Goal: Entertainment & Leisure: Consume media (video, audio)

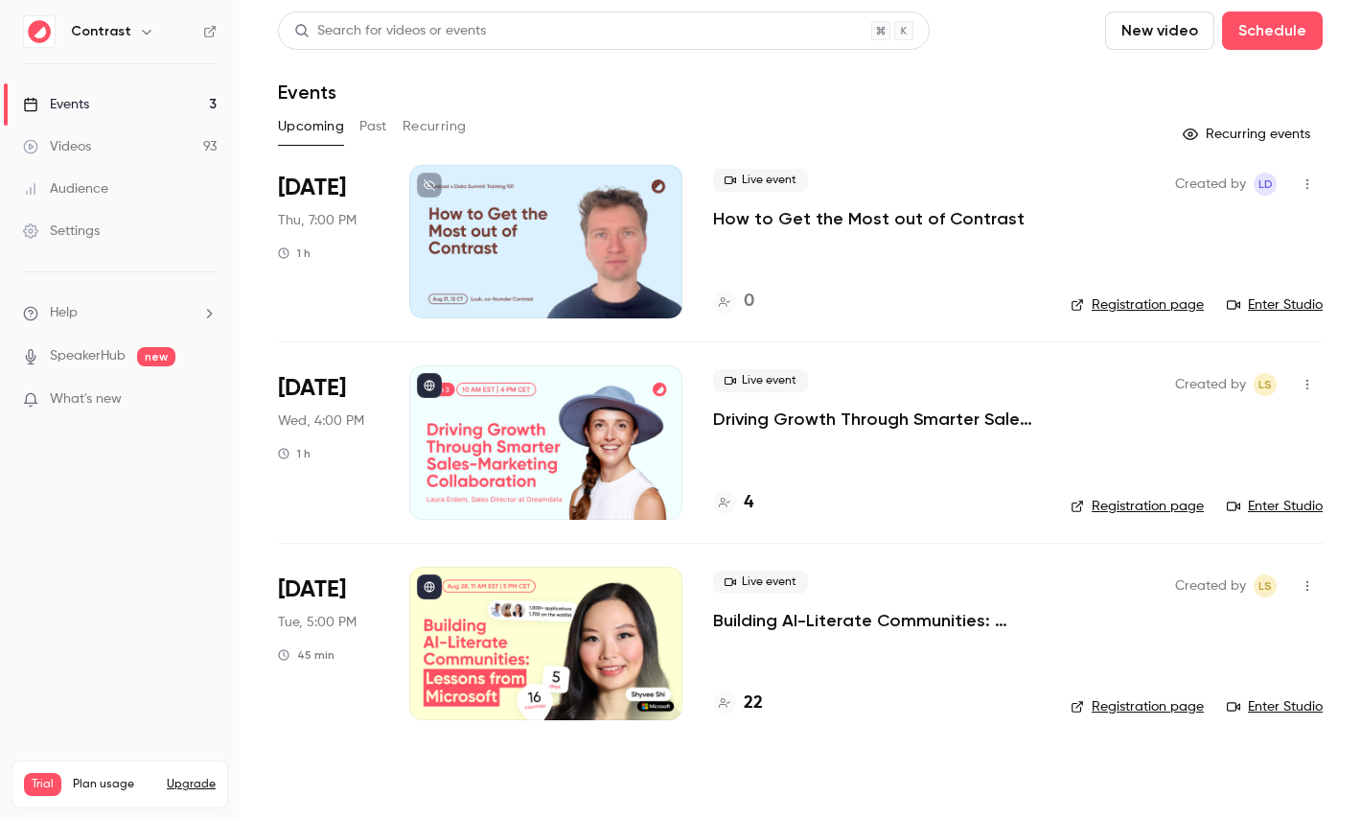
click at [142, 37] on icon "button" at bounding box center [146, 31] width 15 height 15
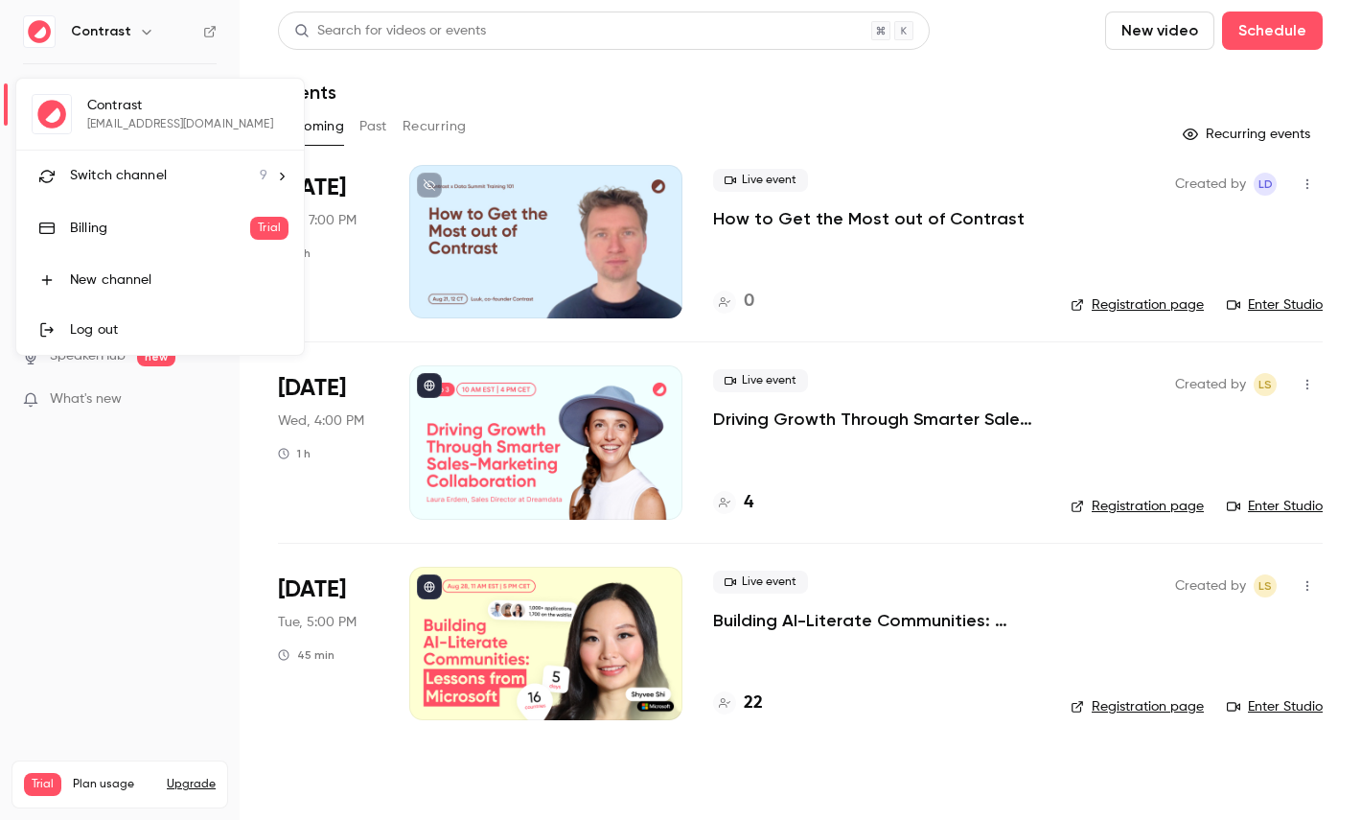
click at [166, 155] on li "Switch channel 9" at bounding box center [160, 176] width 288 height 51
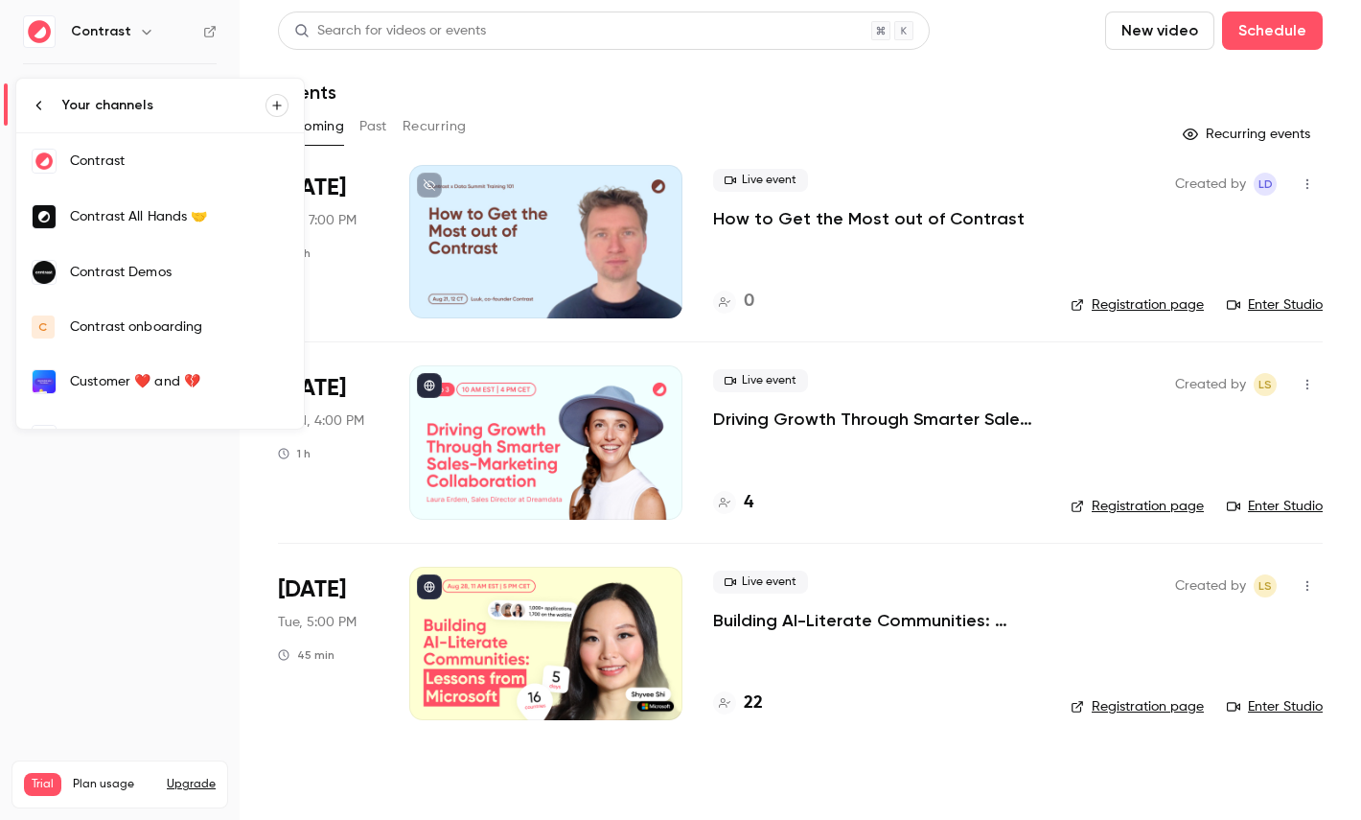
click at [202, 265] on div "Contrast Demos" at bounding box center [179, 272] width 219 height 19
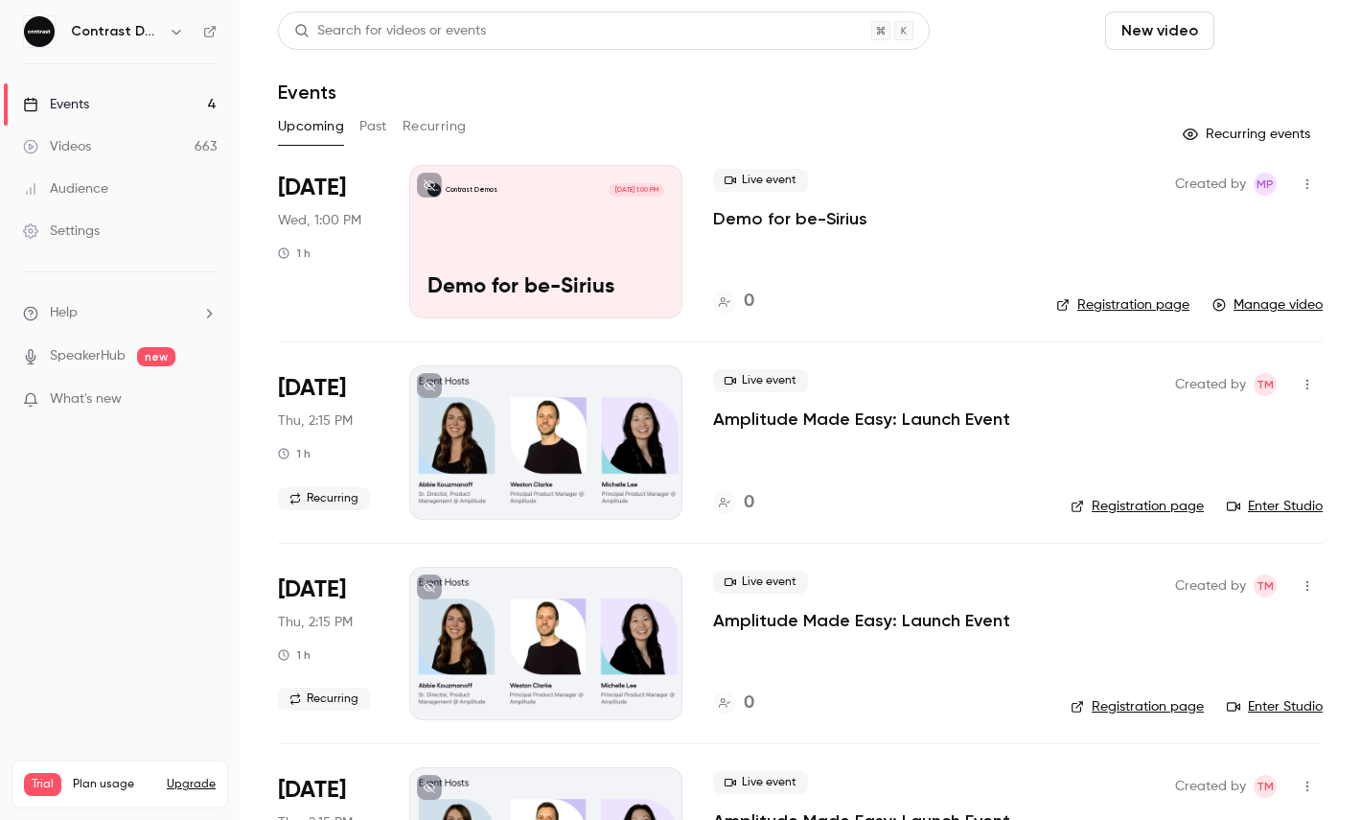
click at [1274, 33] on button "Schedule" at bounding box center [1272, 31] width 101 height 38
click at [1201, 89] on div "One time event" at bounding box center [1234, 83] width 146 height 19
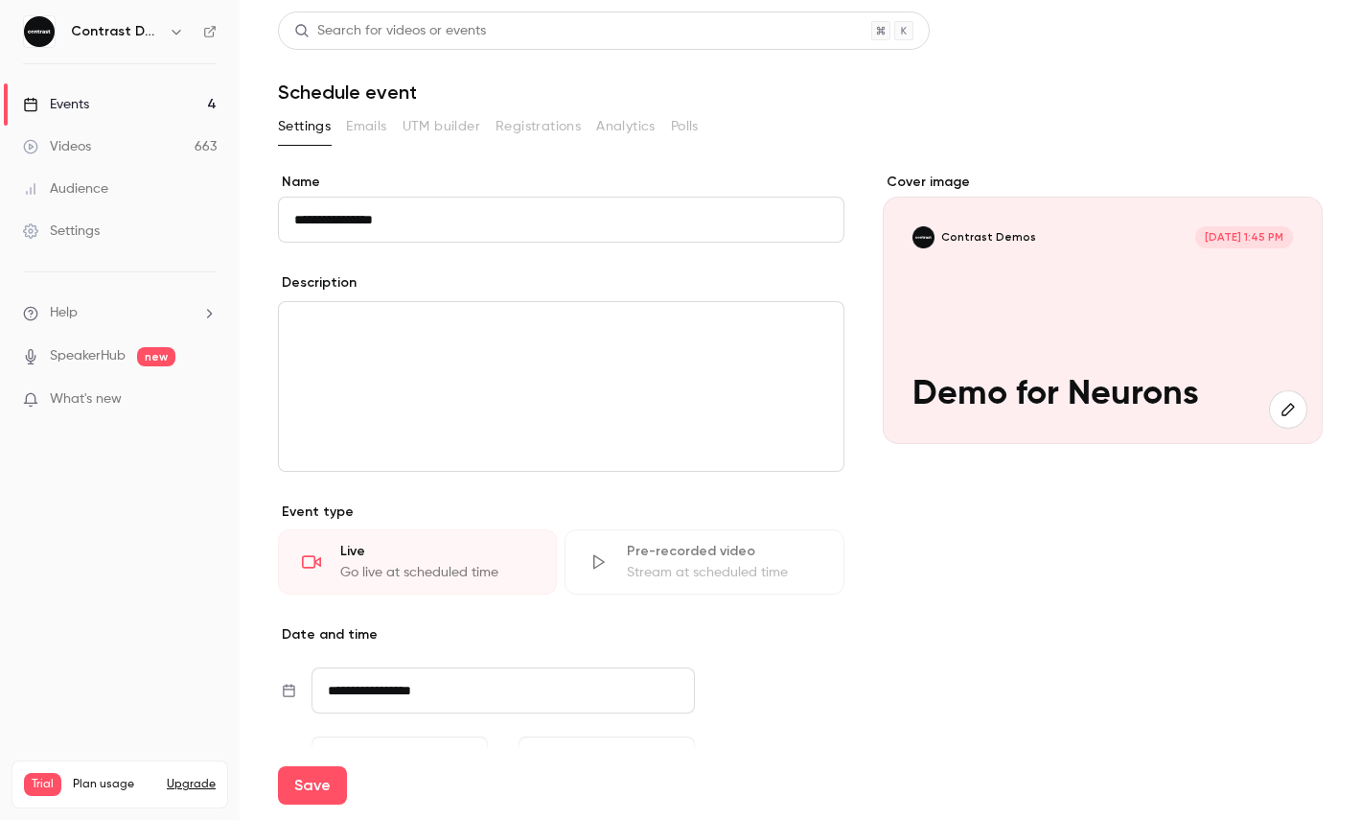
scroll to position [252, 0]
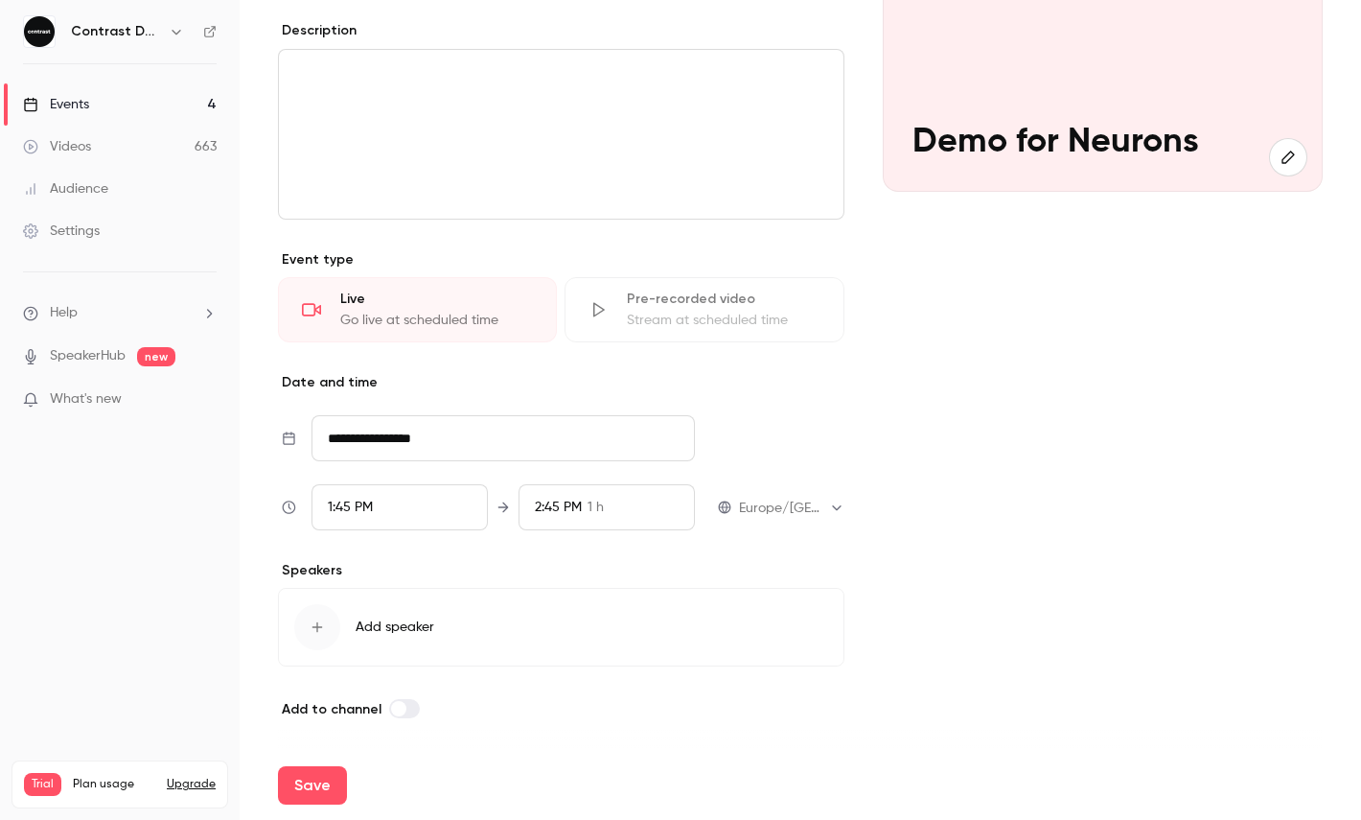
type input "**********"
click at [392, 509] on div "1:45 PM" at bounding box center [400, 507] width 176 height 46
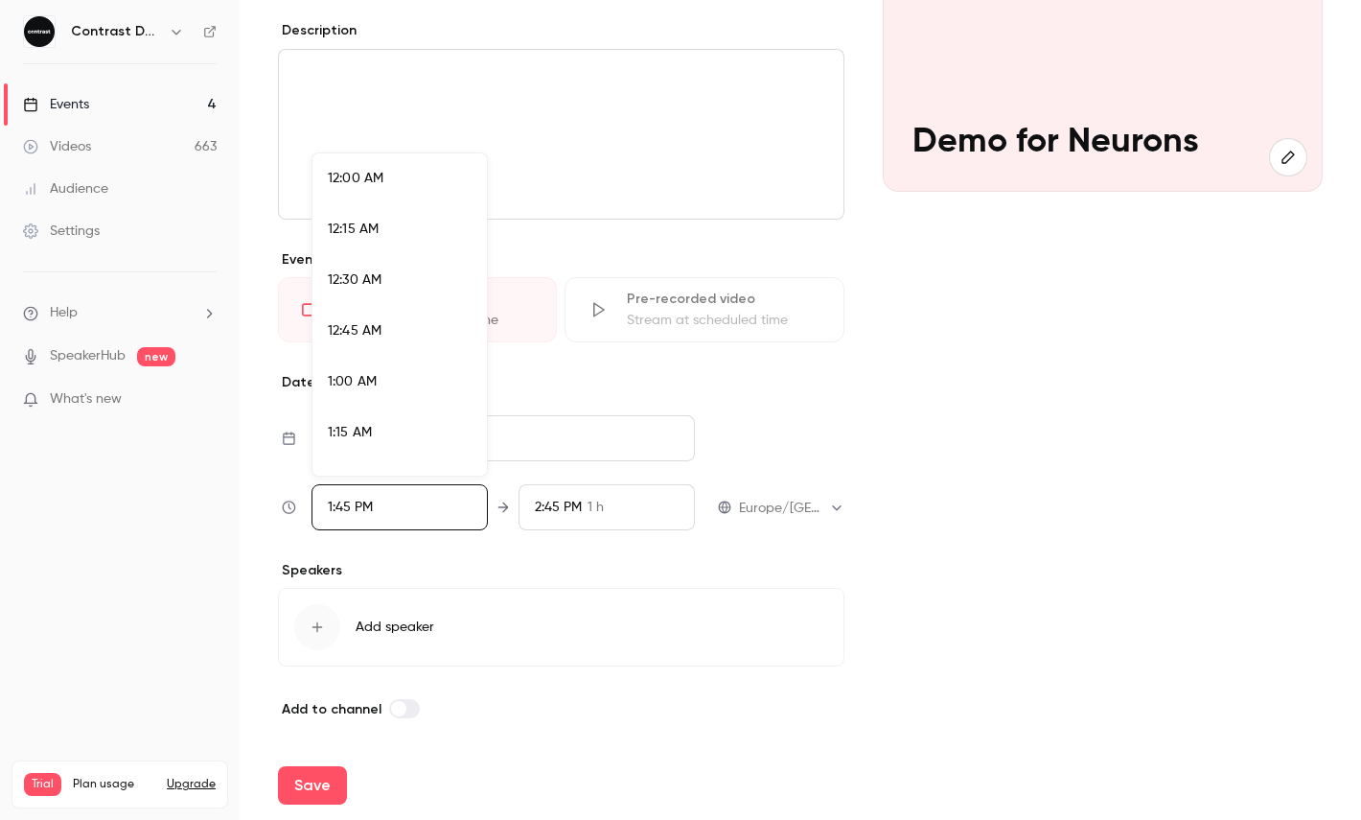
scroll to position [2658, 0]
click at [395, 376] on li "2:00 PM" at bounding box center [400, 365] width 174 height 51
click at [335, 774] on div at bounding box center [680, 410] width 1361 height 820
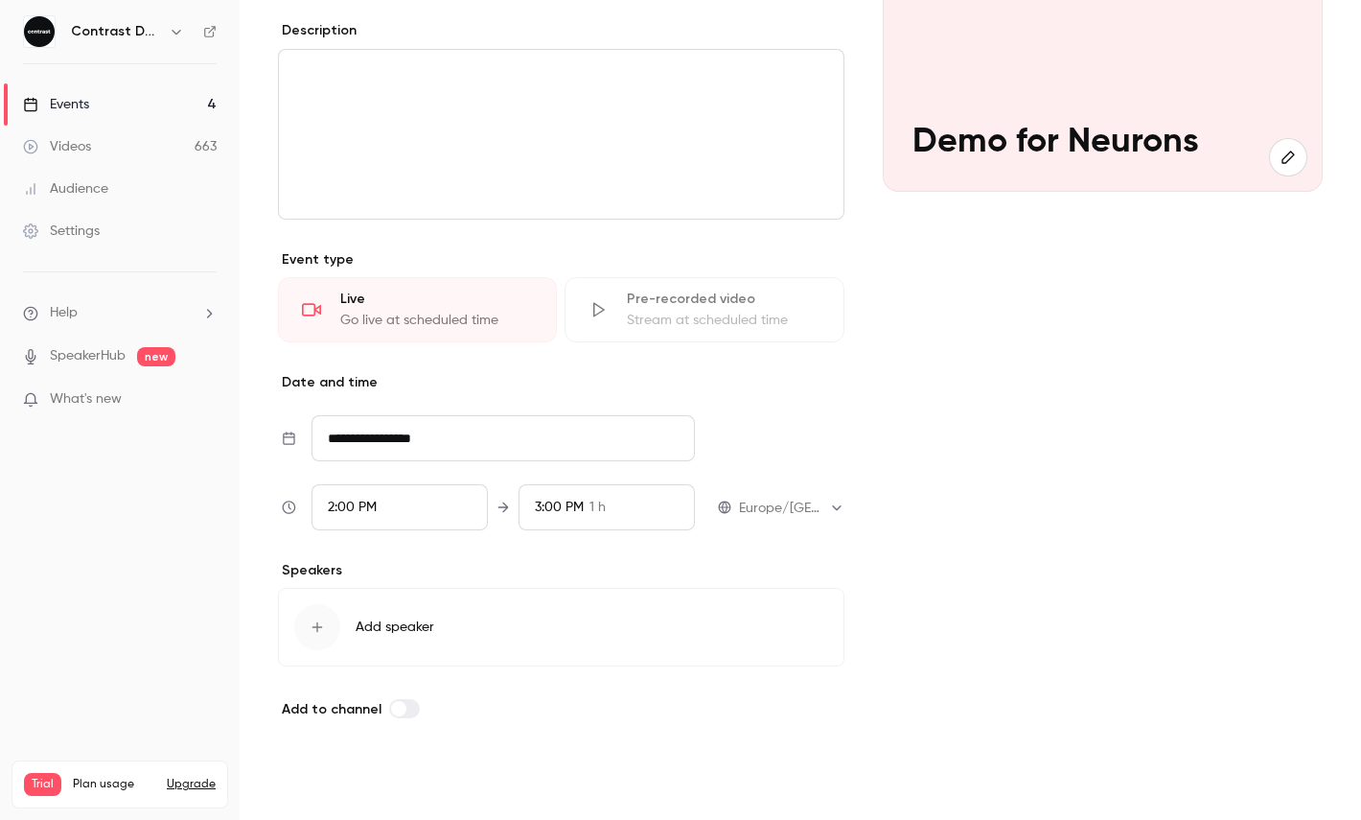
click at [324, 776] on button "Save" at bounding box center [312, 785] width 69 height 38
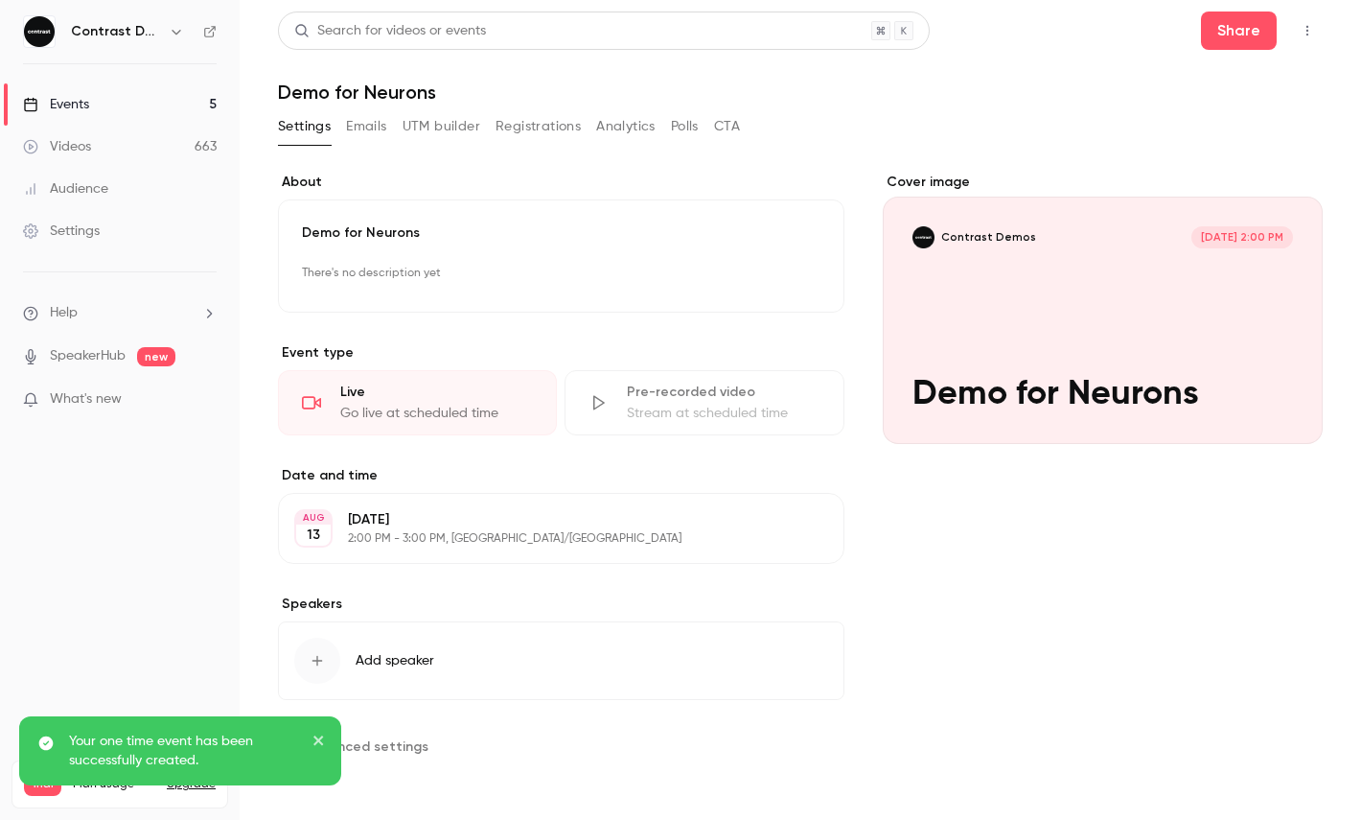
click at [1303, 30] on icon "button" at bounding box center [1307, 30] width 15 height 13
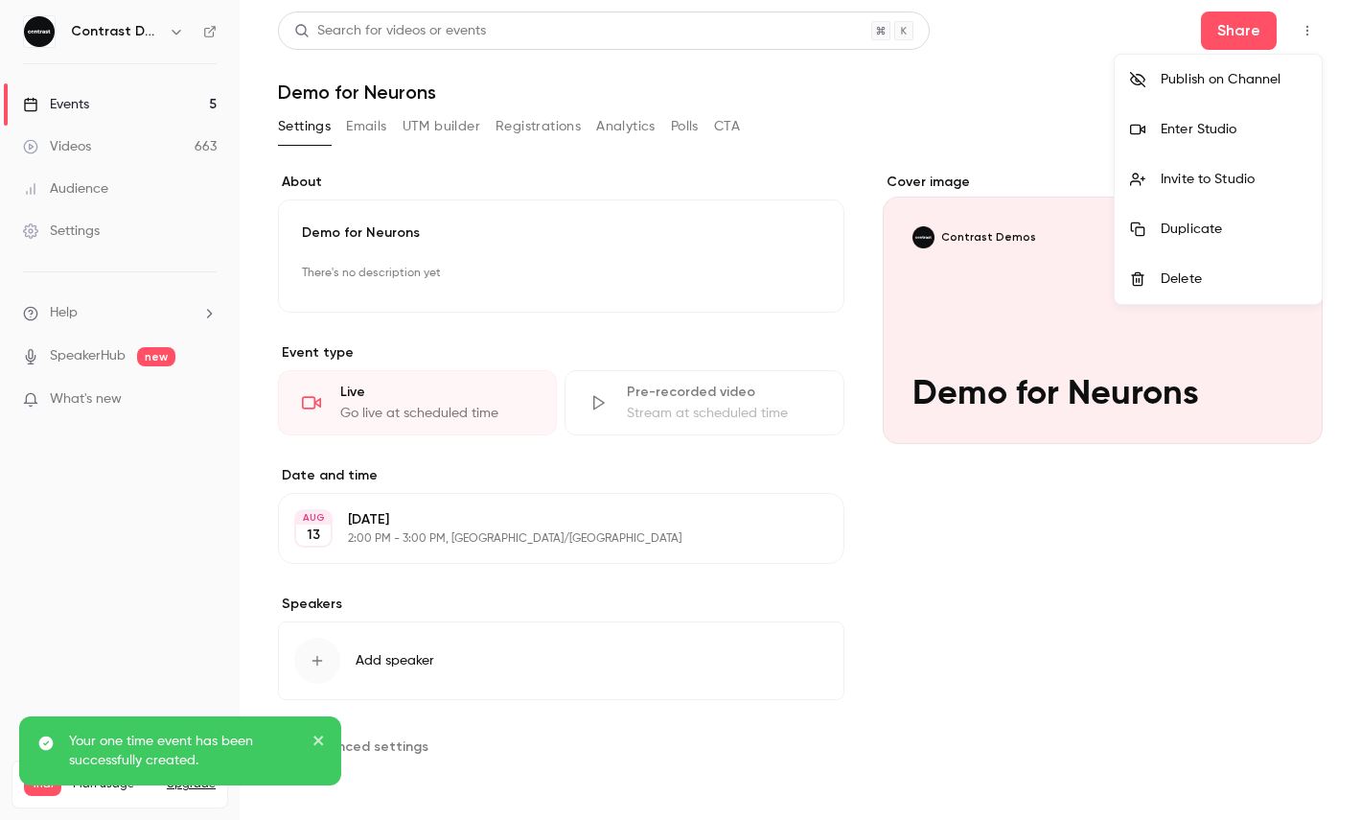
click at [1210, 120] on div "Enter Studio" at bounding box center [1234, 129] width 146 height 19
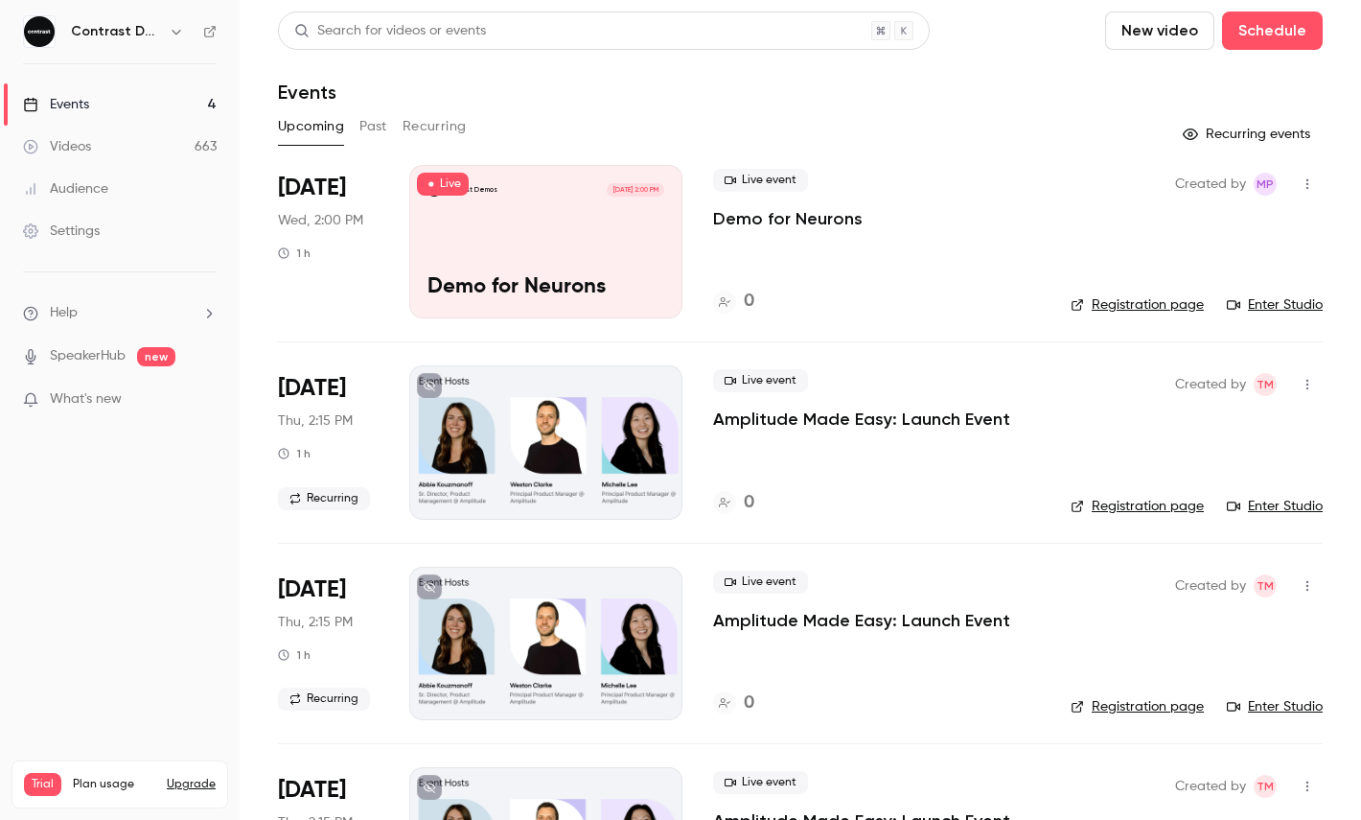
click at [127, 147] on link "Videos 663" at bounding box center [120, 147] width 240 height 42
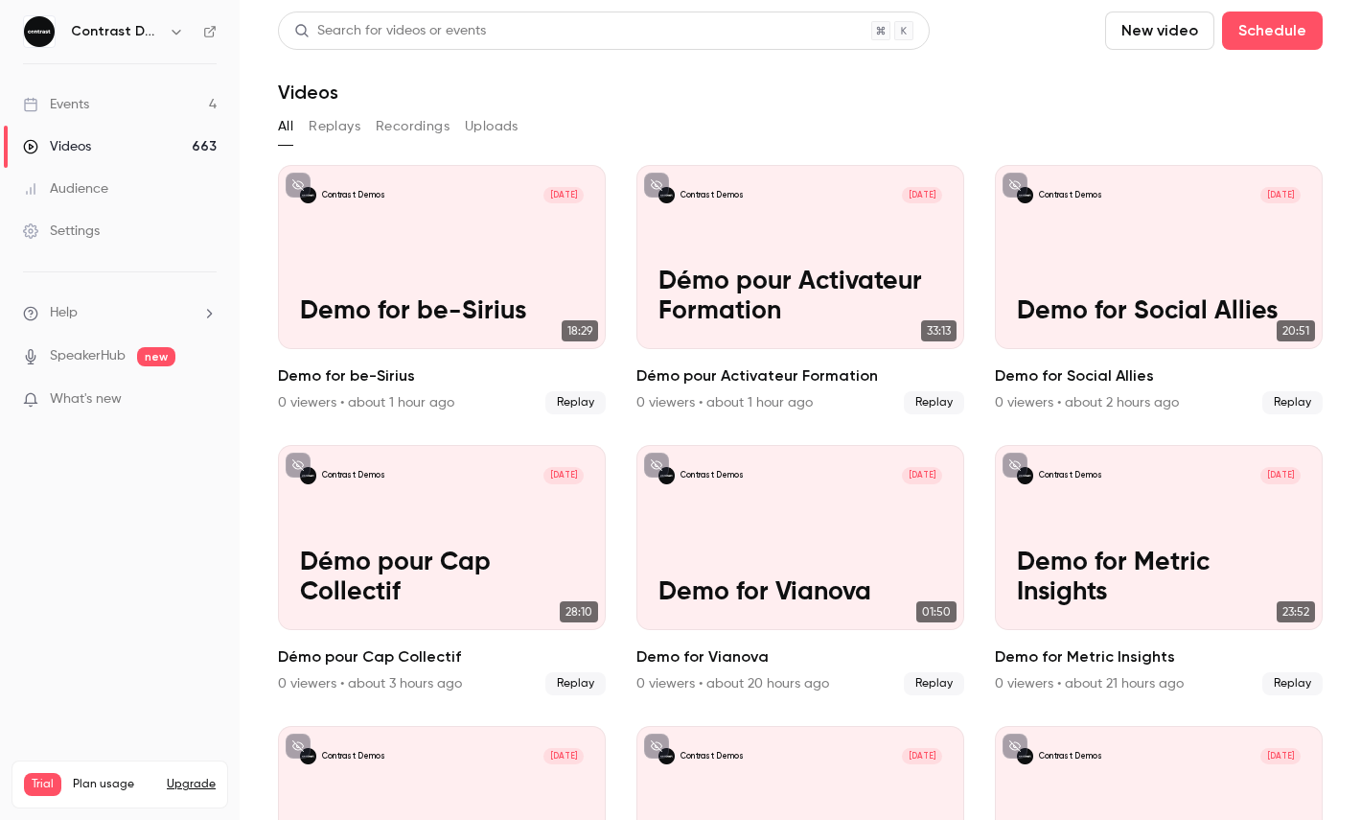
click at [174, 108] on link "Events 4" at bounding box center [120, 104] width 240 height 42
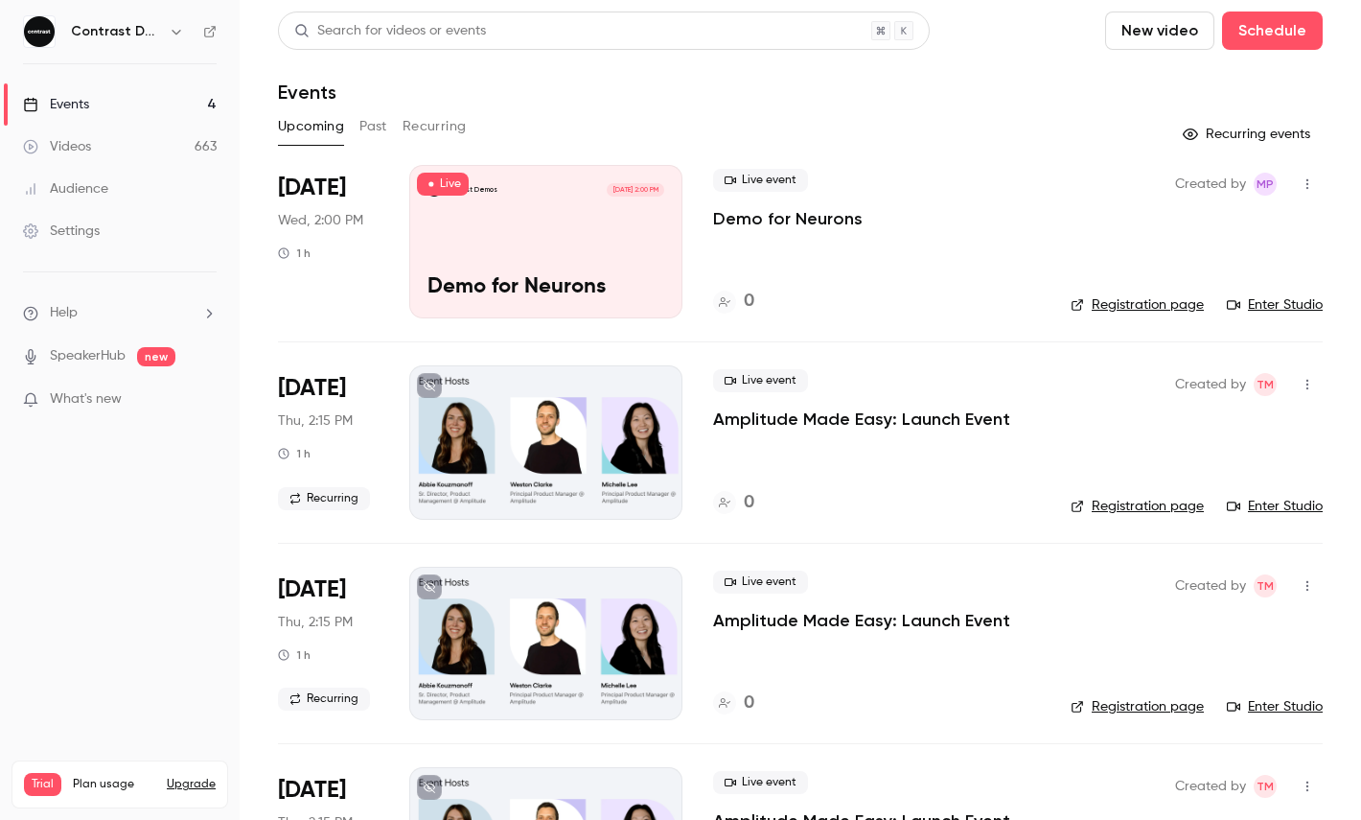
click at [456, 195] on span "Live" at bounding box center [443, 184] width 52 height 23
click at [504, 215] on div "Contrast Demos Aug 13, 2:00 PM Demo for Neurons" at bounding box center [545, 241] width 273 height 153
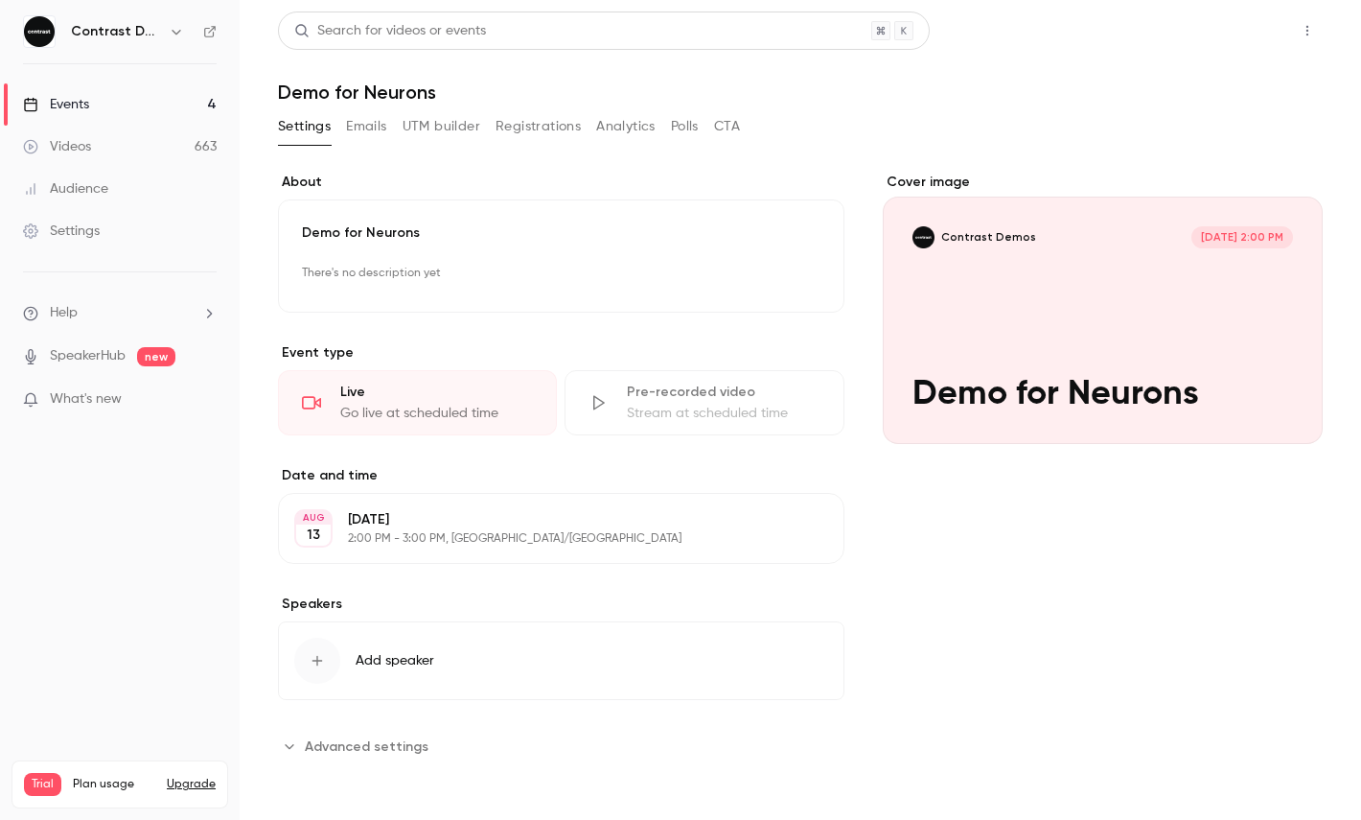
click at [1243, 36] on button "Share" at bounding box center [1239, 31] width 76 height 38
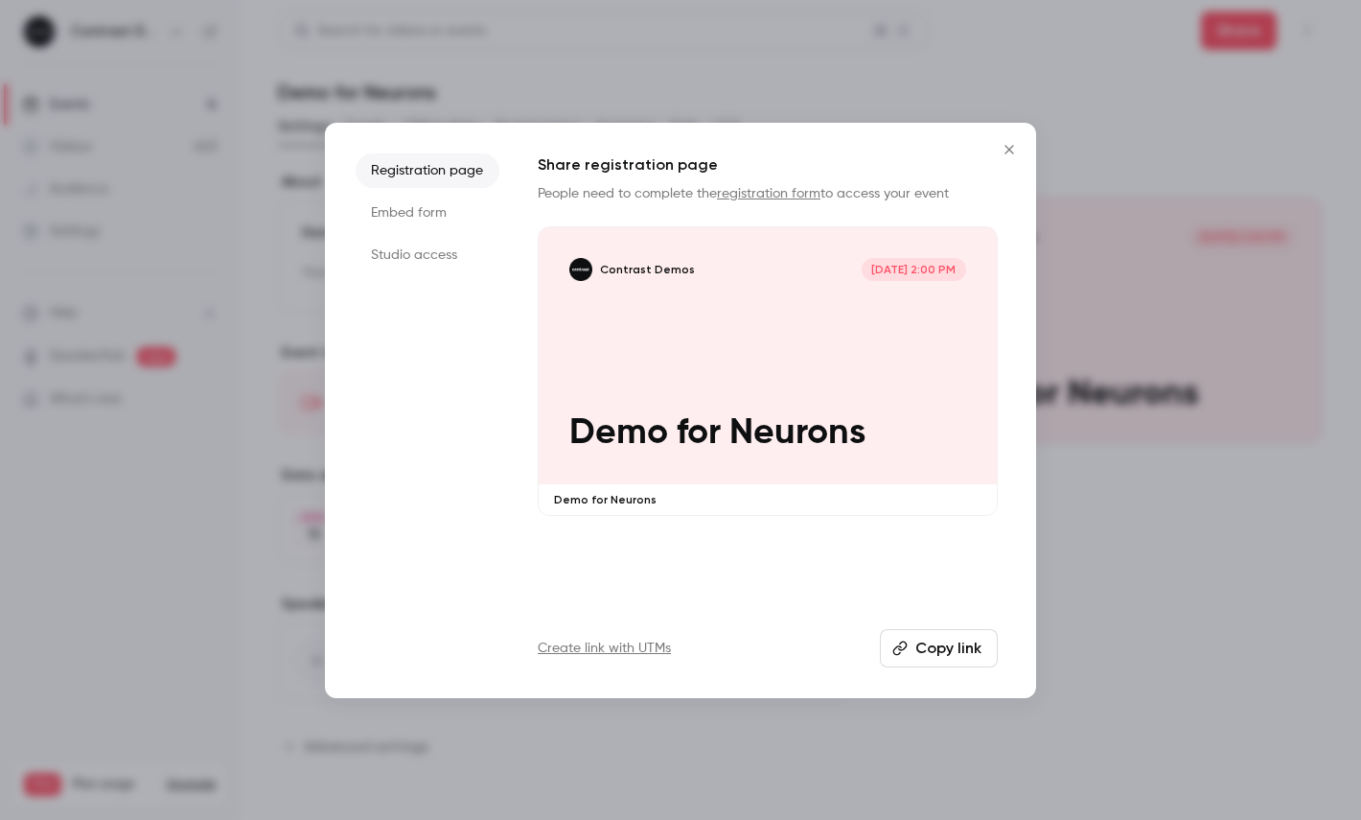
click at [931, 650] on button "Copy link" at bounding box center [939, 648] width 118 height 38
click at [364, 53] on div at bounding box center [680, 410] width 1361 height 820
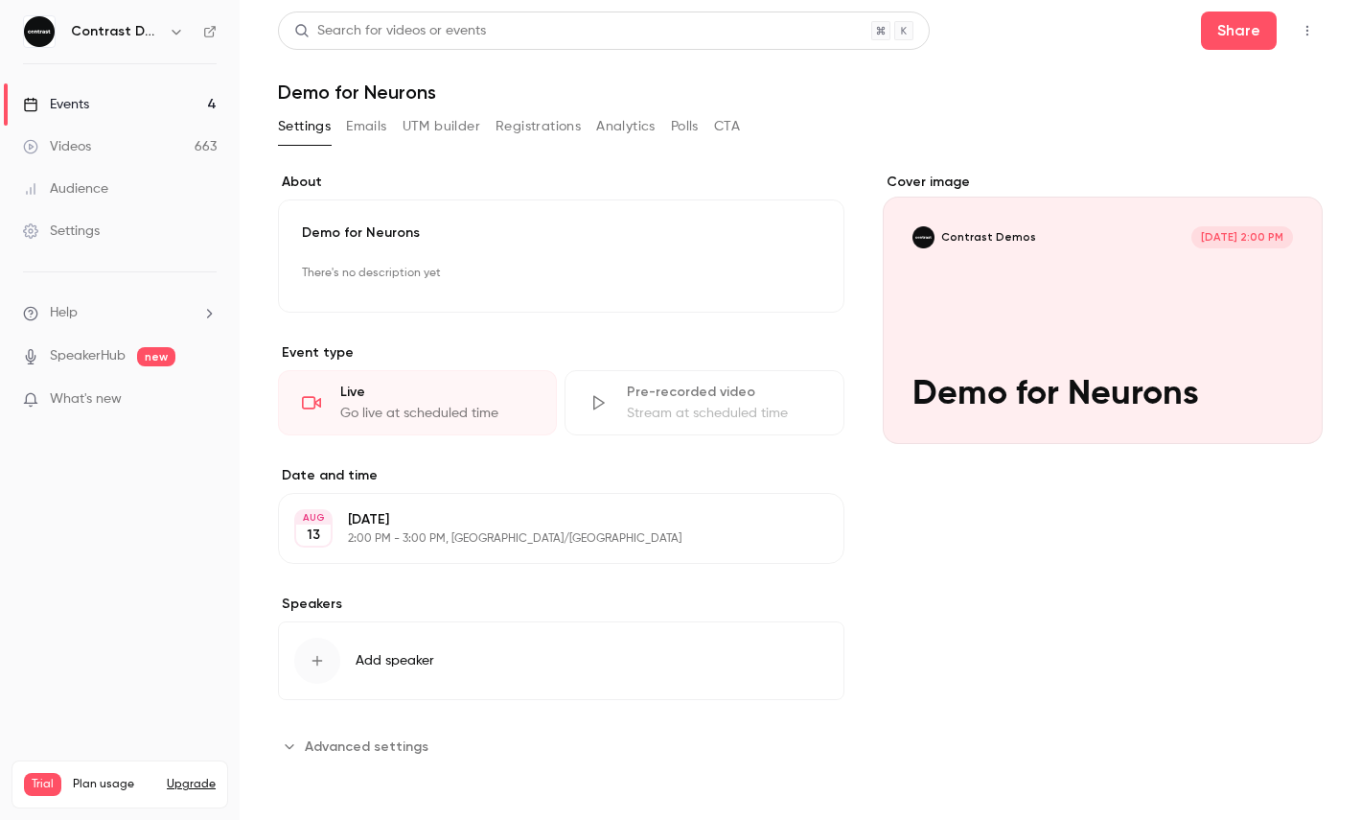
click at [122, 236] on link "Settings" at bounding box center [120, 231] width 240 height 42
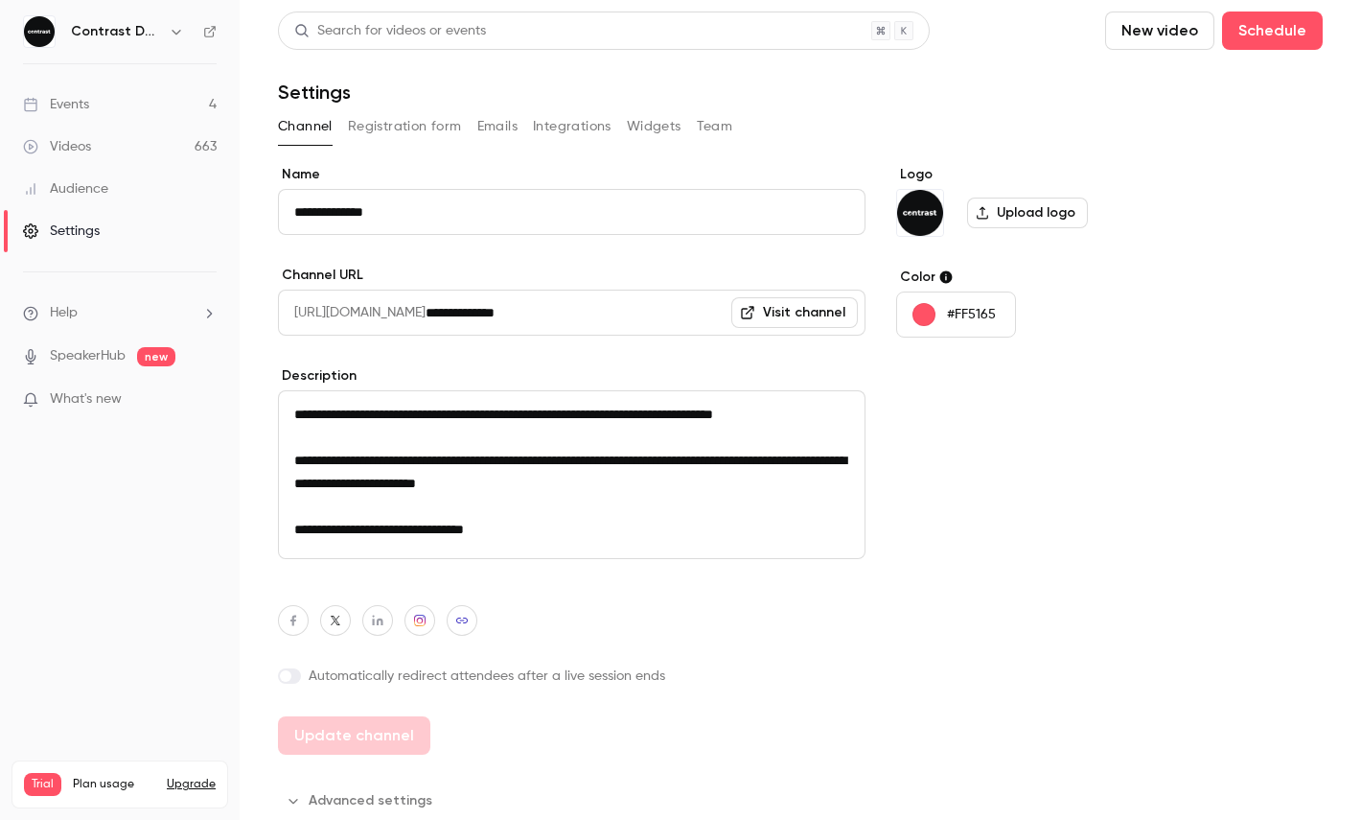
click at [370, 124] on button "Registration form" at bounding box center [405, 126] width 114 height 31
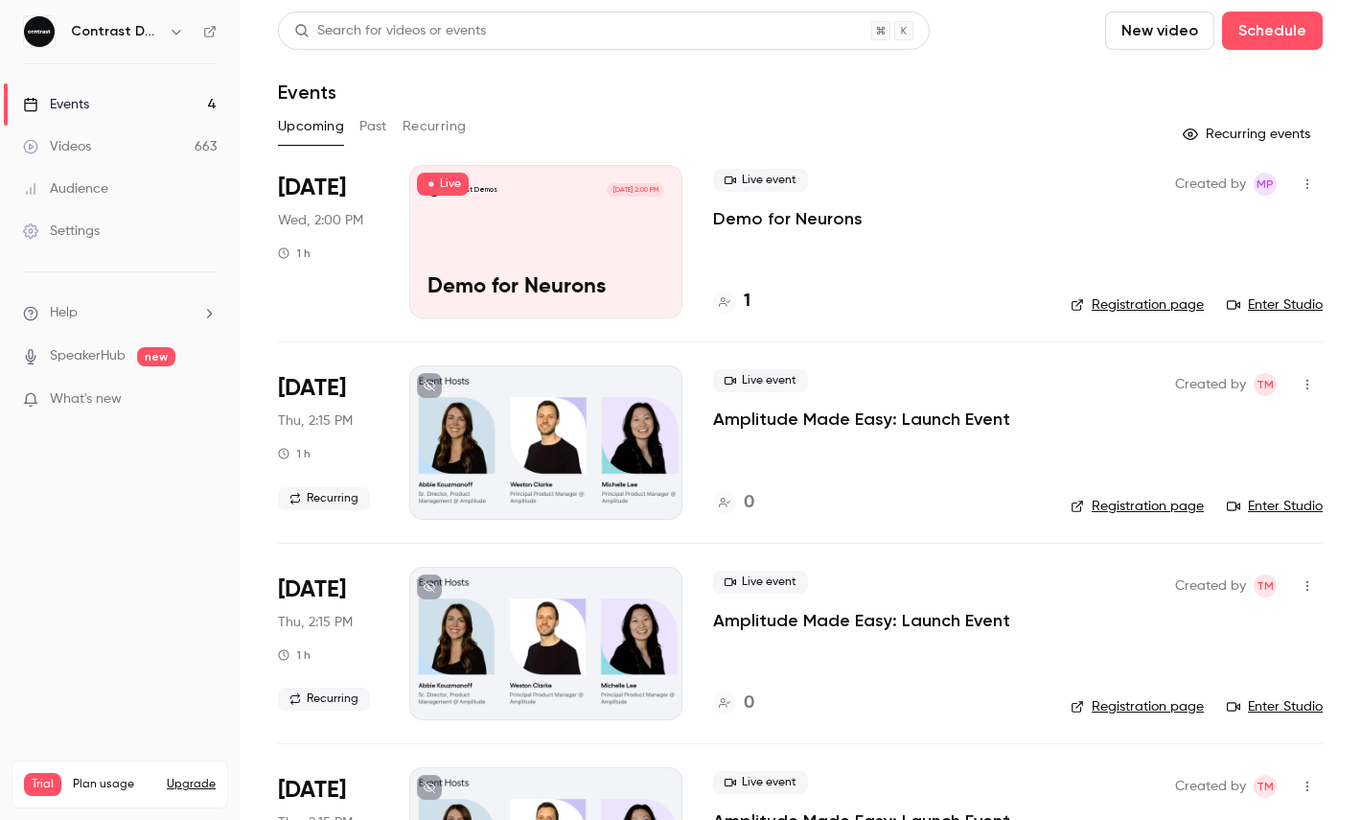
click at [175, 30] on icon "button" at bounding box center [176, 31] width 15 height 15
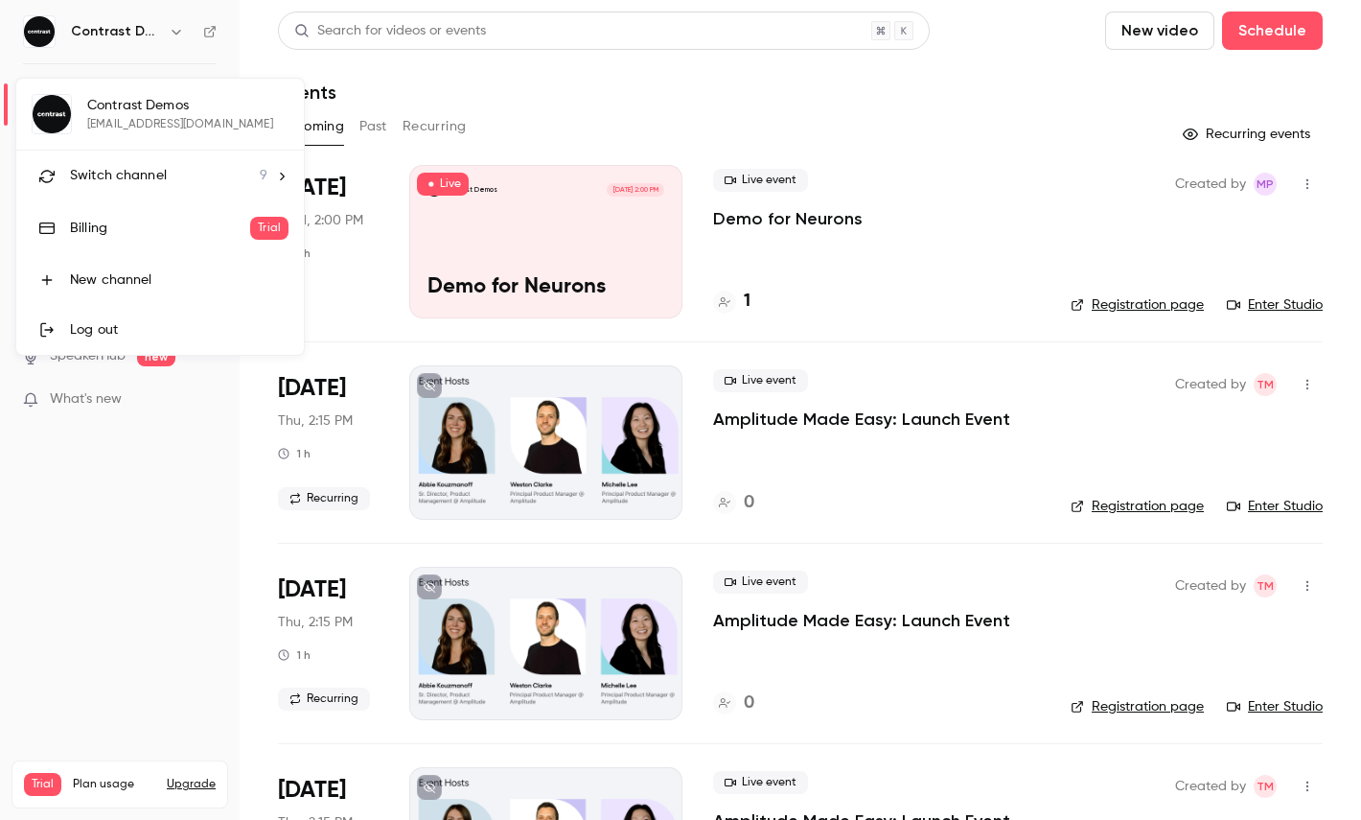
click at [189, 171] on div "Switch channel 9" at bounding box center [168, 176] width 197 height 20
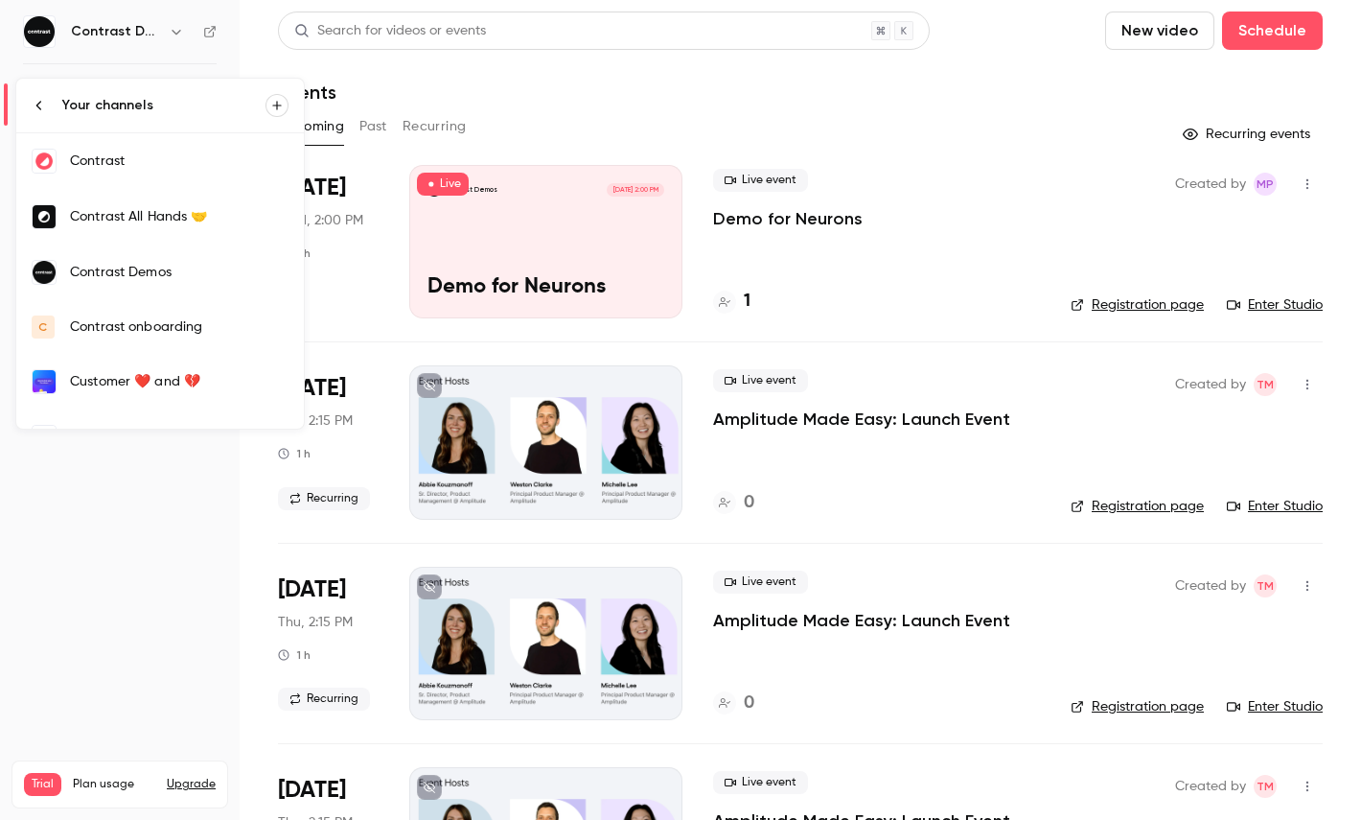
click at [144, 171] on link "Contrast" at bounding box center [160, 161] width 288 height 56
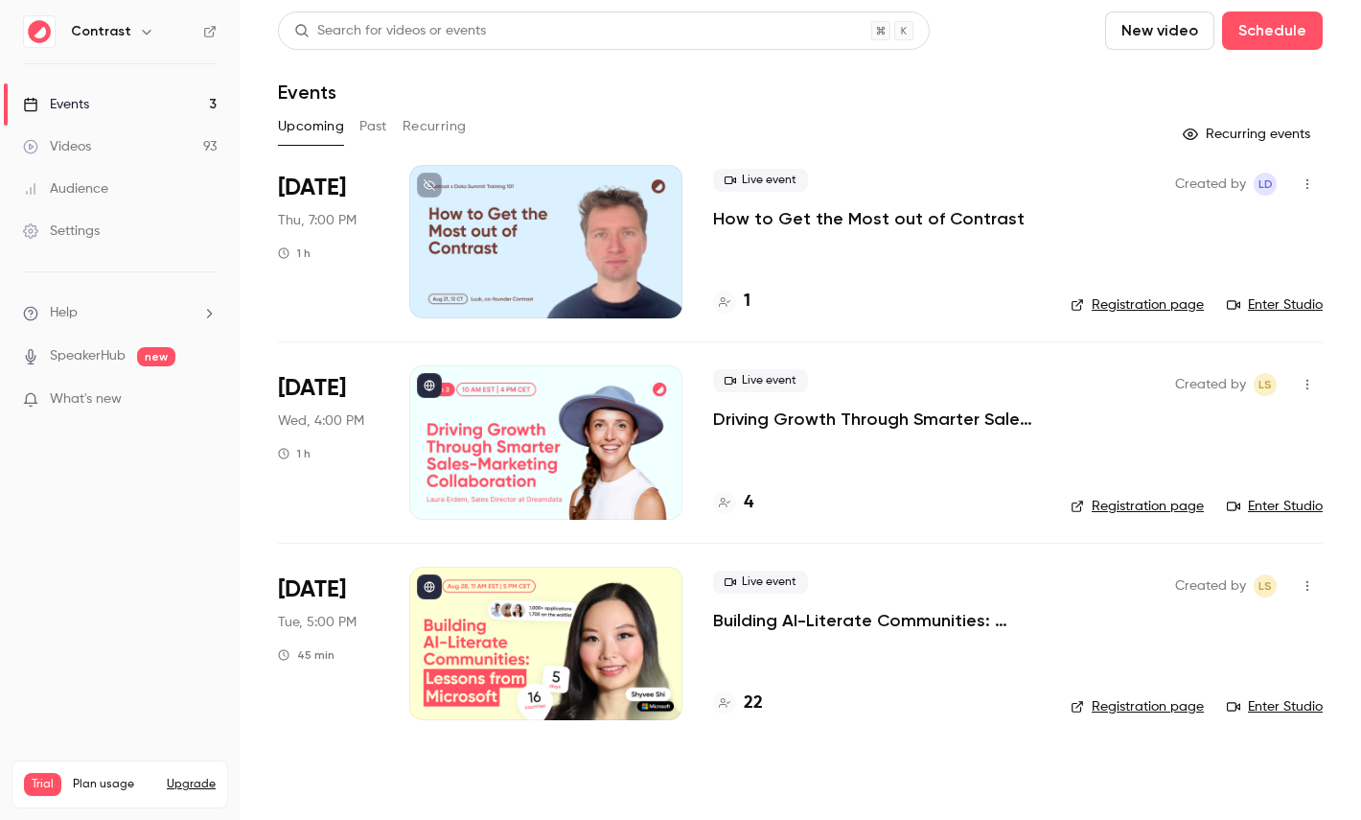
click at [121, 134] on link "Videos 93" at bounding box center [120, 147] width 240 height 42
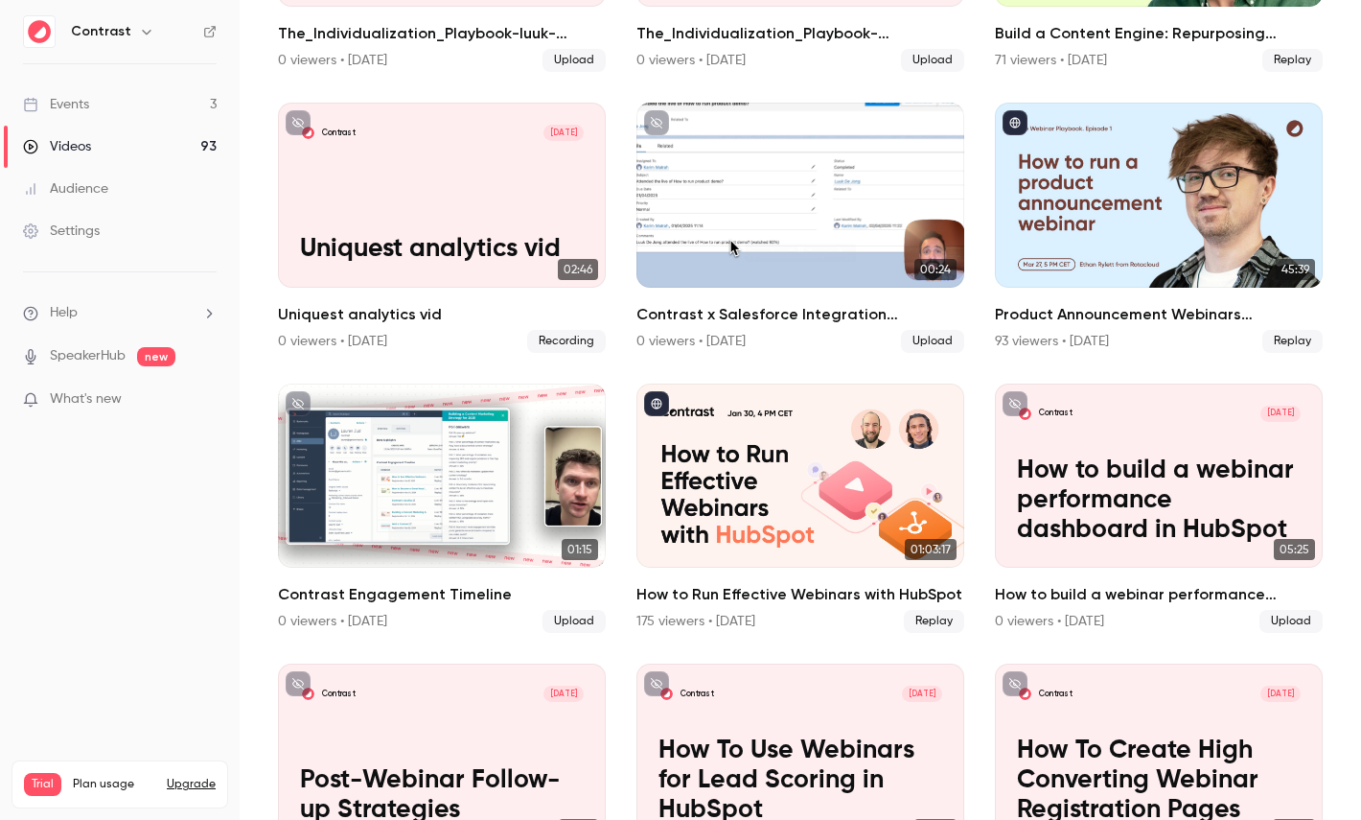
scroll to position [949, 0]
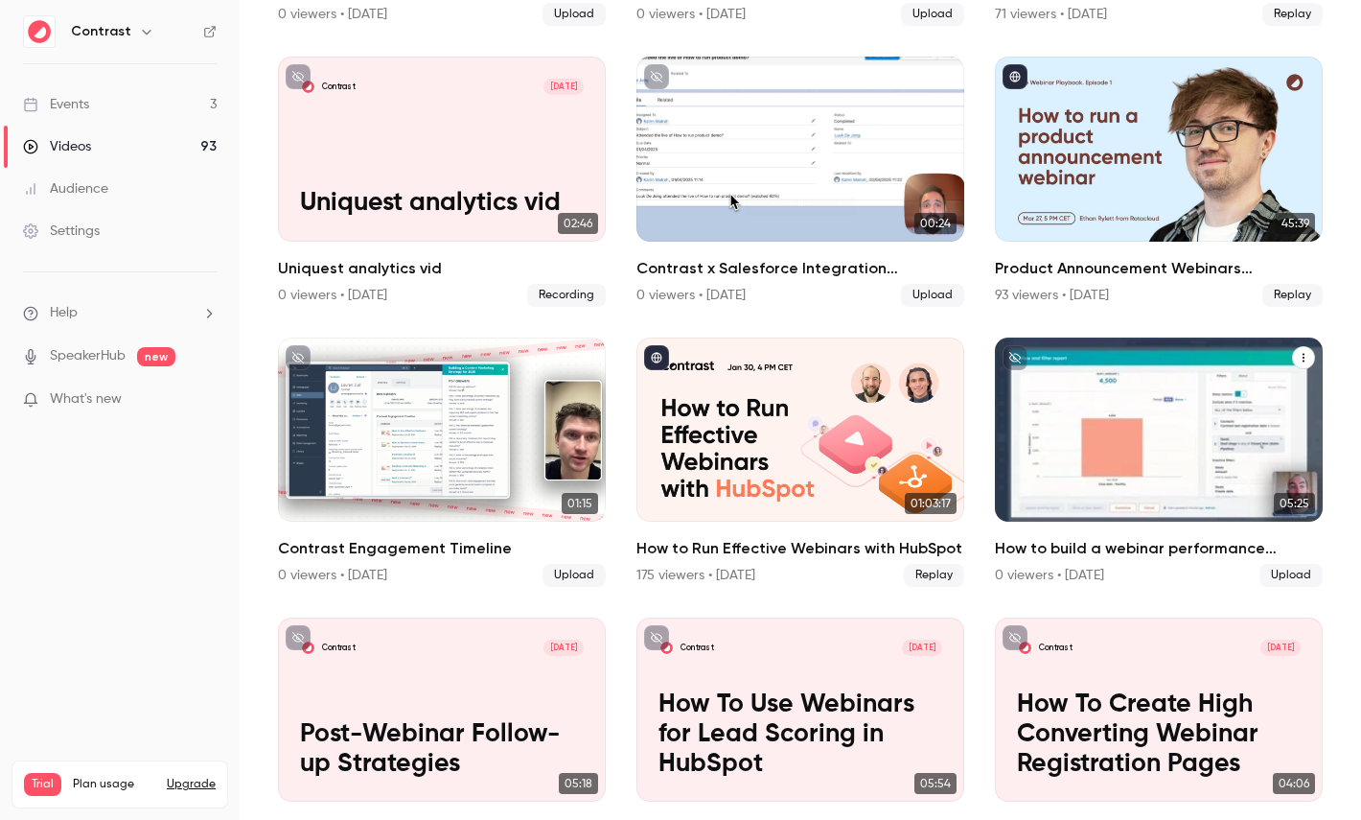
click at [1104, 452] on p "How to build a webinar performance dashboard in HubSpot" at bounding box center [1159, 454] width 284 height 89
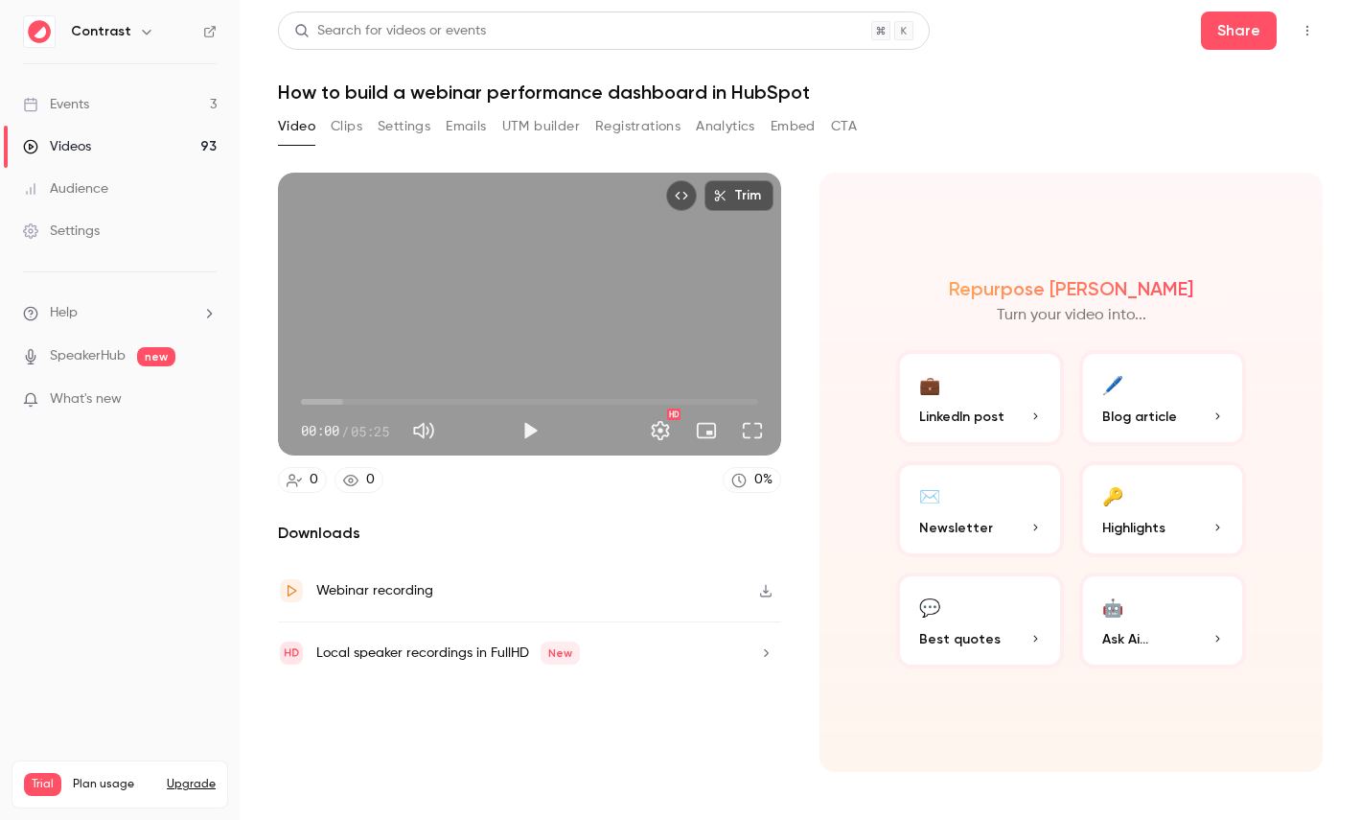
click at [352, 128] on button "Clips" at bounding box center [347, 126] width 32 height 31
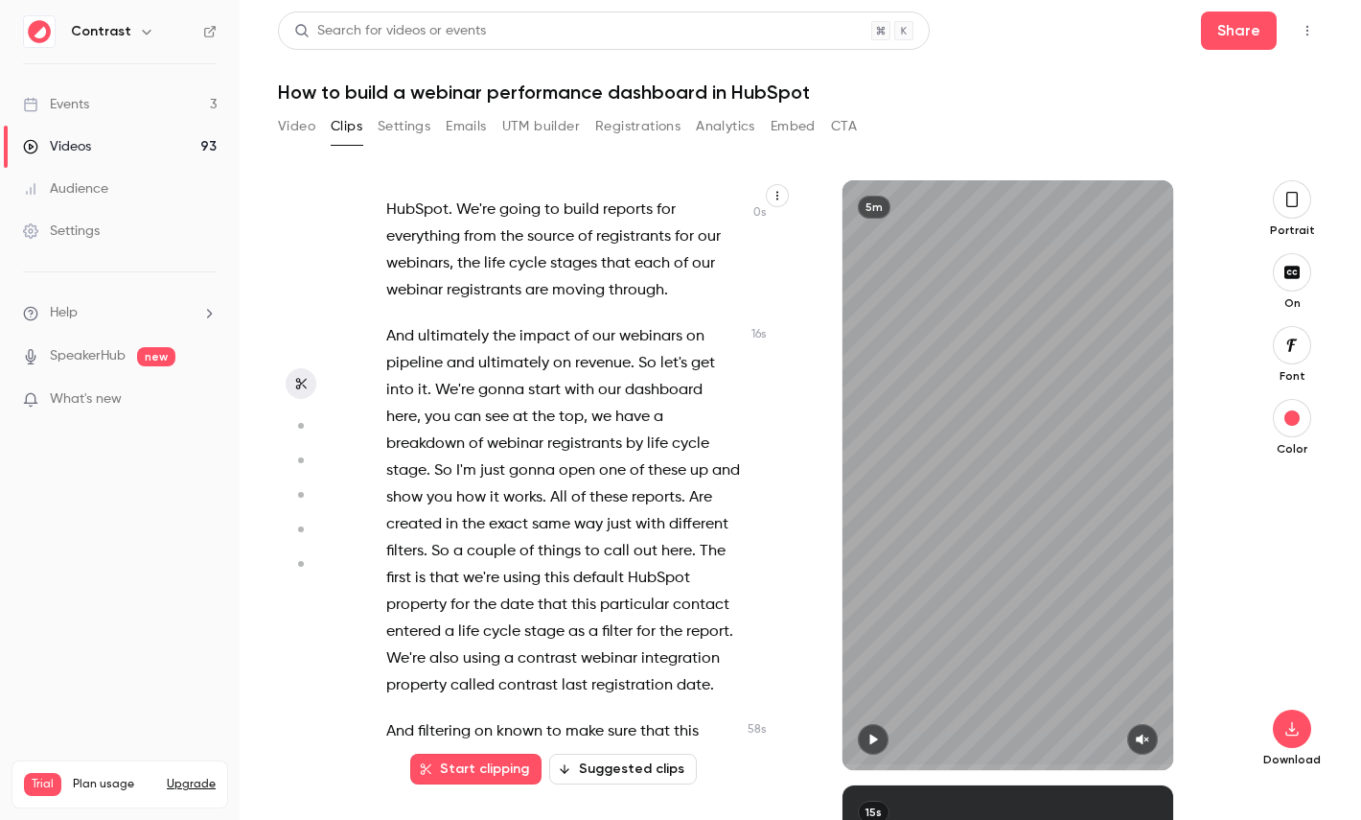
scroll to position [82, 0]
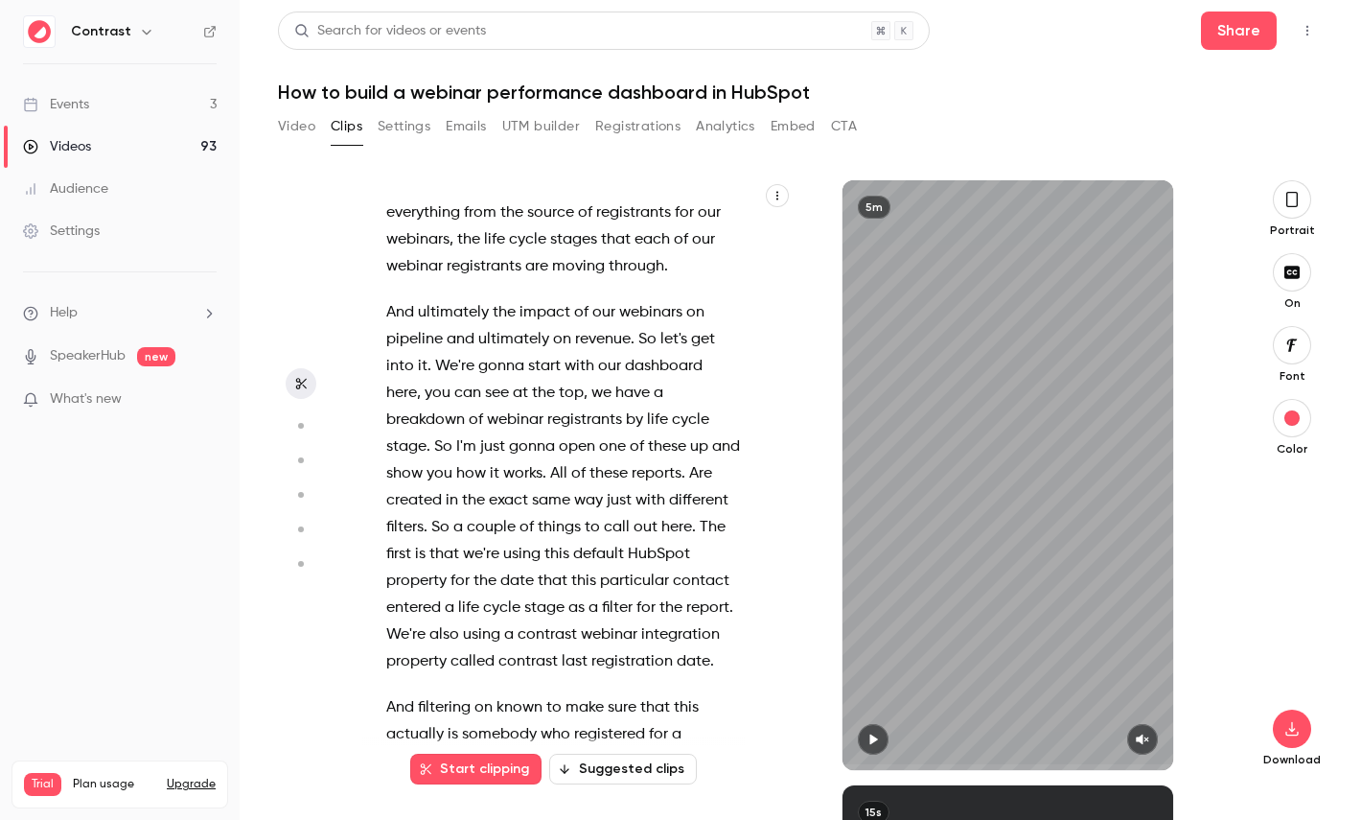
click at [779, 196] on icon "button" at bounding box center [778, 196] width 12 height 12
click at [547, 286] on div at bounding box center [680, 410] width 1361 height 820
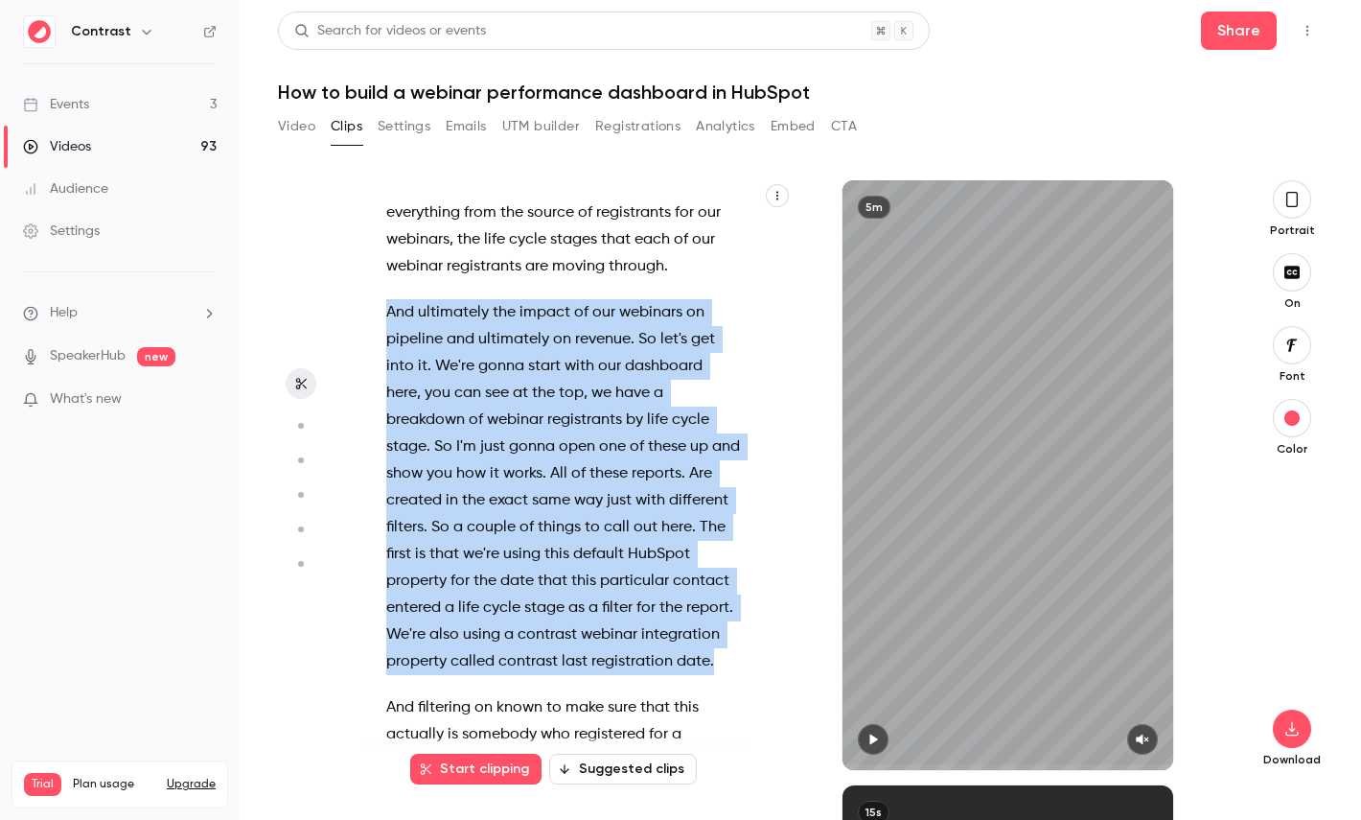
drag, startPoint x: 727, startPoint y: 661, endPoint x: 370, endPoint y: 314, distance: 497.6
click at [370, 314] on div "Hi , in this video , I'm going to show you how to build a webinar performance d…" at bounding box center [572, 484] width 421 height 570
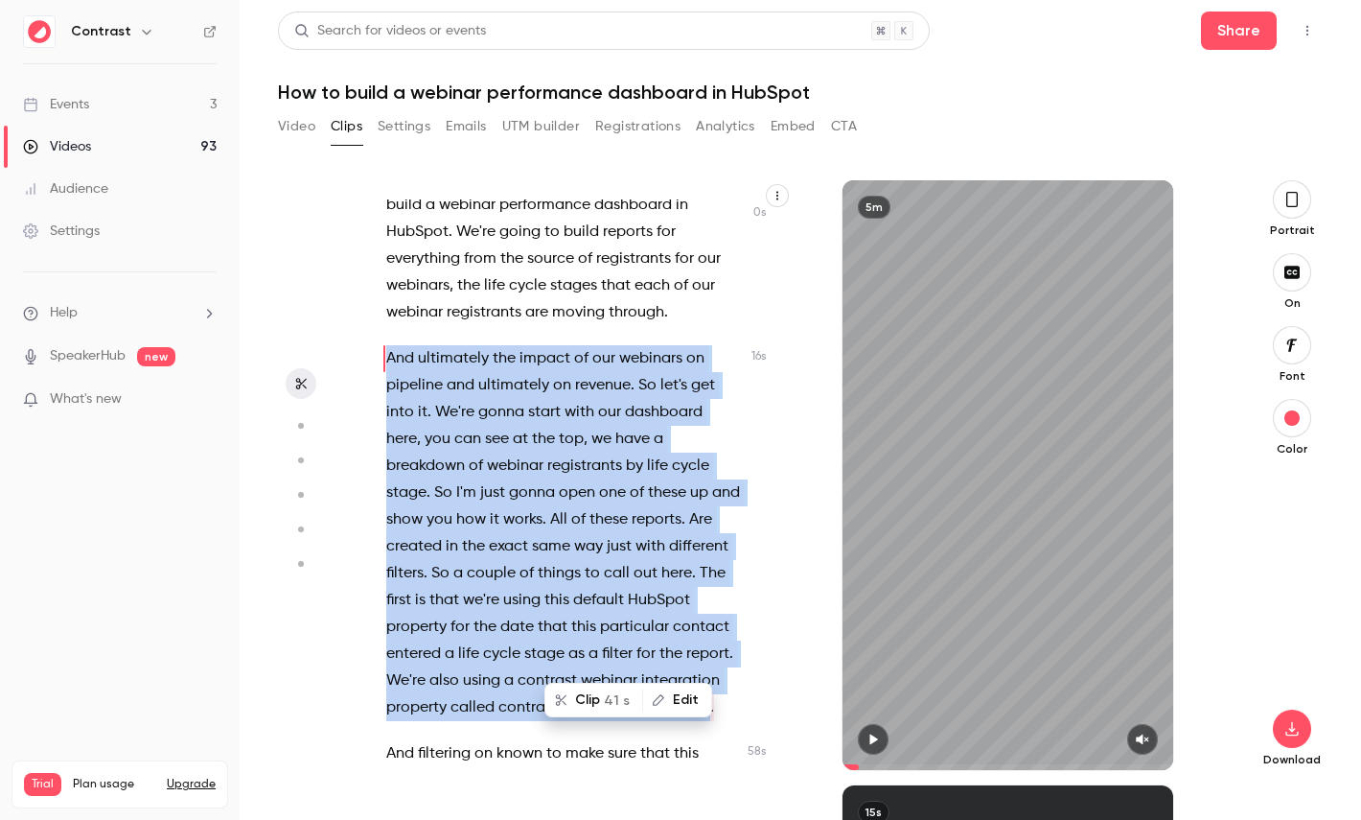
scroll to position [0, 0]
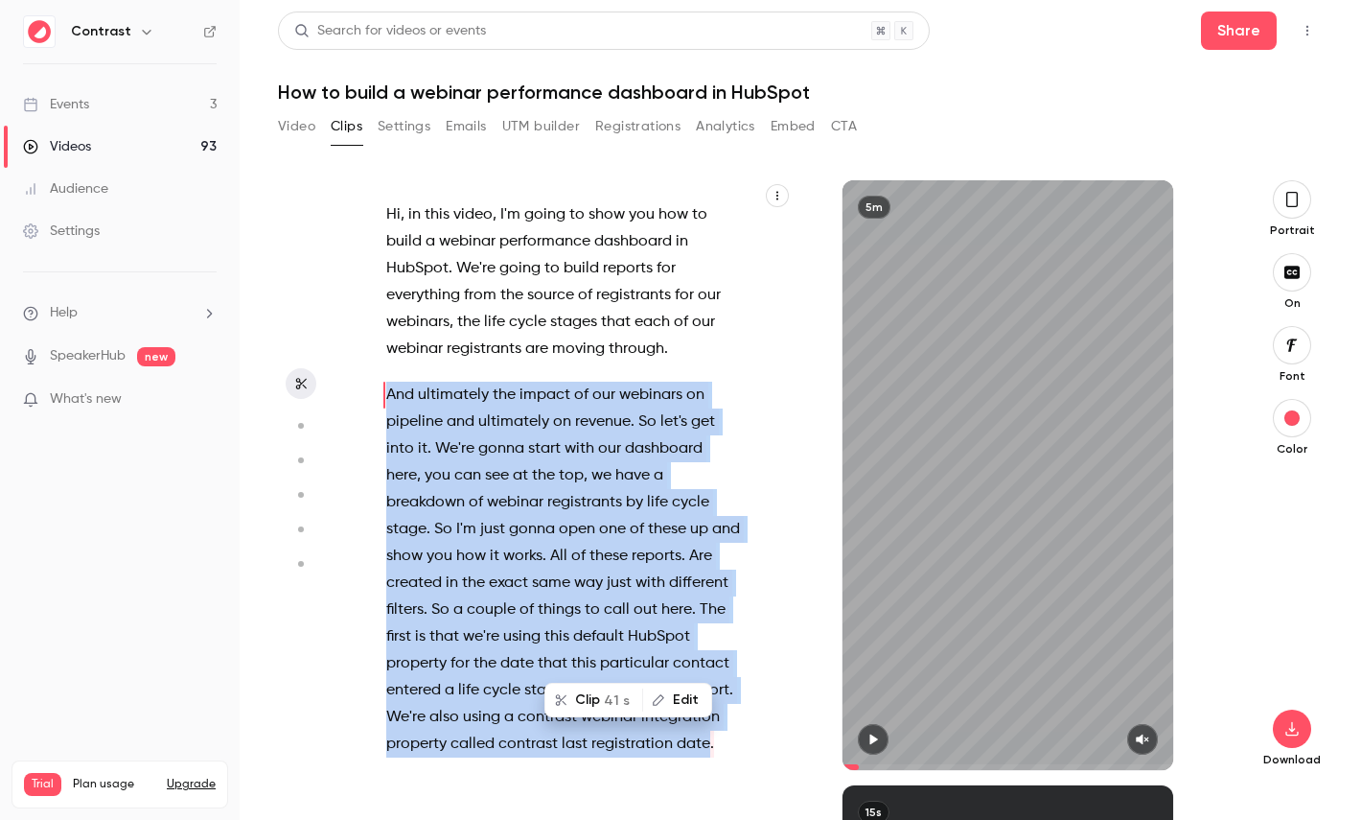
click at [606, 693] on button "Clip 41 s" at bounding box center [593, 699] width 95 height 31
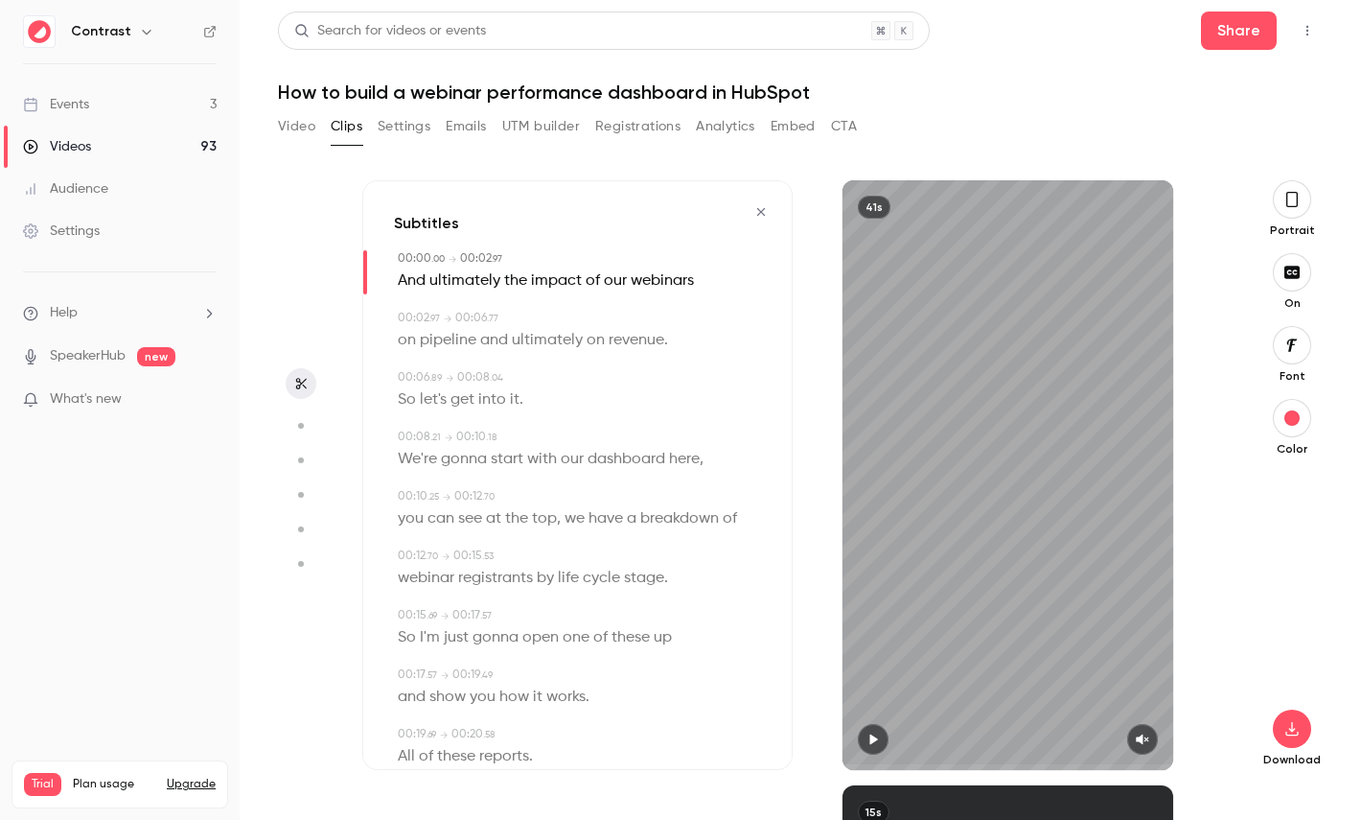
click at [1299, 200] on icon "button" at bounding box center [1292, 199] width 15 height 21
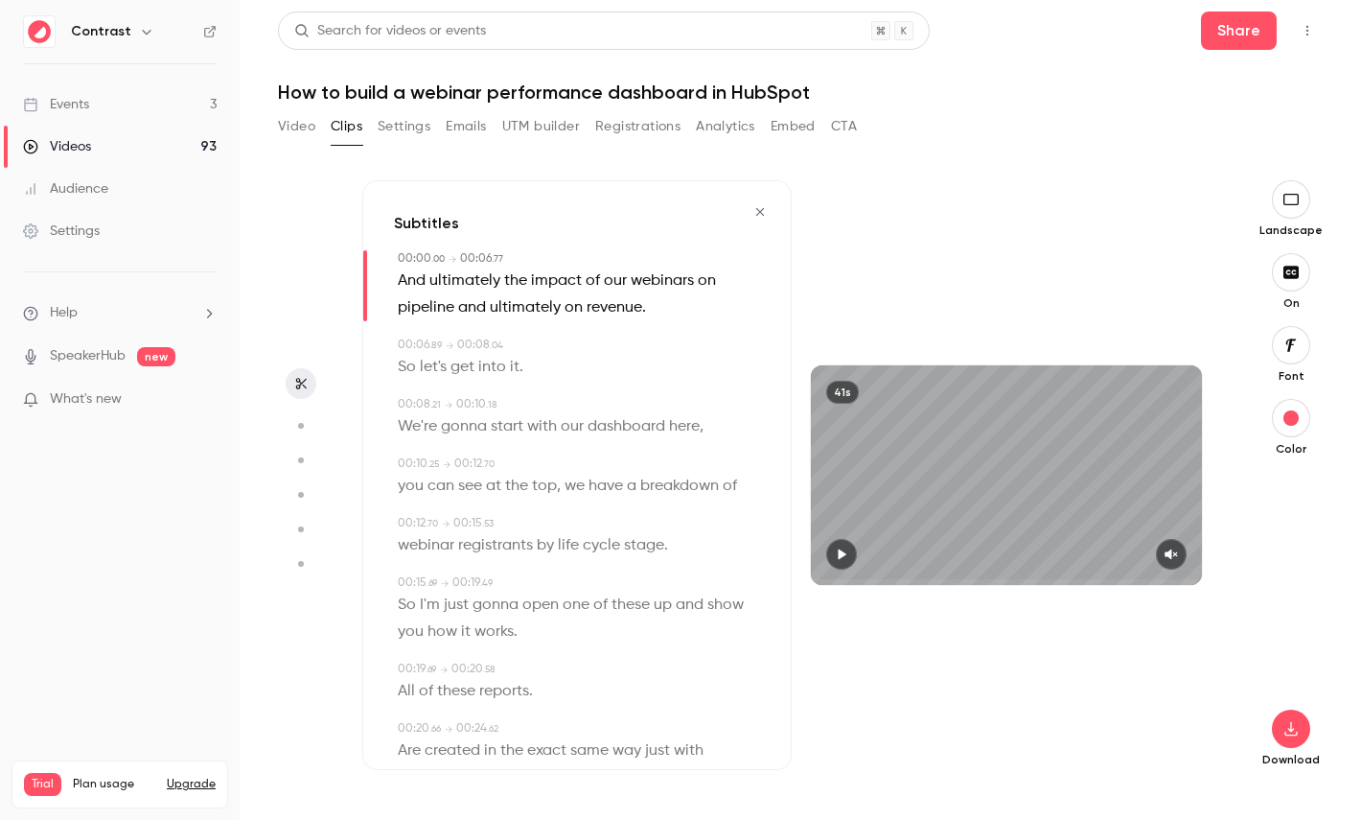
click at [621, 417] on span "dashboard" at bounding box center [627, 426] width 78 height 27
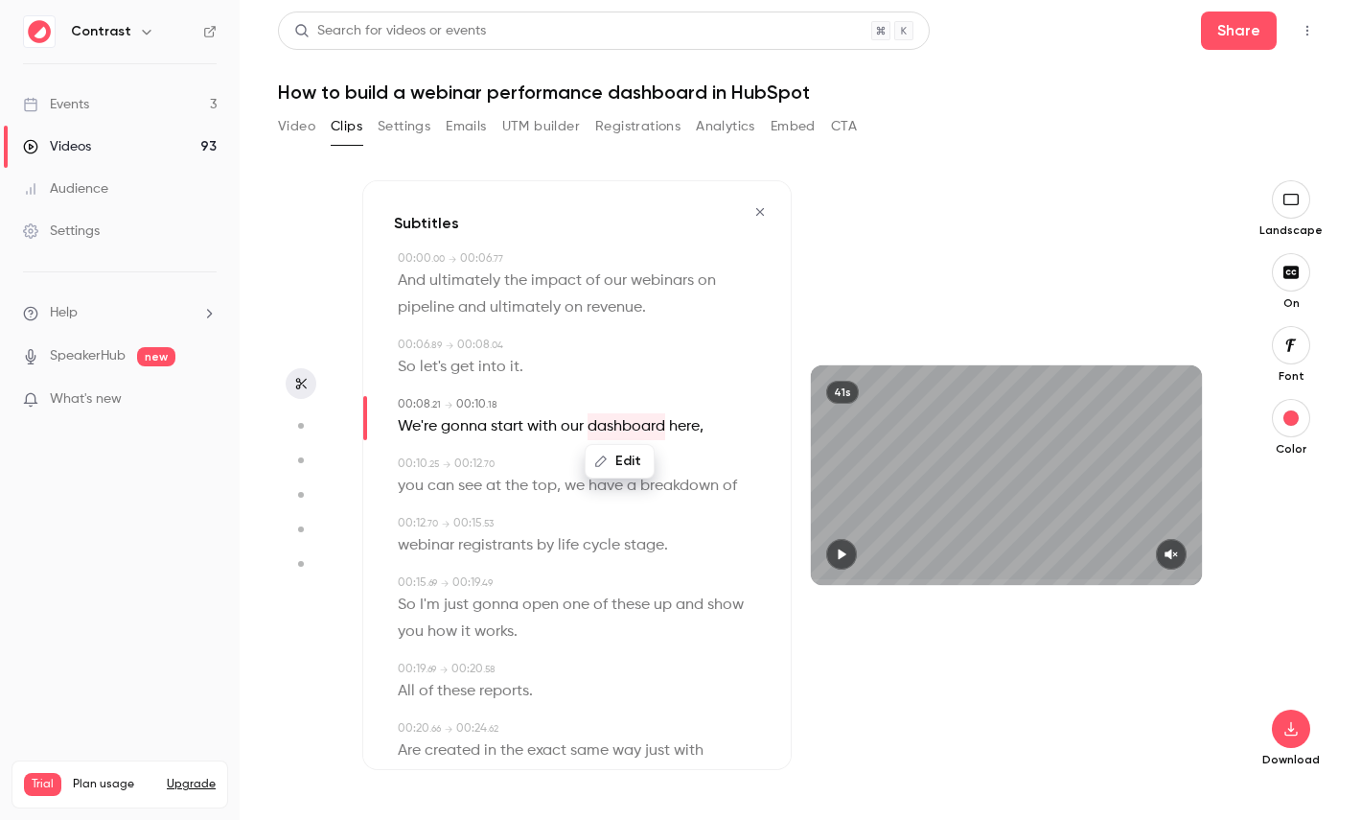
type input "***"
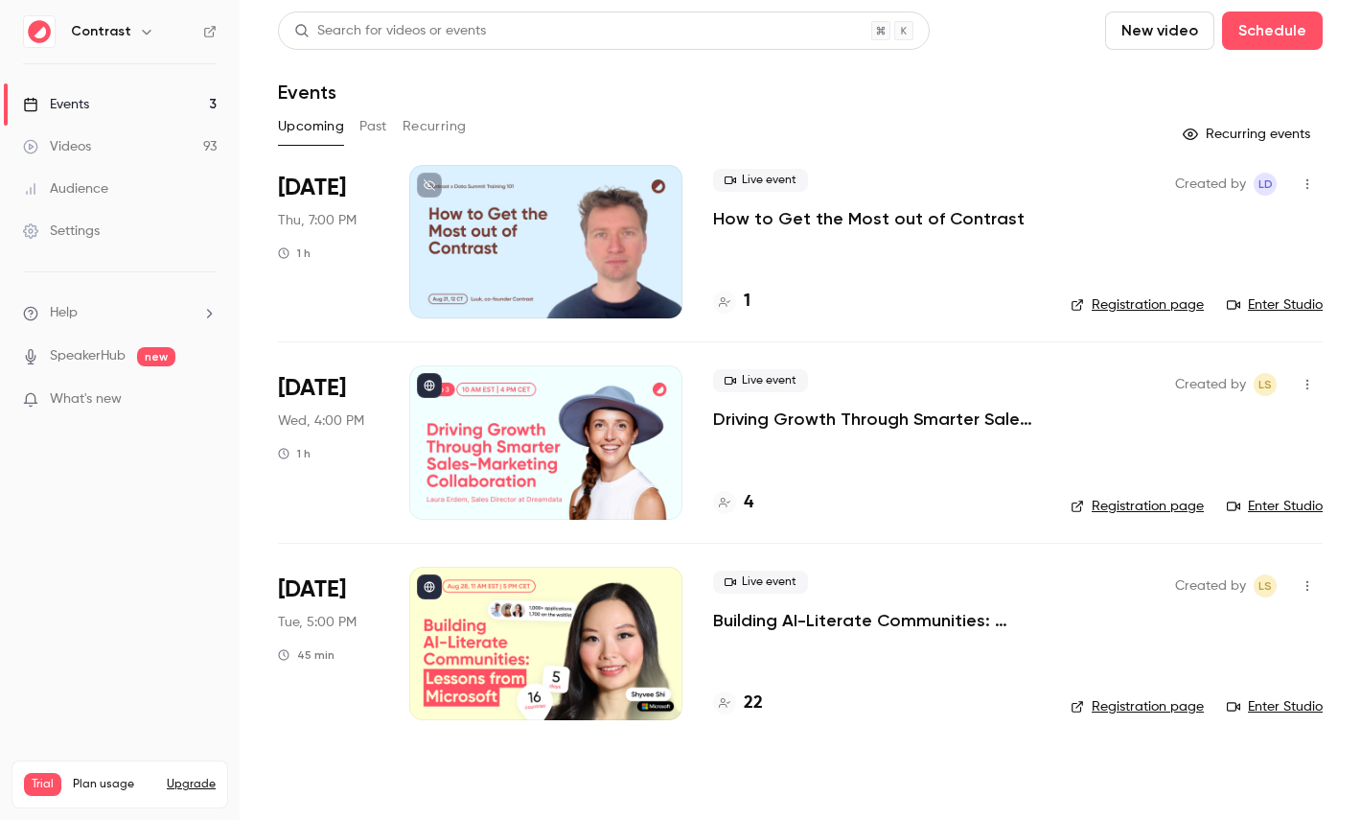
click at [882, 425] on p "Driving Growth Through Smarter Sales-Marketing Collaboration" at bounding box center [876, 418] width 327 height 23
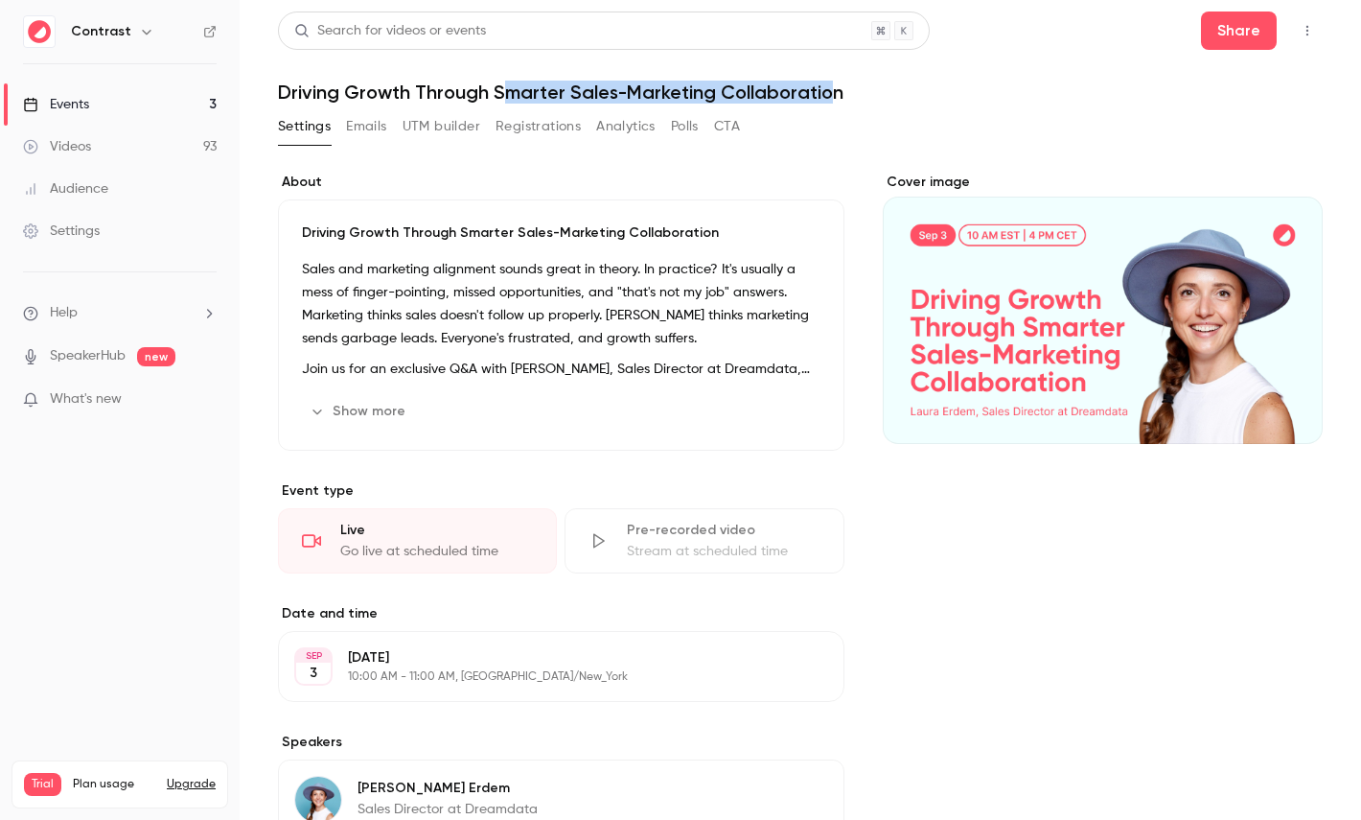
drag, startPoint x: 499, startPoint y: 92, endPoint x: 833, endPoint y: 92, distance: 333.6
click at [833, 92] on h1 "Driving Growth Through Smarter Sales-Marketing Collaboration" at bounding box center [800, 92] width 1045 height 23
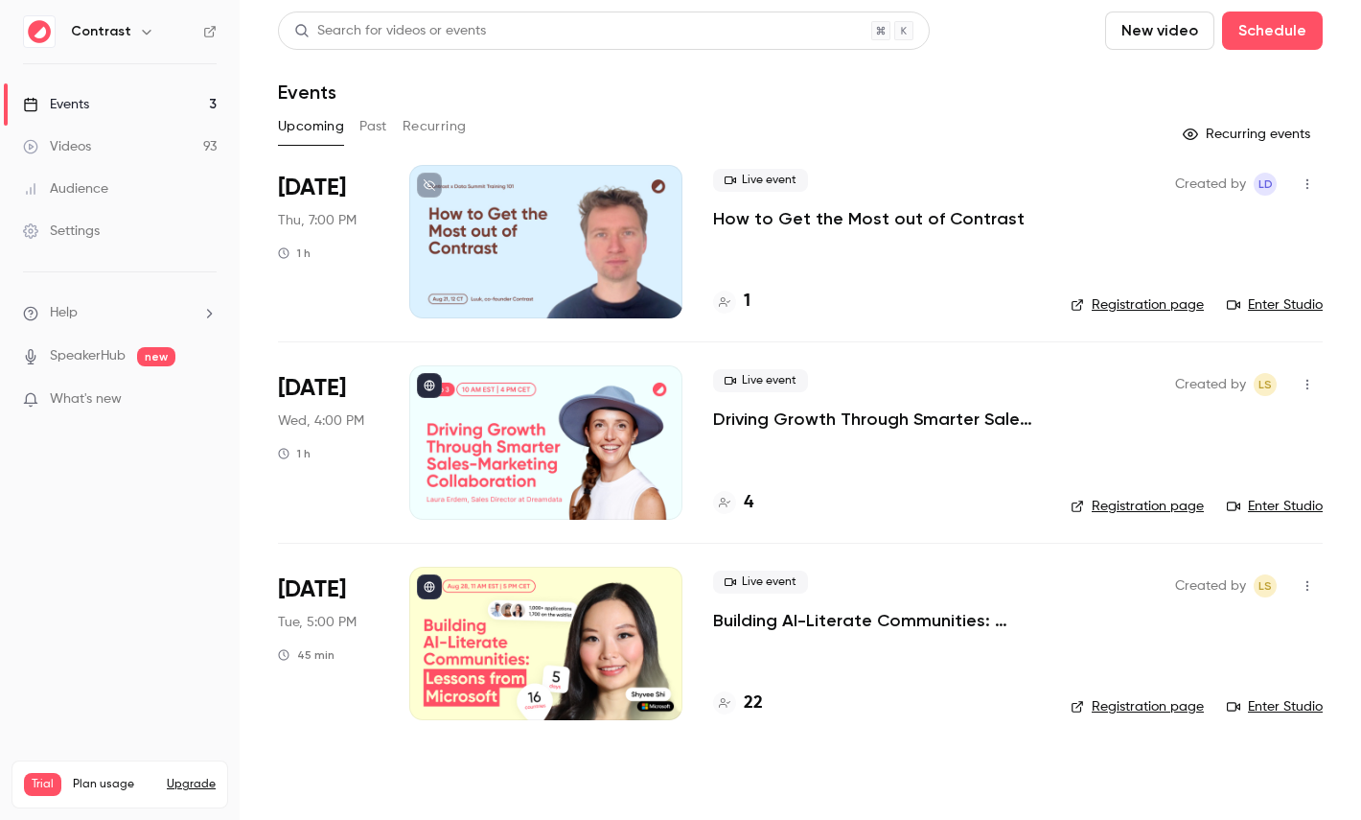
click at [139, 30] on icon "button" at bounding box center [146, 31] width 15 height 15
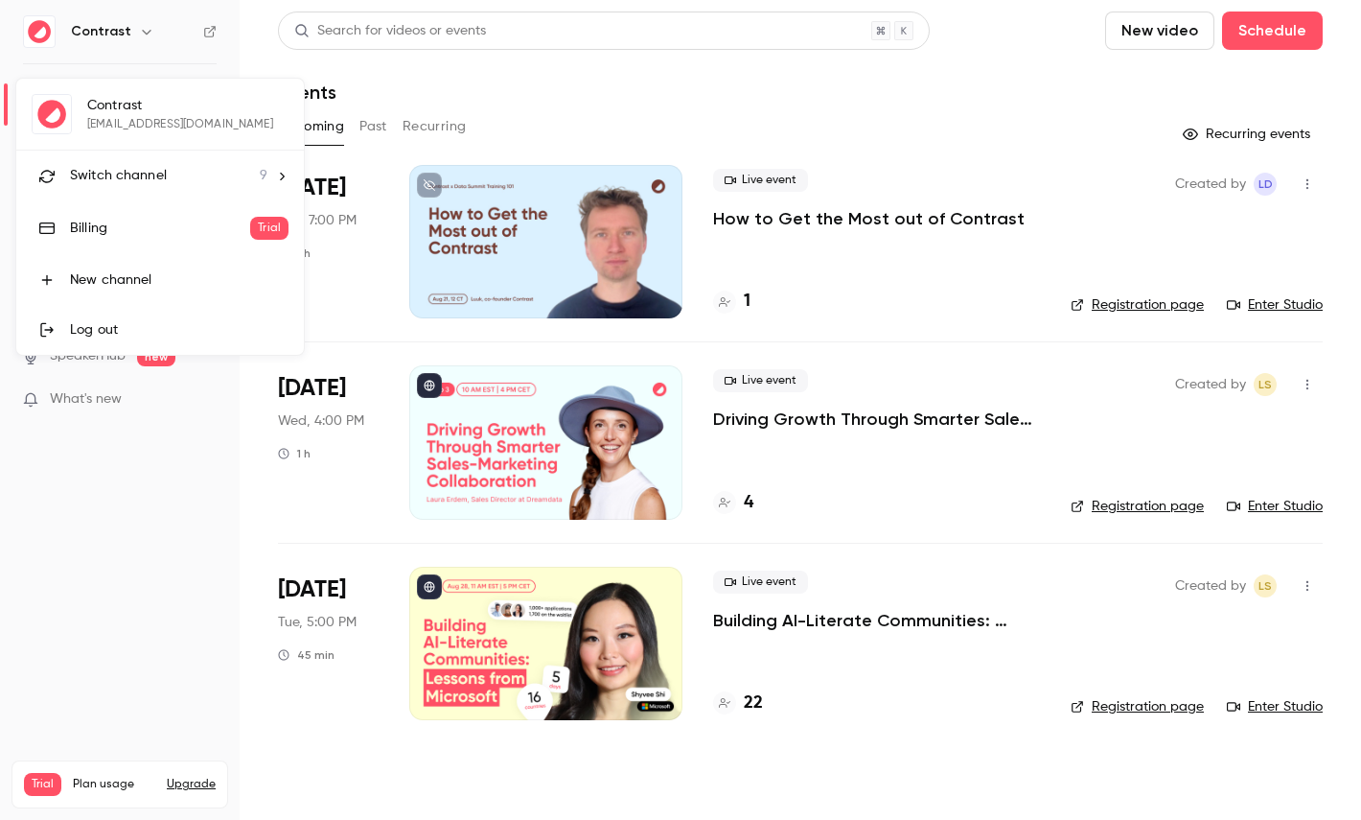
click at [137, 151] on li "Switch channel 9" at bounding box center [160, 176] width 288 height 51
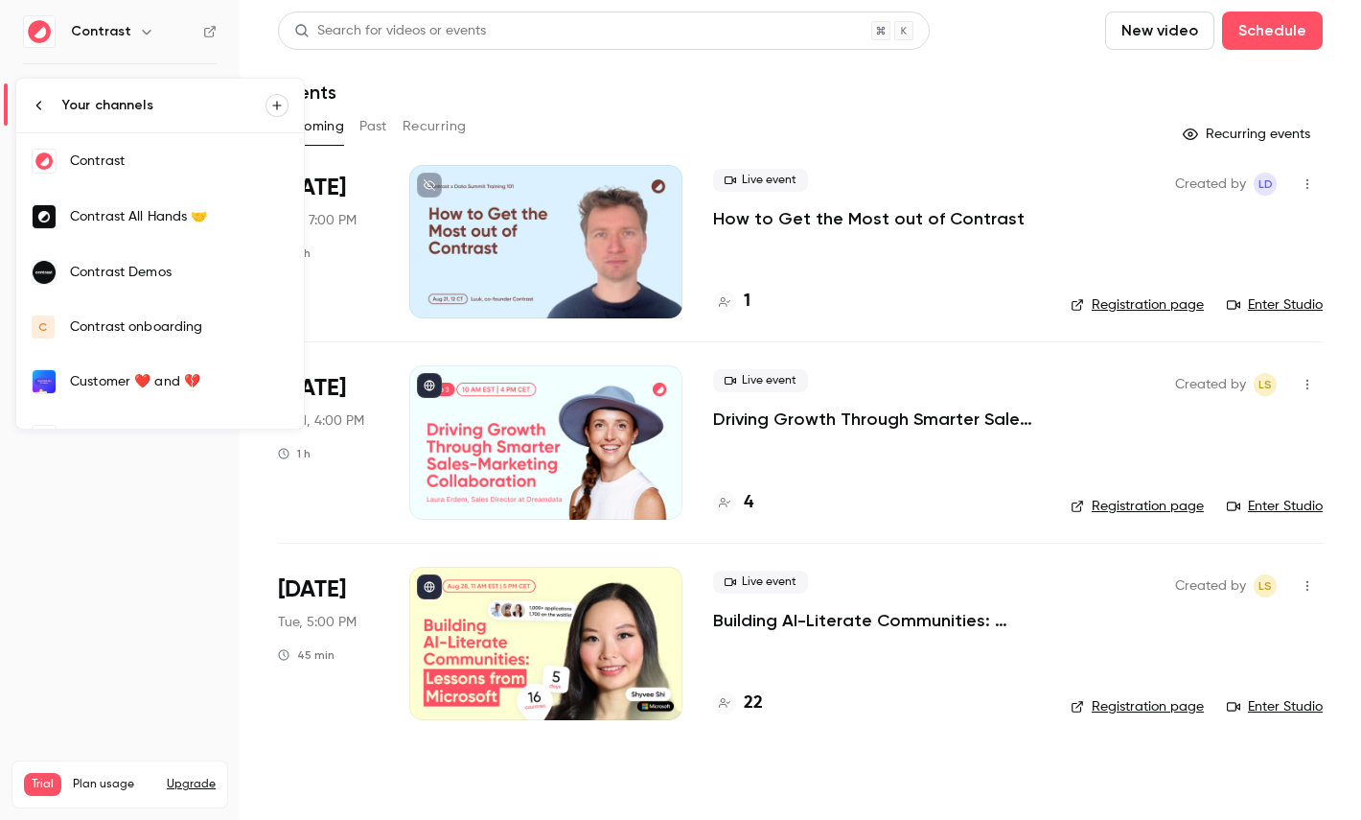
click at [184, 277] on div "Contrast Demos" at bounding box center [179, 272] width 219 height 19
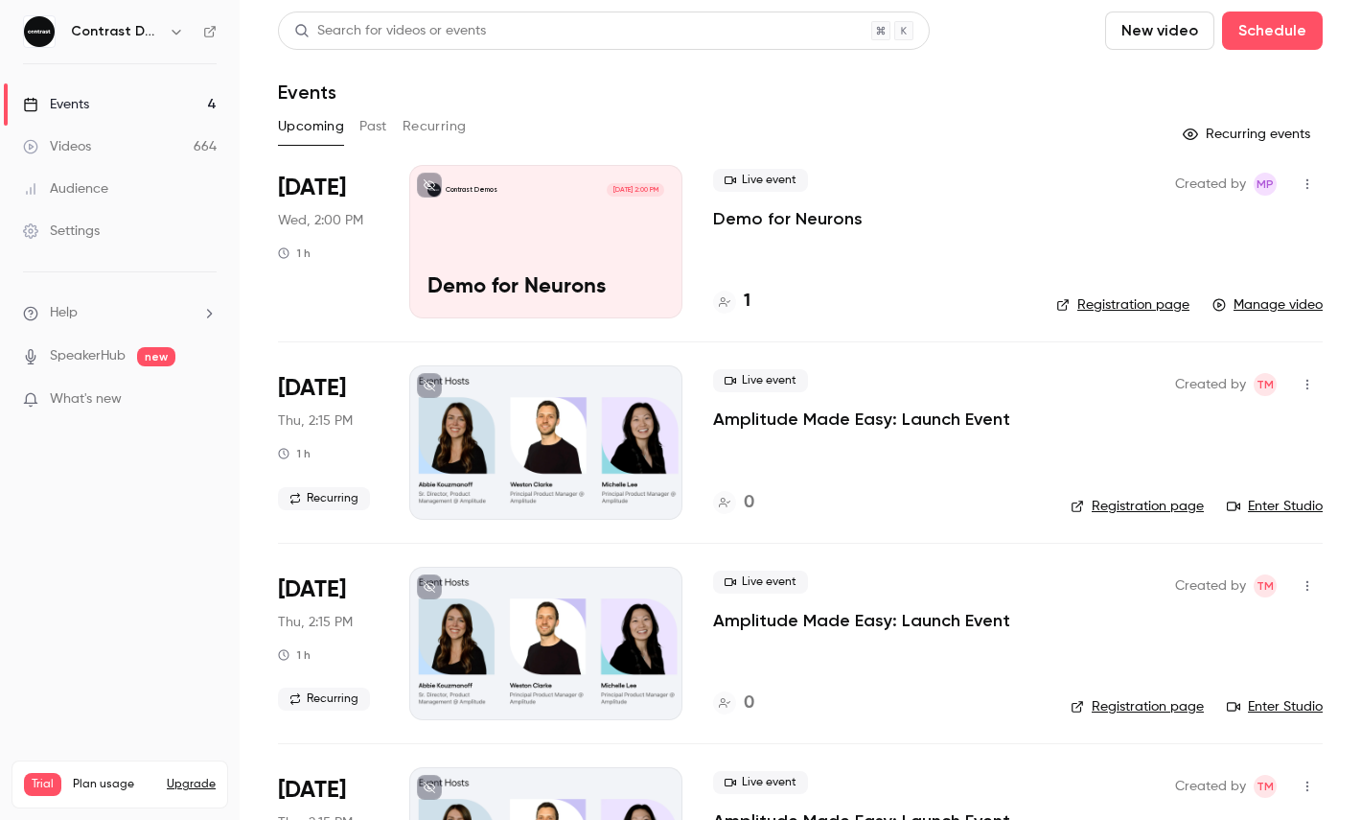
click at [145, 138] on link "Videos 664" at bounding box center [120, 147] width 240 height 42
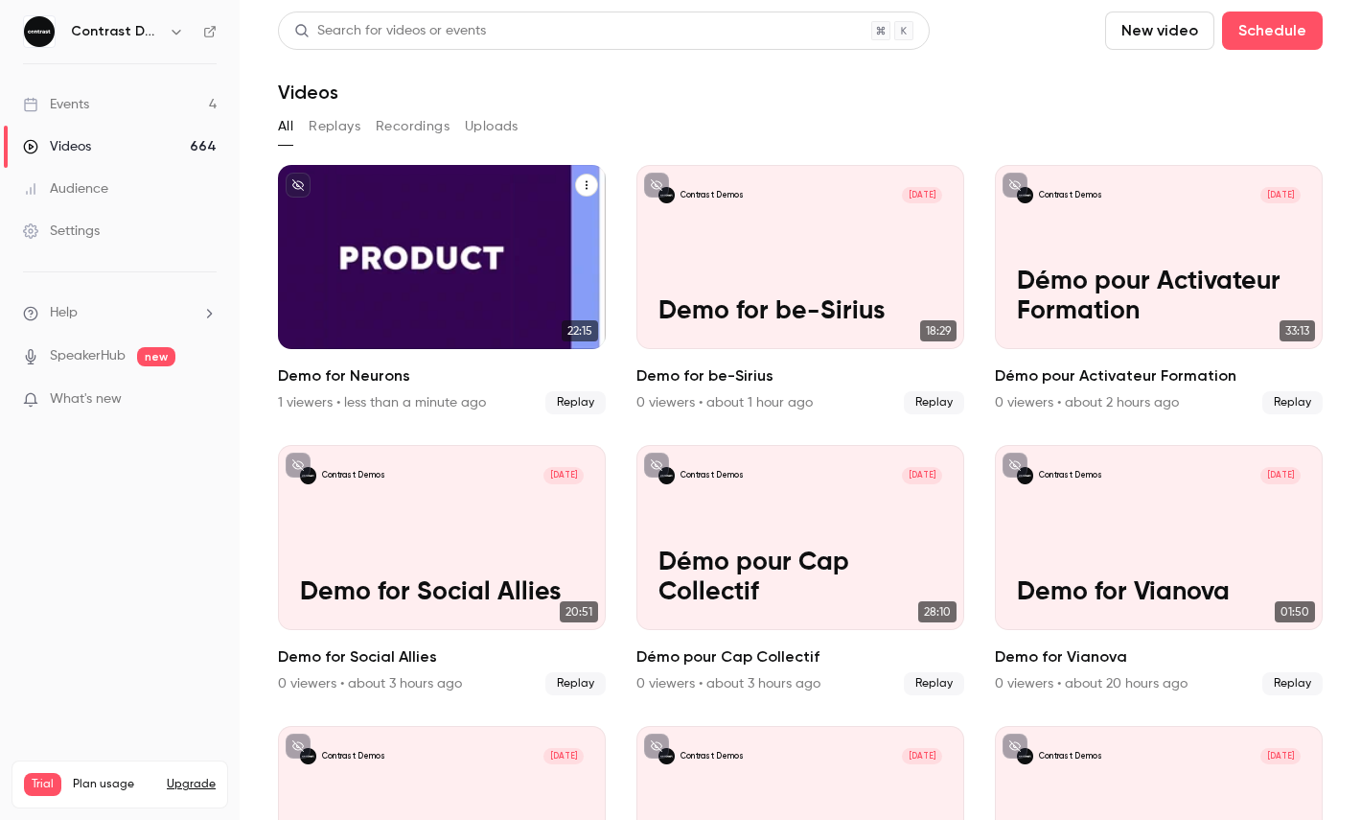
click at [477, 220] on div "Contrast Demos Aug 13 Demo for Neurons" at bounding box center [442, 257] width 328 height 184
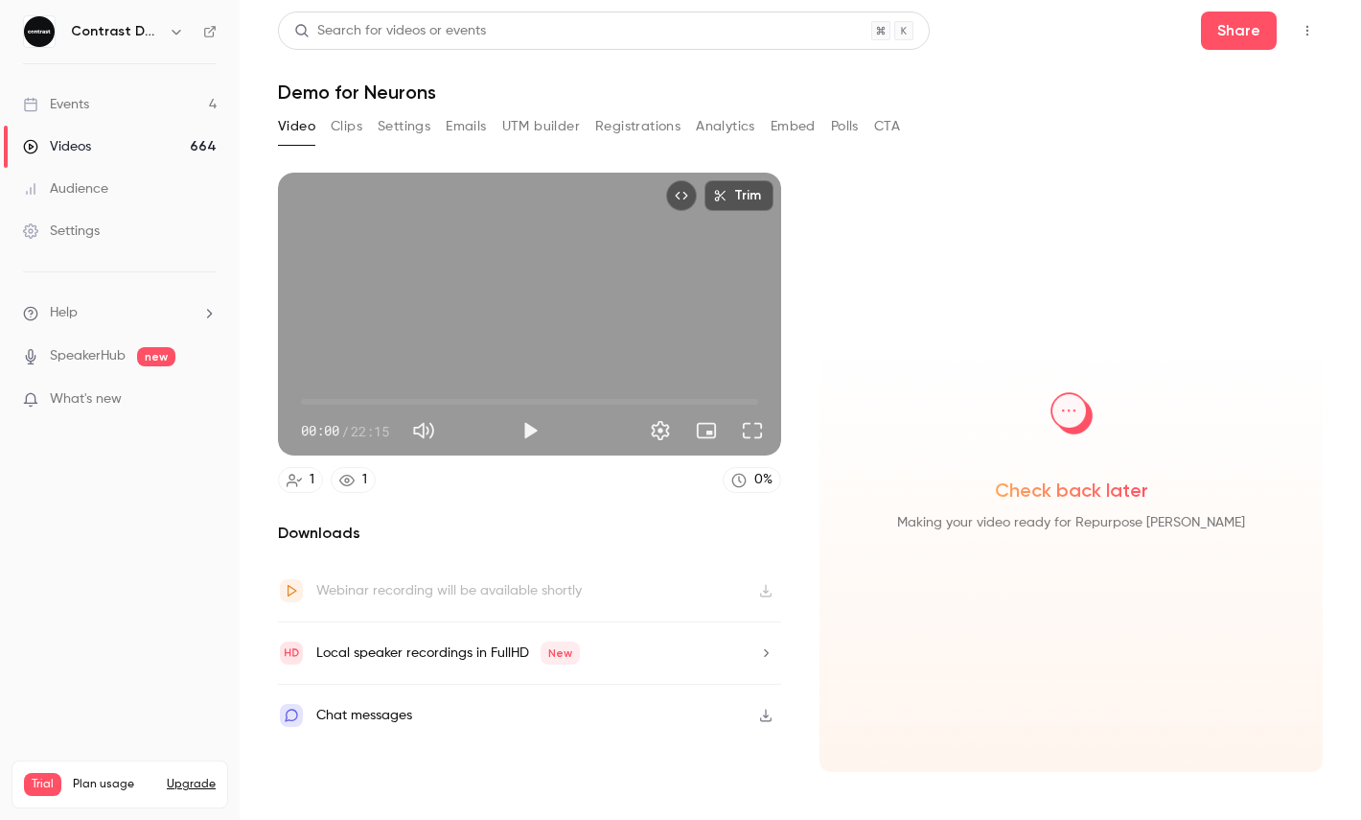
click at [359, 125] on button "Clips" at bounding box center [347, 126] width 32 height 31
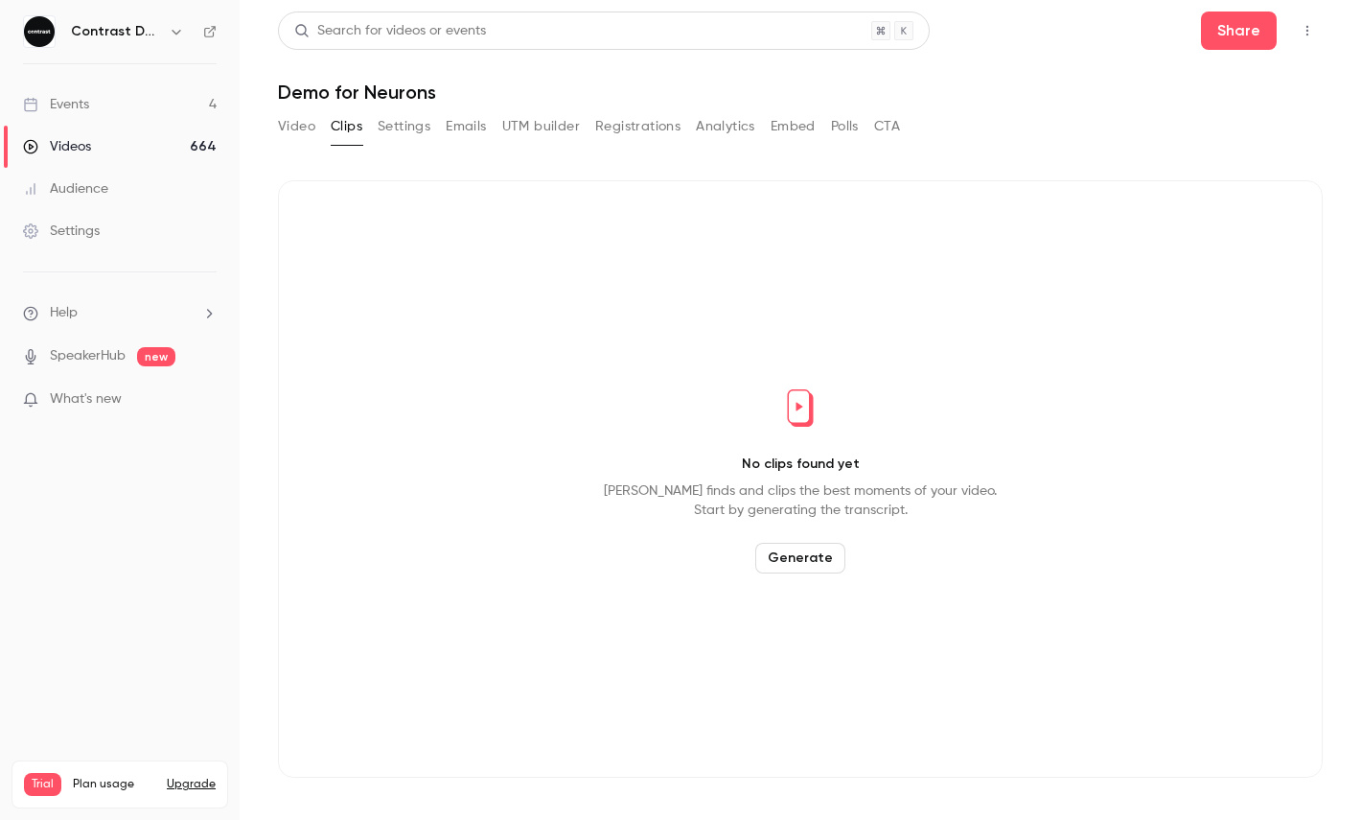
click at [298, 127] on button "Video" at bounding box center [296, 126] width 37 height 31
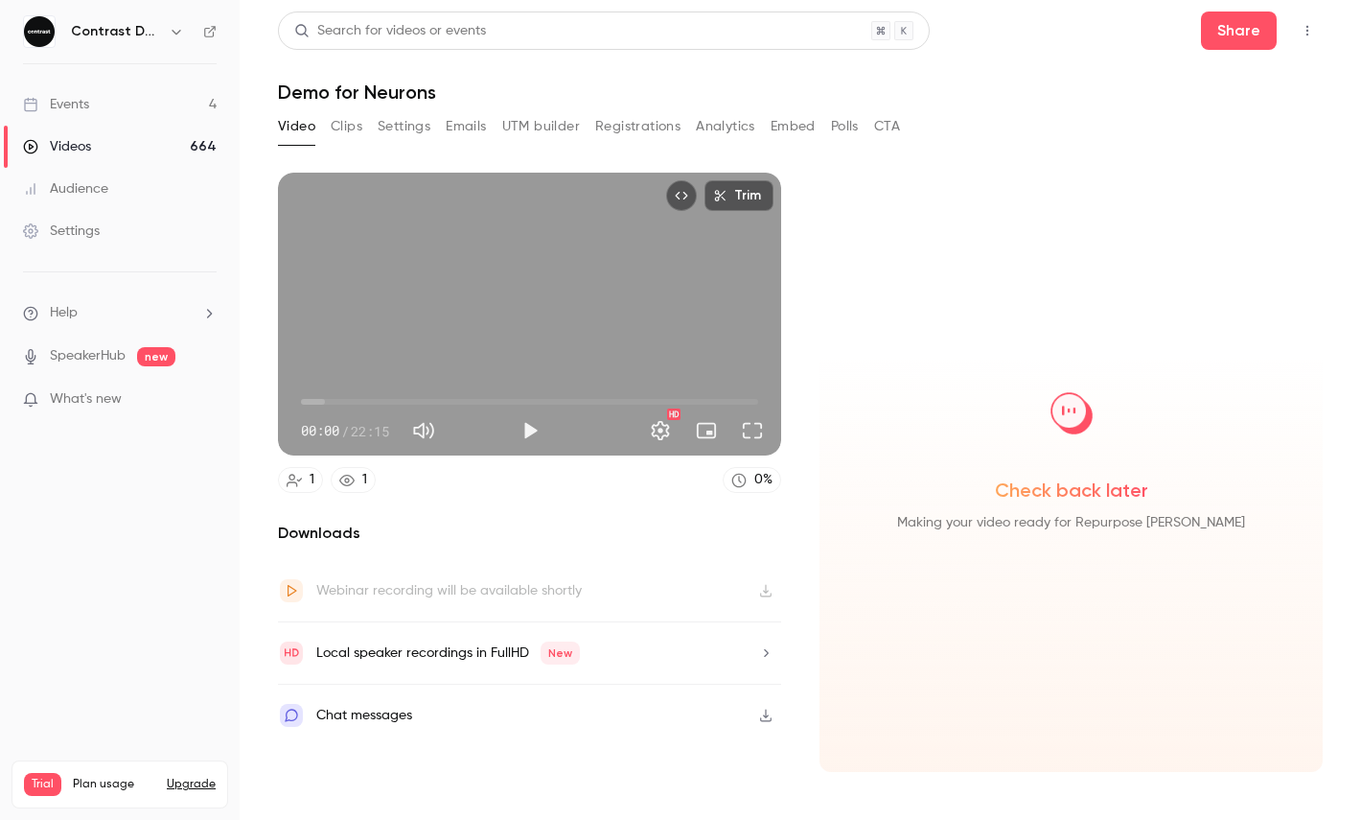
click at [168, 141] on link "Videos 664" at bounding box center [120, 147] width 240 height 42
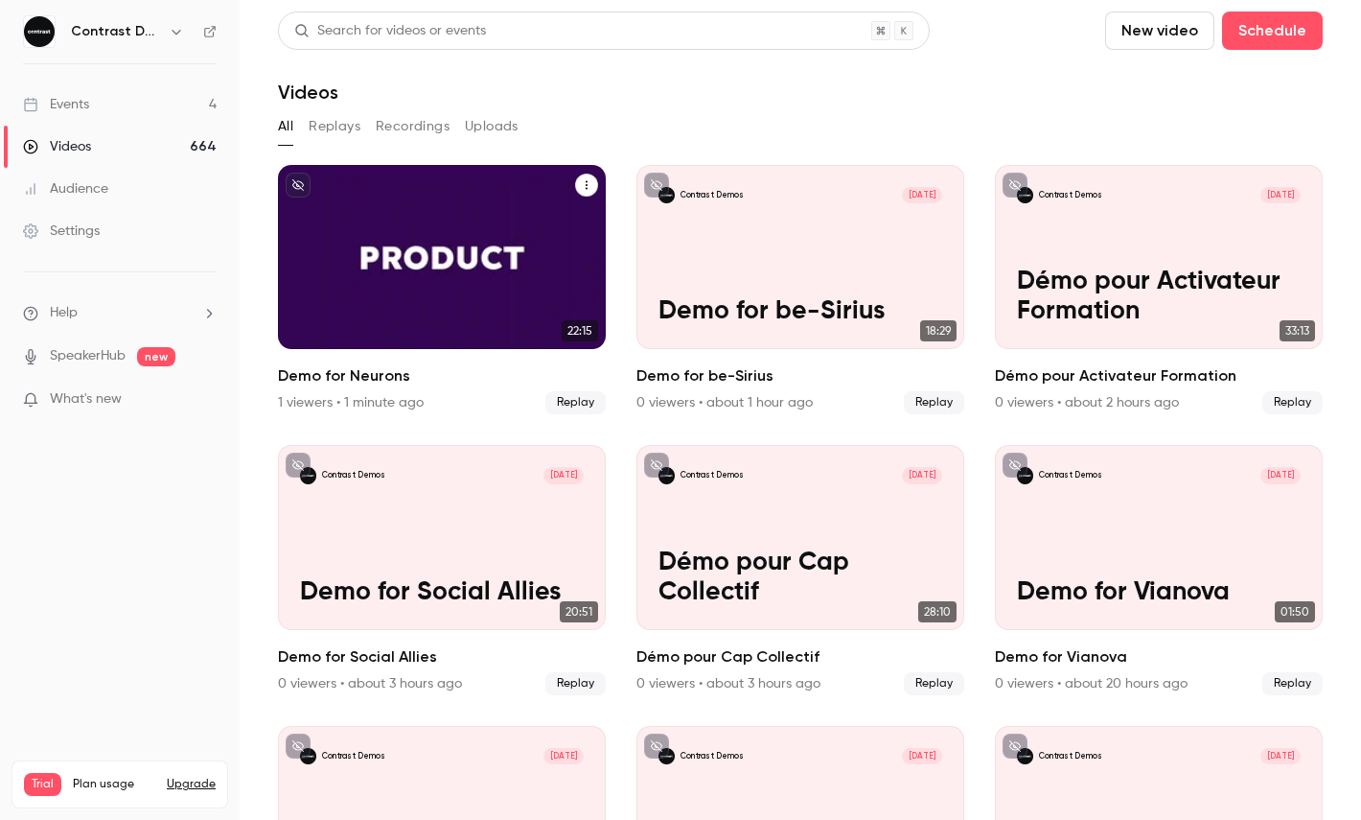
click at [365, 227] on div "Contrast Demos Aug 13 Demo for Neurons" at bounding box center [442, 257] width 328 height 184
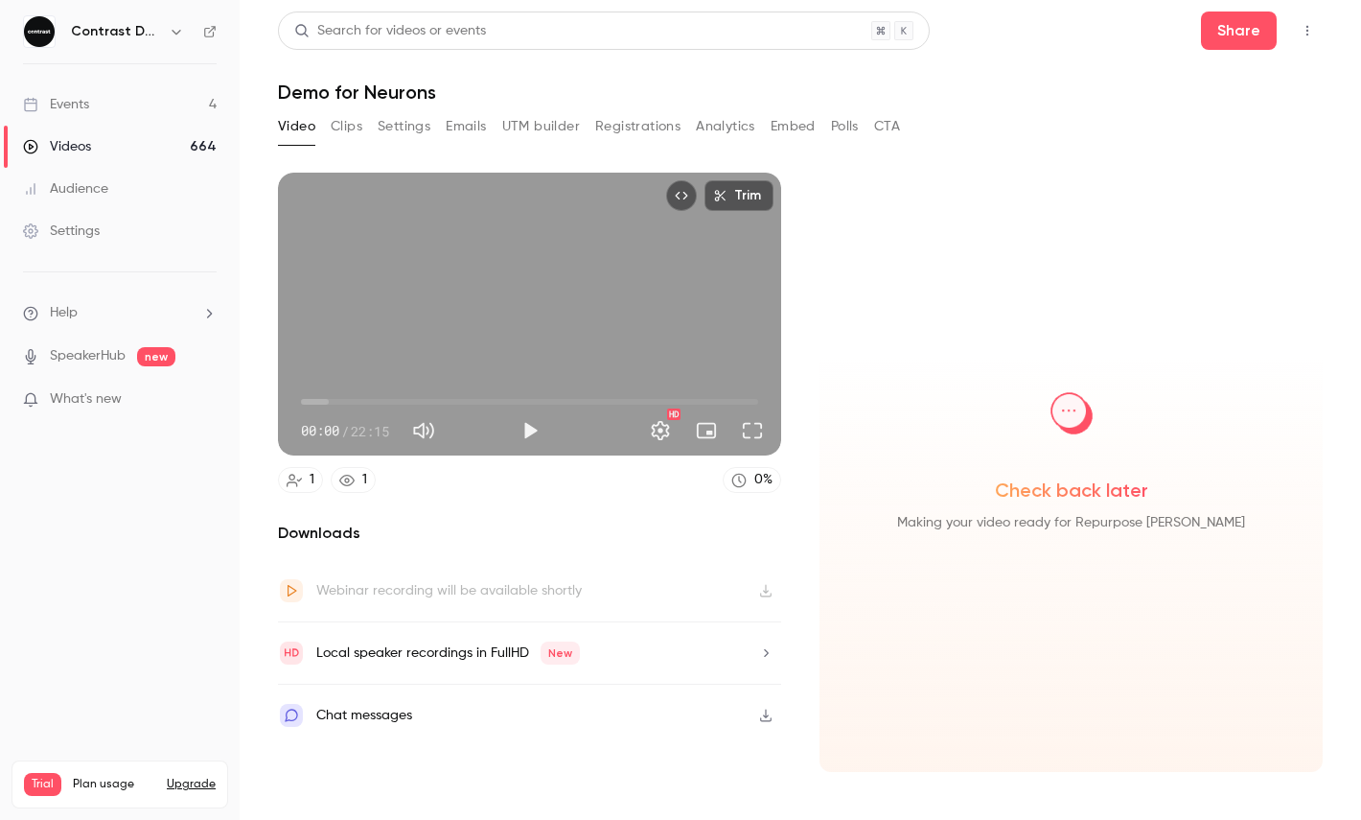
click at [347, 128] on button "Clips" at bounding box center [347, 126] width 32 height 31
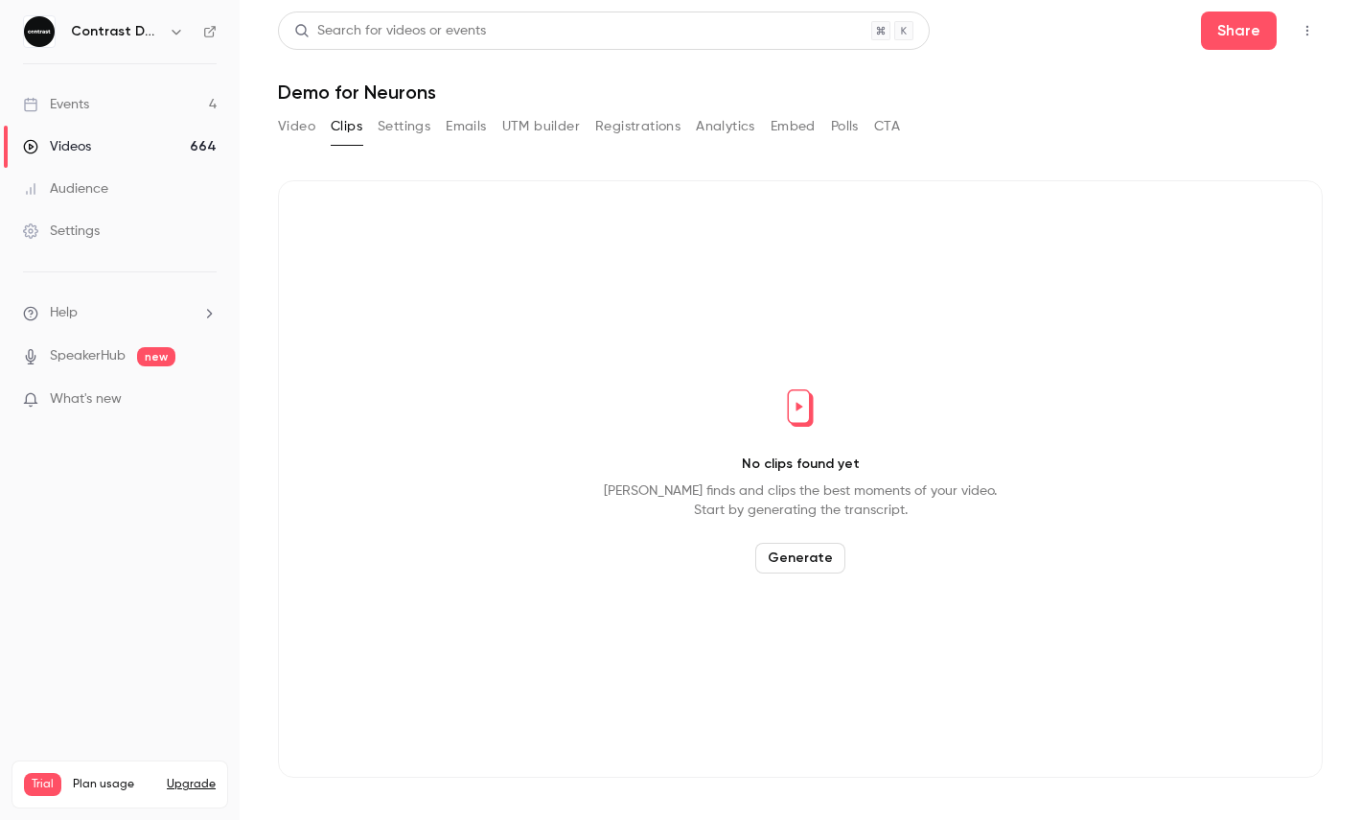
click at [101, 137] on link "Videos 664" at bounding box center [120, 147] width 240 height 42
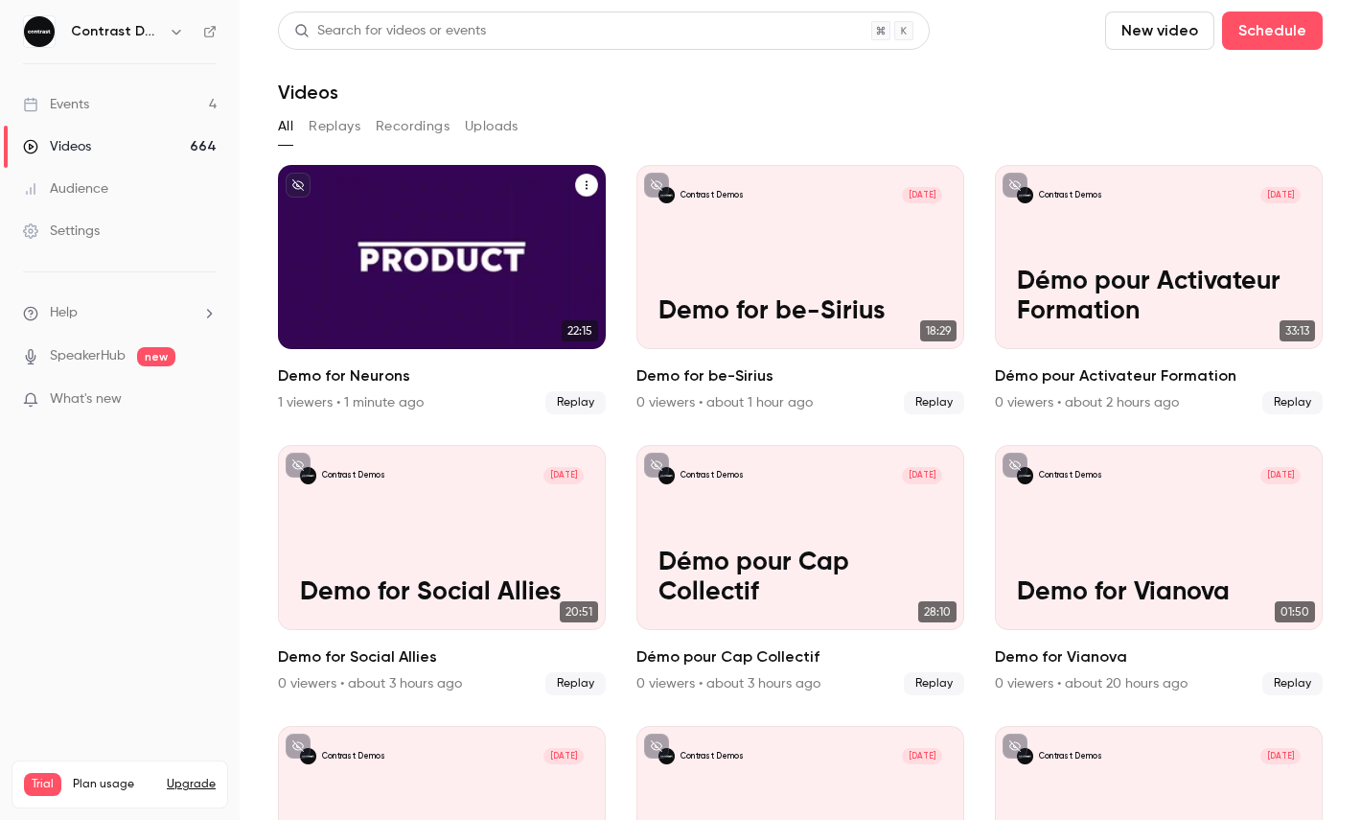
click at [340, 295] on div "Contrast Demos Aug 13 Demo for Neurons" at bounding box center [442, 257] width 328 height 184
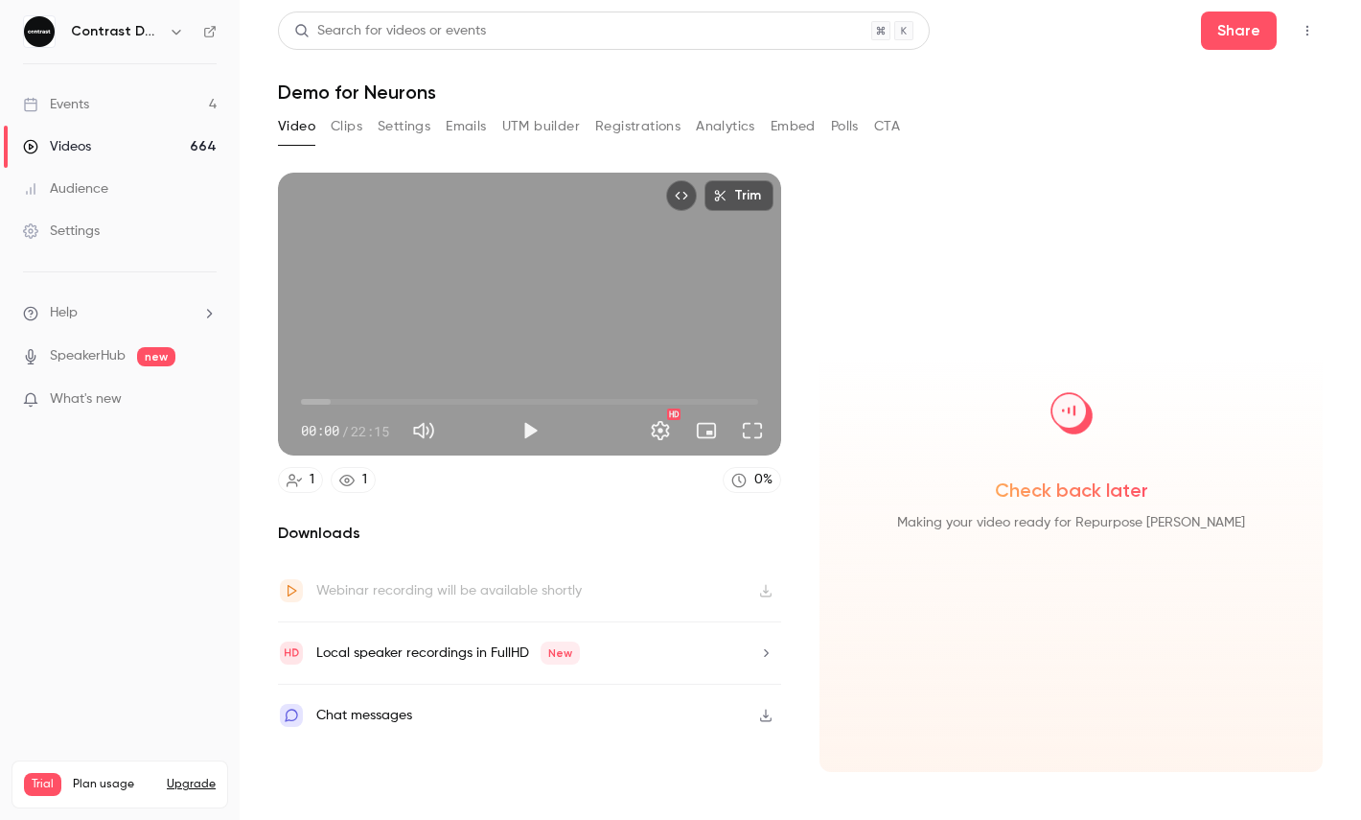
click at [349, 129] on button "Clips" at bounding box center [347, 126] width 32 height 31
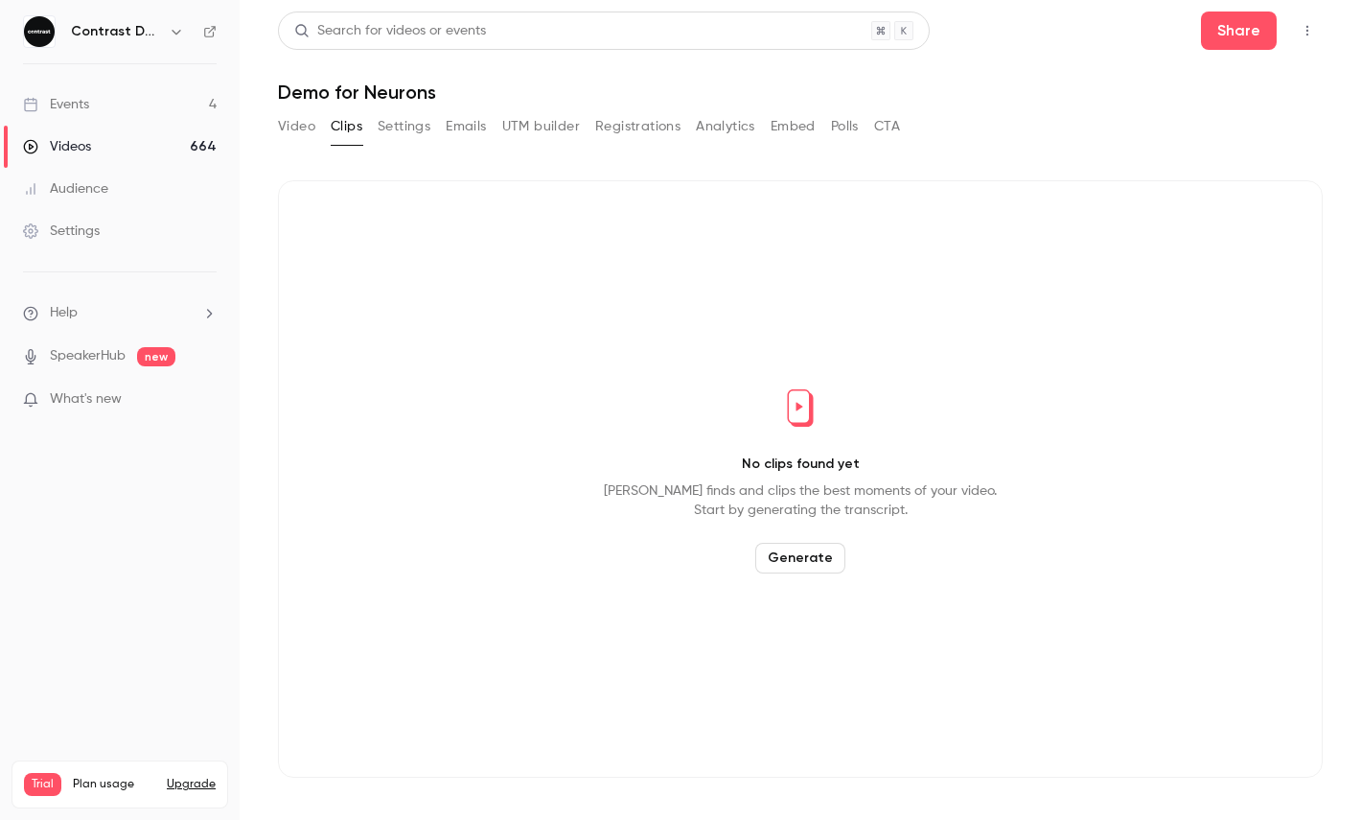
click at [299, 126] on button "Video" at bounding box center [296, 126] width 37 height 31
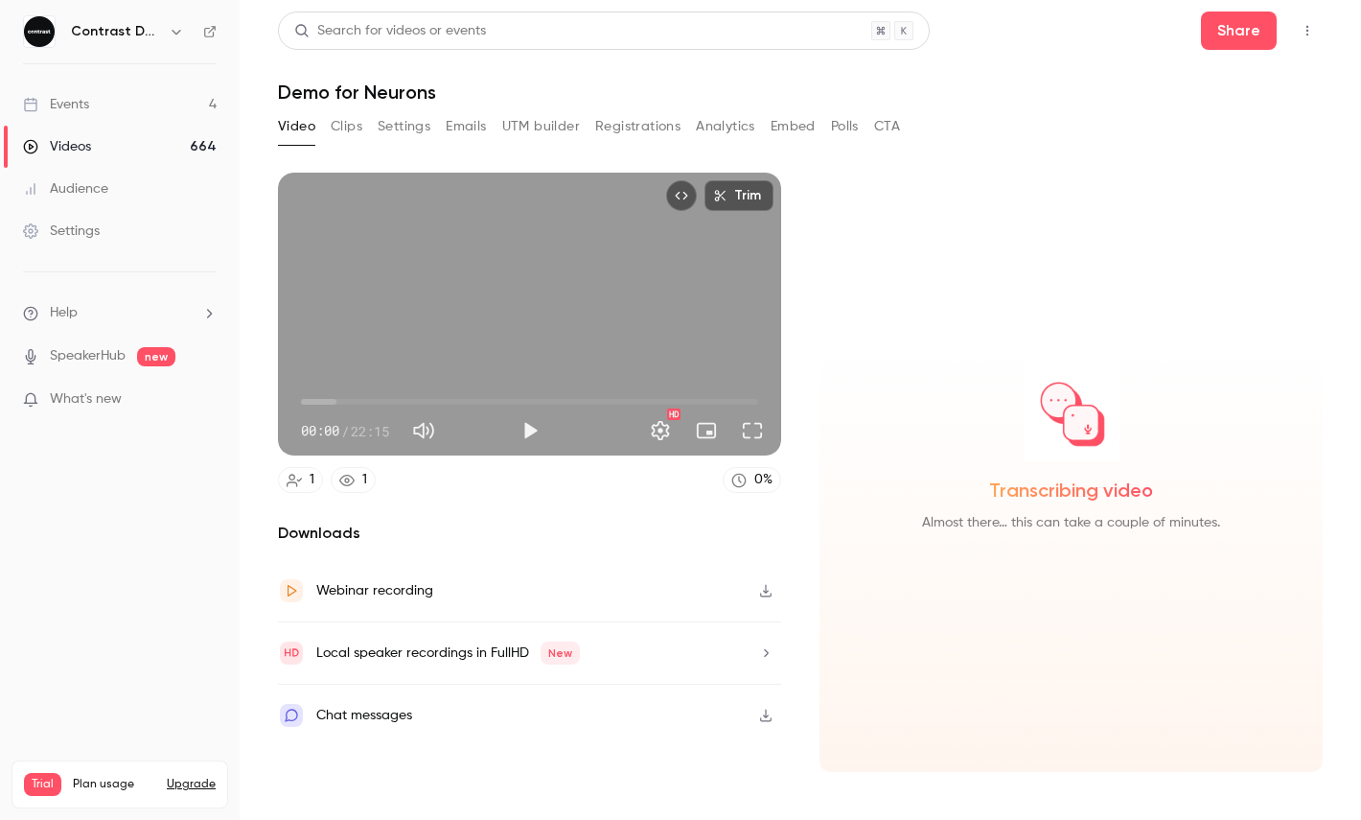
click at [862, 307] on div "Transcribing video Almost there… this can take a couple of minutes." at bounding box center [1071, 472] width 503 height 599
click at [151, 143] on link "Videos 664" at bounding box center [120, 147] width 240 height 42
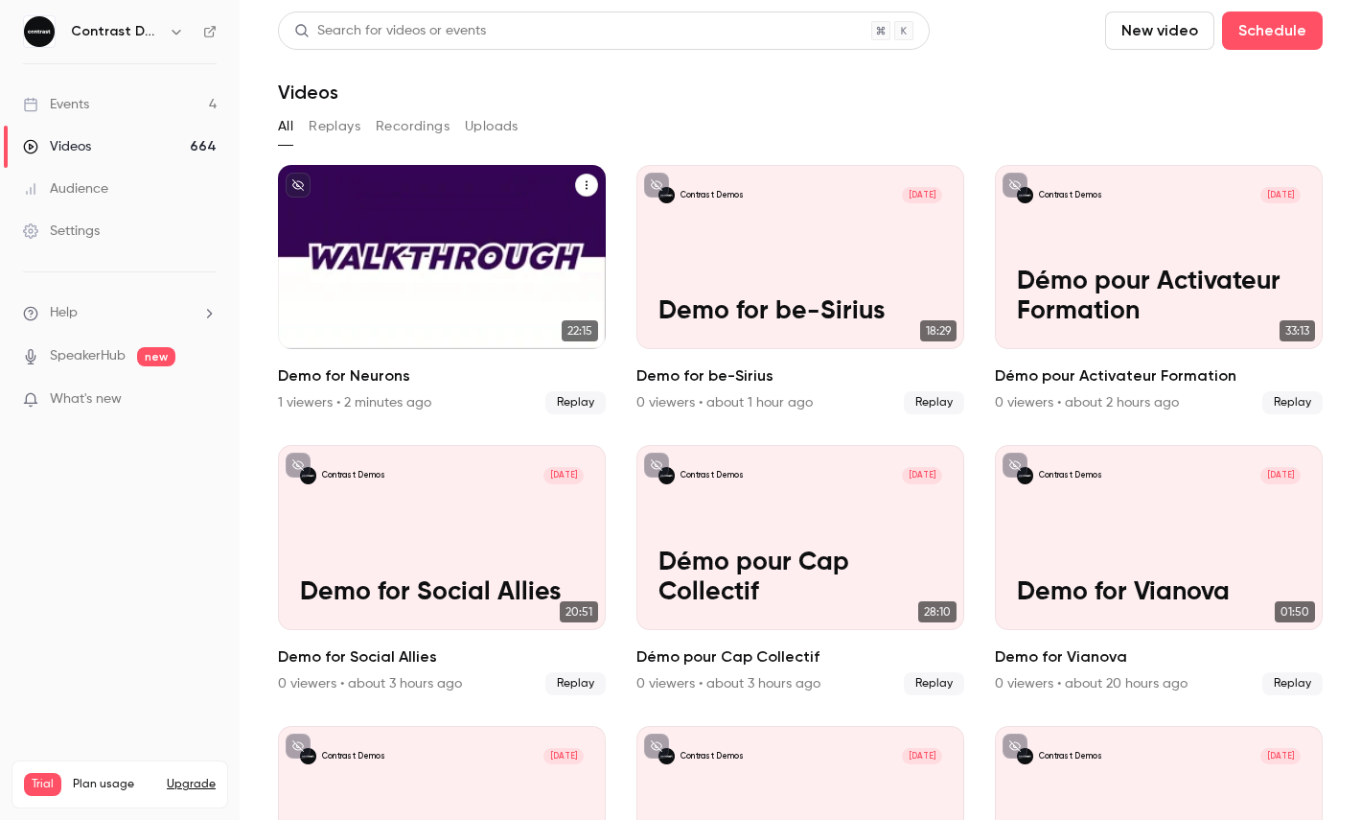
click at [406, 239] on div "Contrast Demos [DATE] Demo for Neurons" at bounding box center [442, 257] width 328 height 184
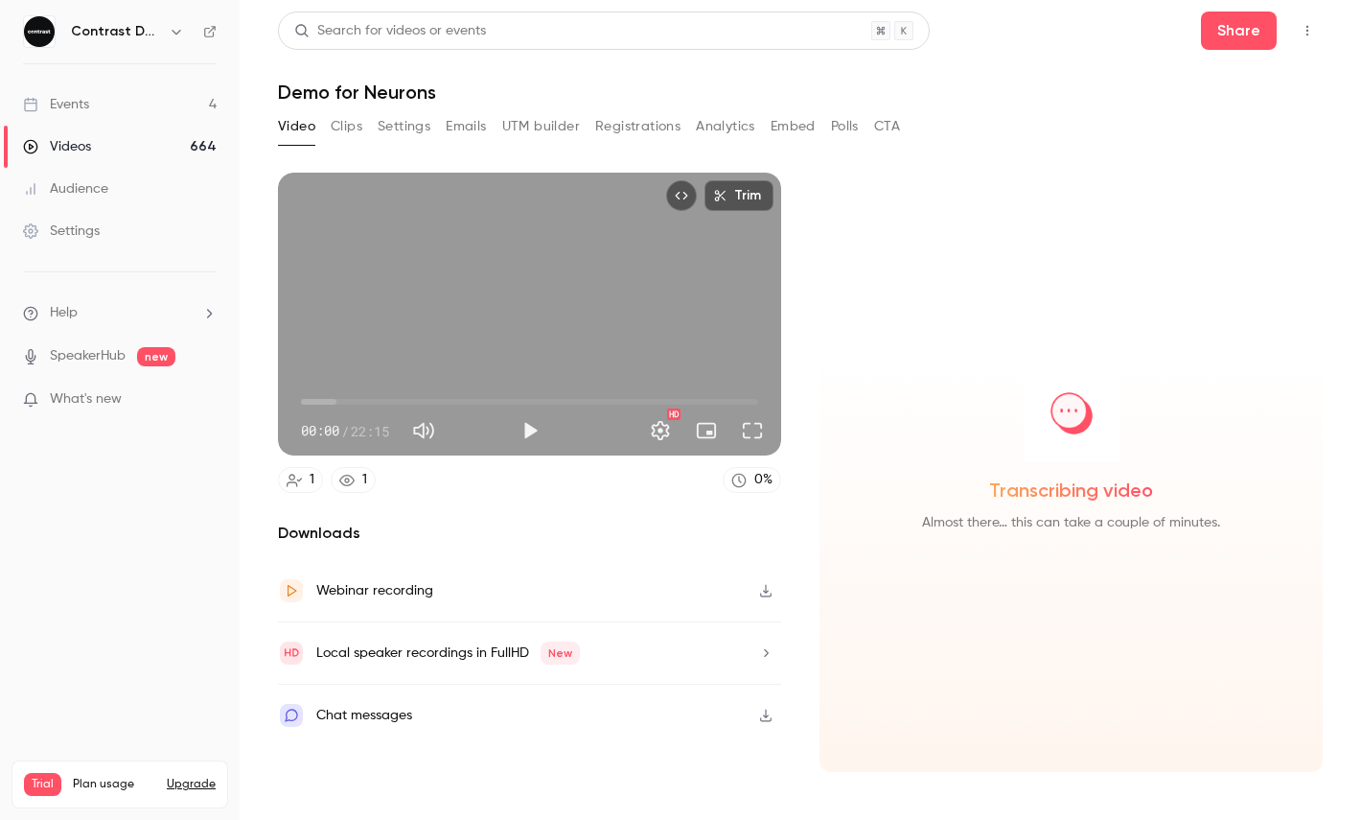
click at [355, 124] on button "Clips" at bounding box center [347, 126] width 32 height 31
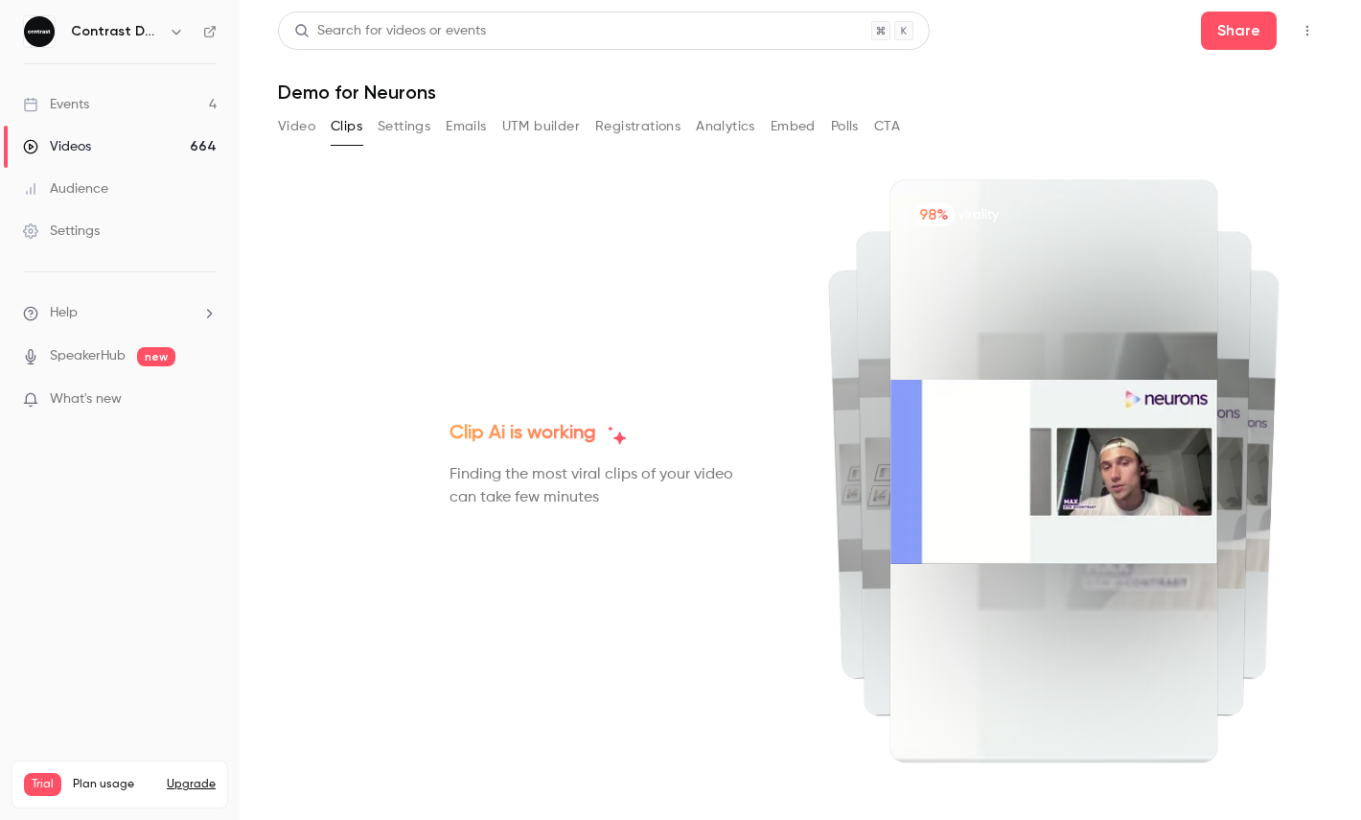
click at [294, 123] on button "Video" at bounding box center [296, 126] width 37 height 31
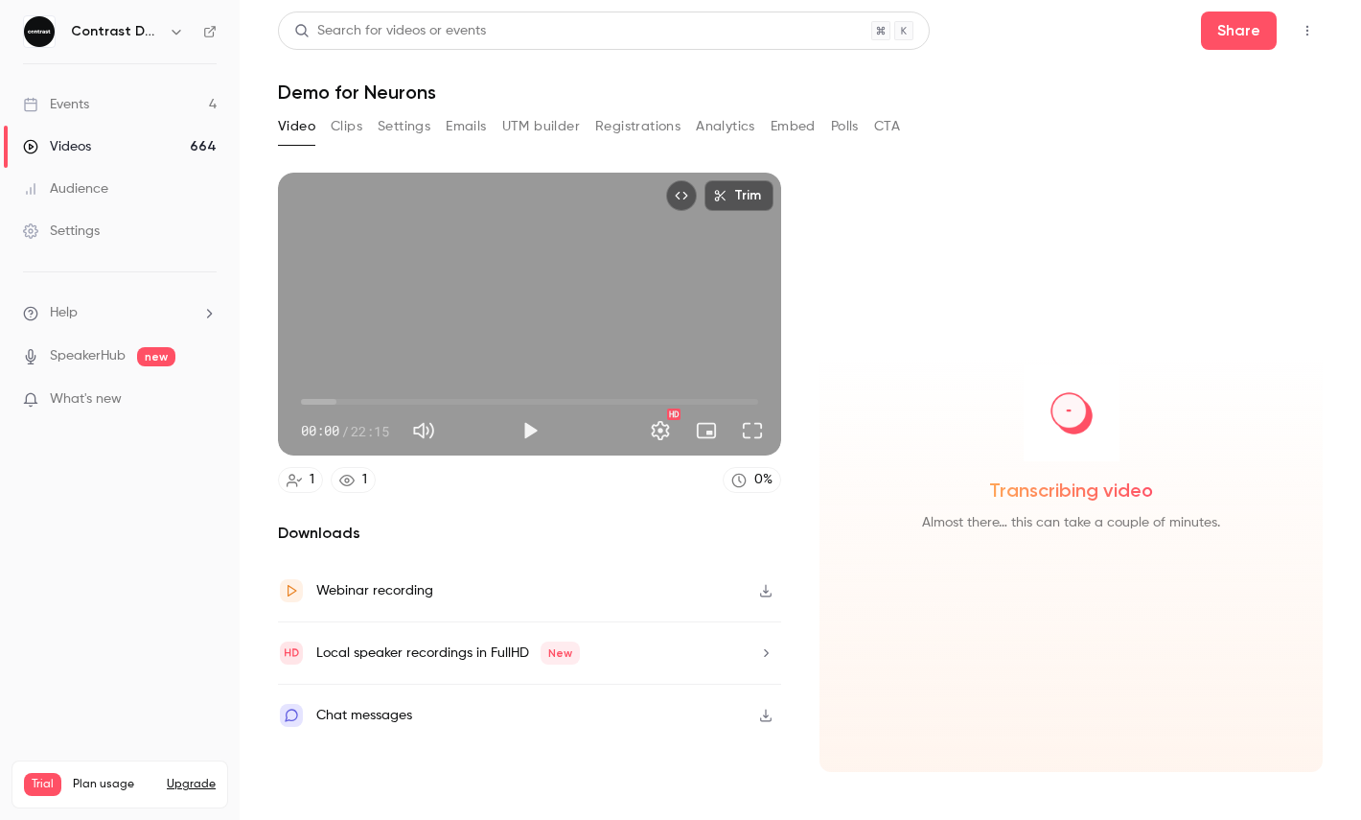
click at [359, 120] on button "Clips" at bounding box center [347, 126] width 32 height 31
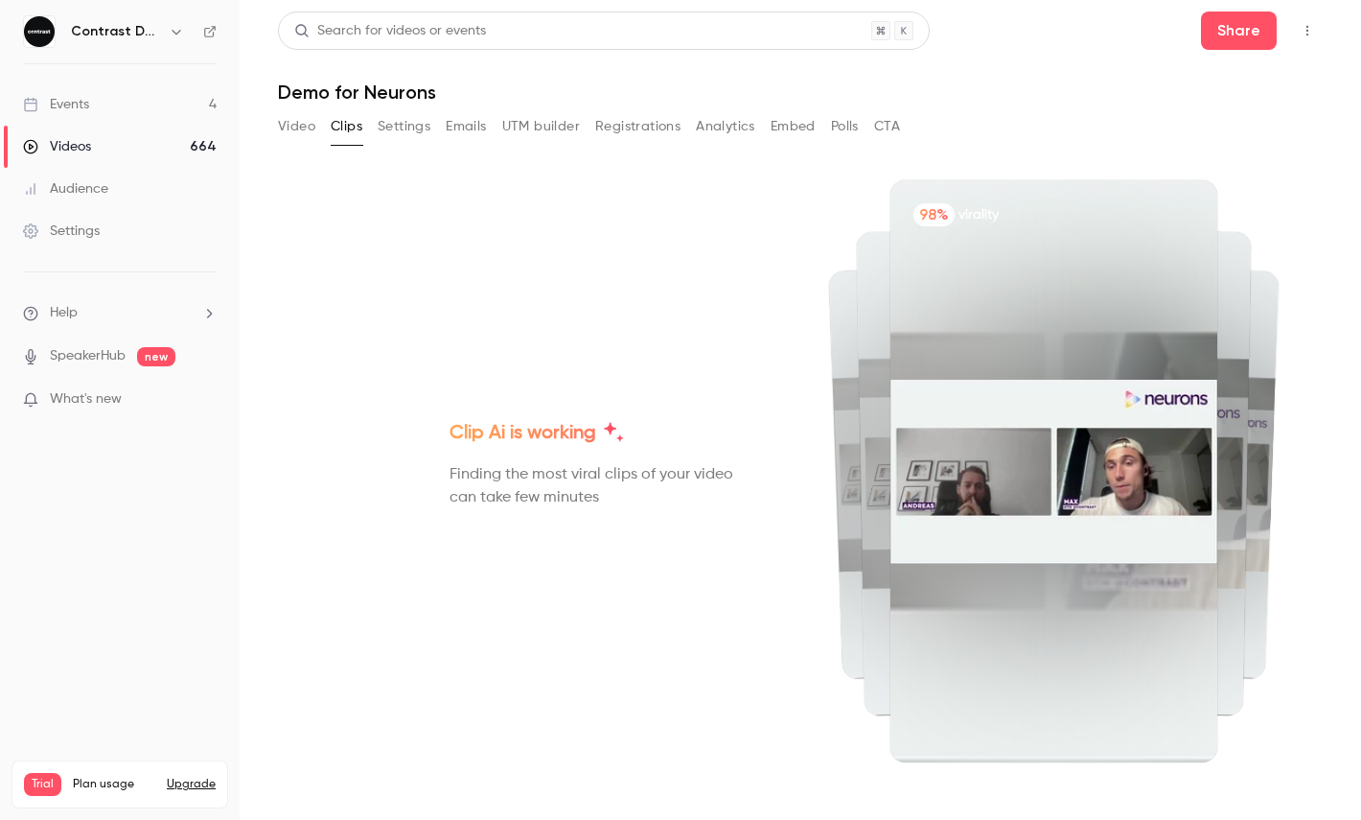
click at [312, 134] on button "Video" at bounding box center [296, 126] width 37 height 31
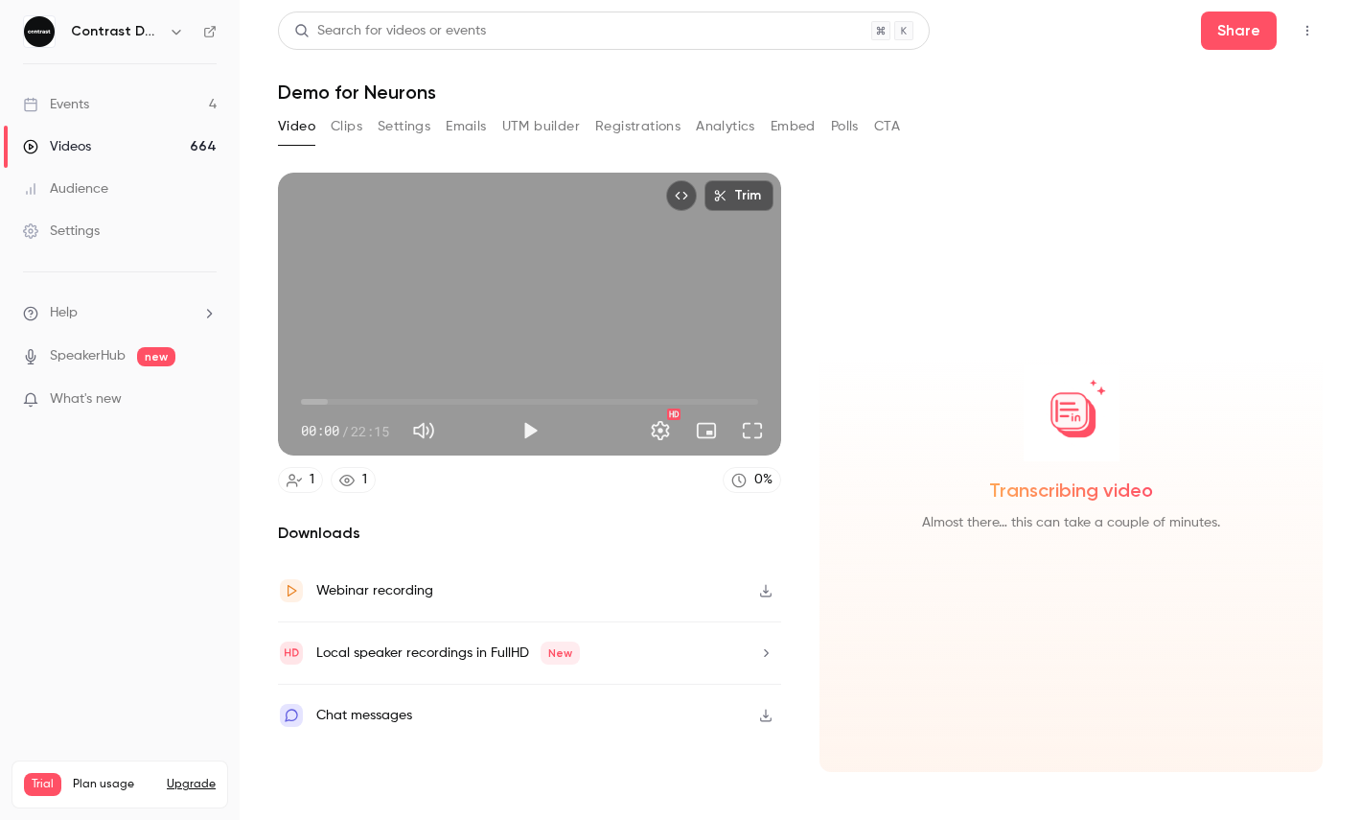
click at [349, 133] on button "Clips" at bounding box center [347, 126] width 32 height 31
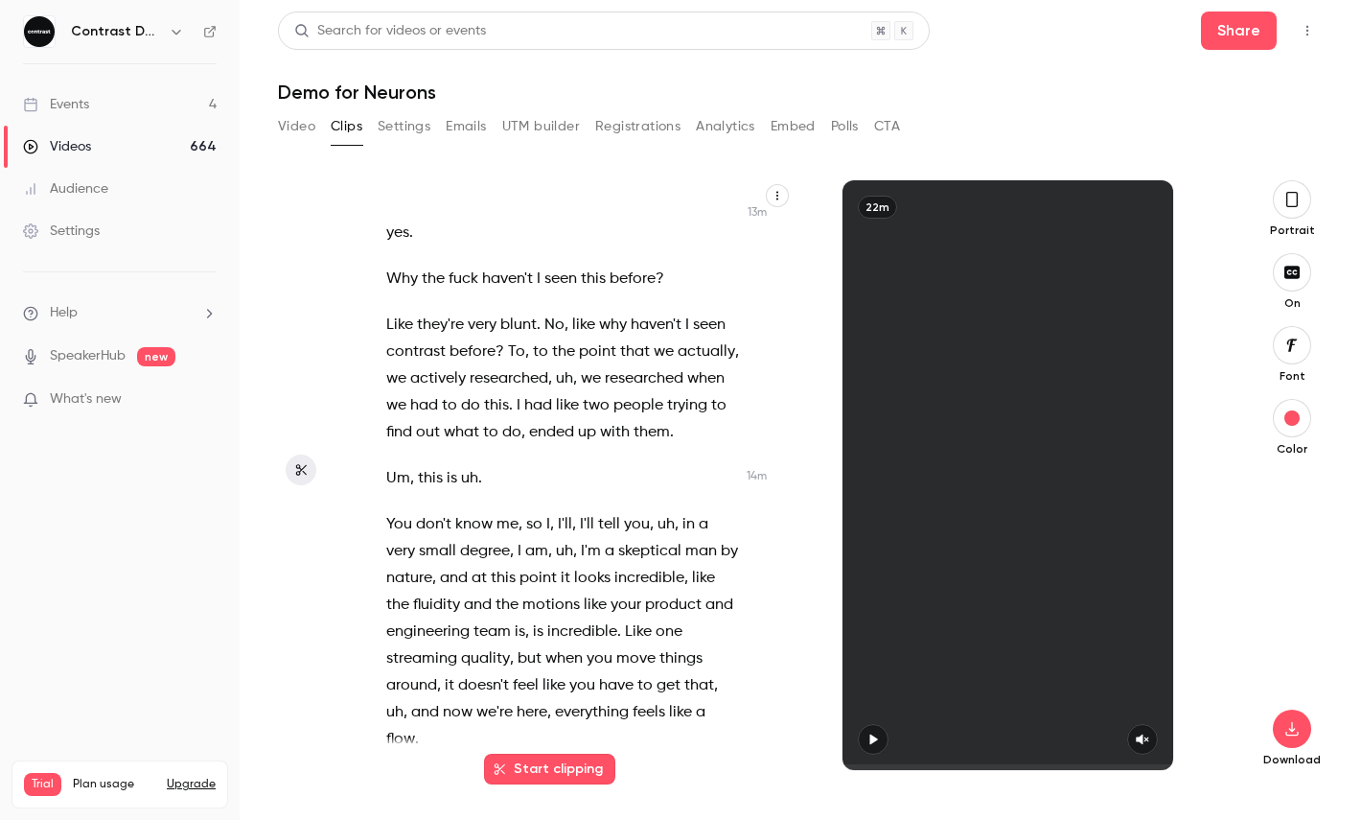
scroll to position [10240, 0]
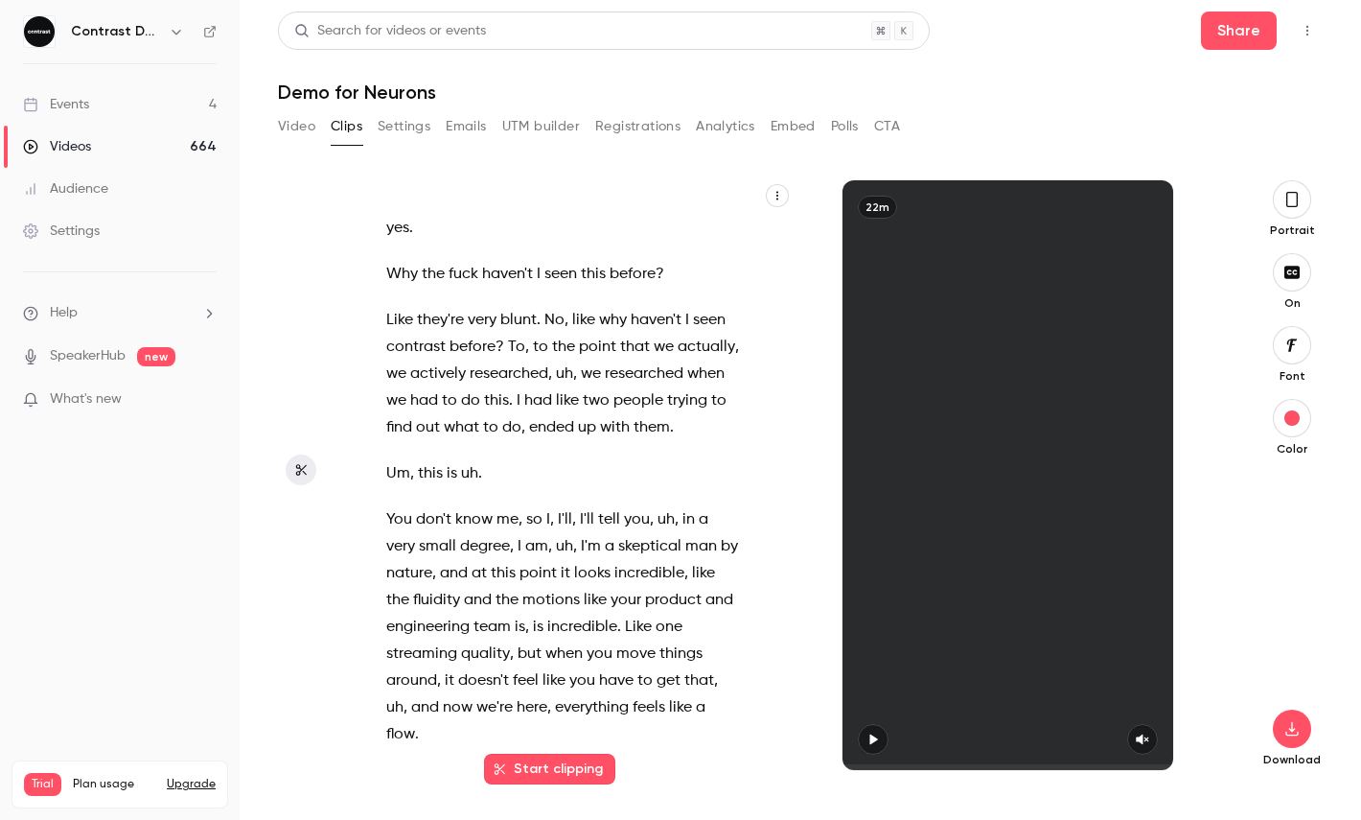
click at [429, 706] on p "You don't know me , so I , I'll , I'll tell you , uh , in a very small degree ,…" at bounding box center [563, 627] width 354 height 242
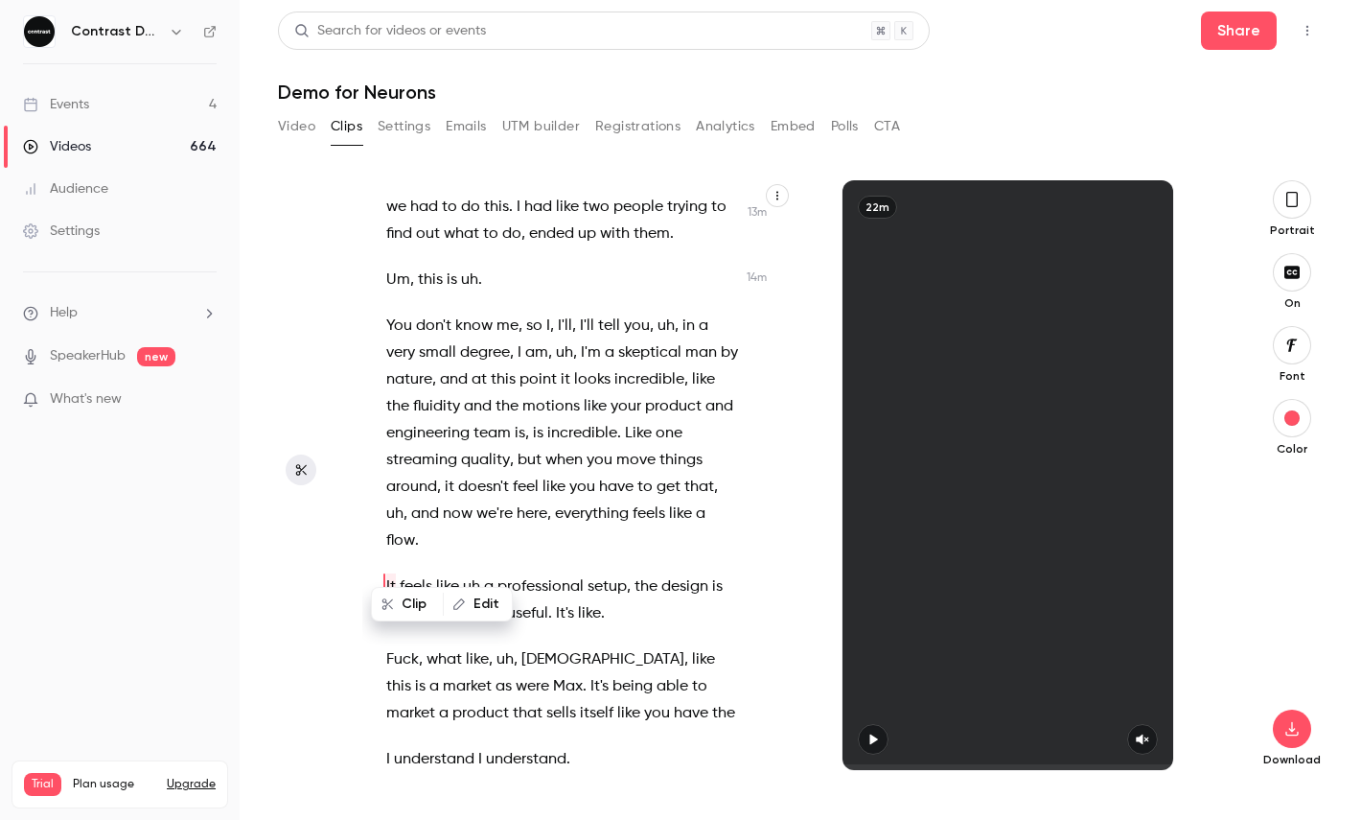
scroll to position [10508, 0]
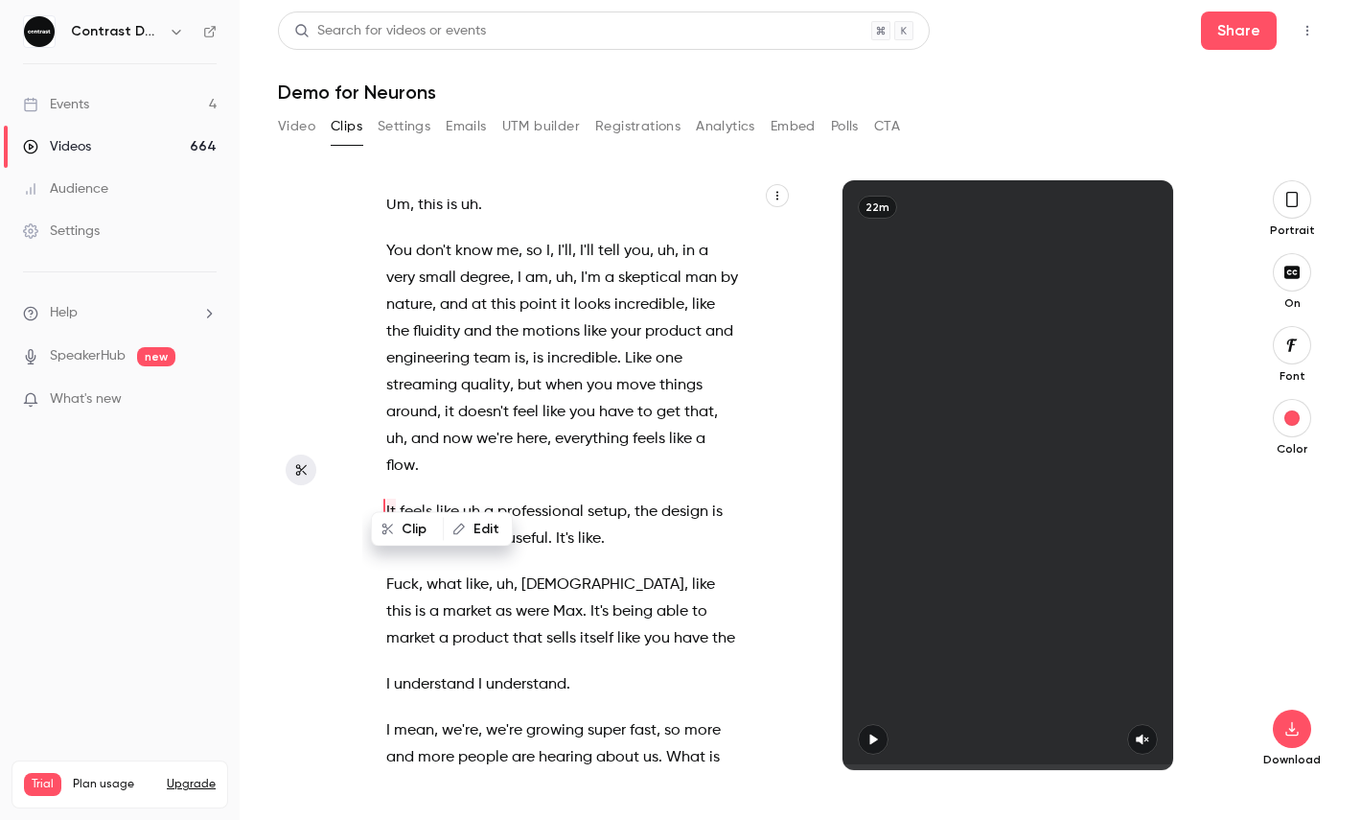
click at [672, 520] on p "It feels like uh a professional setup , the design is minimalistic and useful .…" at bounding box center [563, 525] width 354 height 54
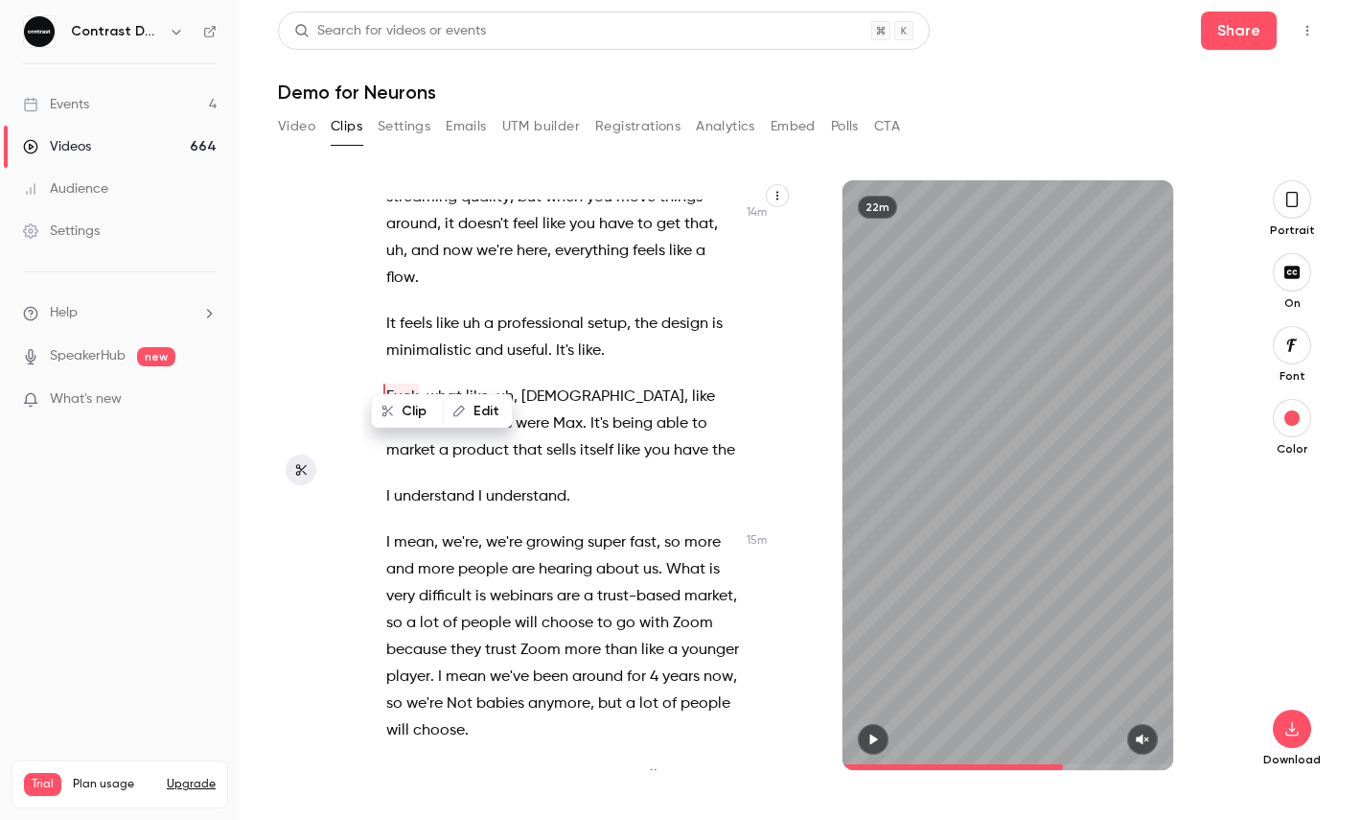
scroll to position [10704, 0]
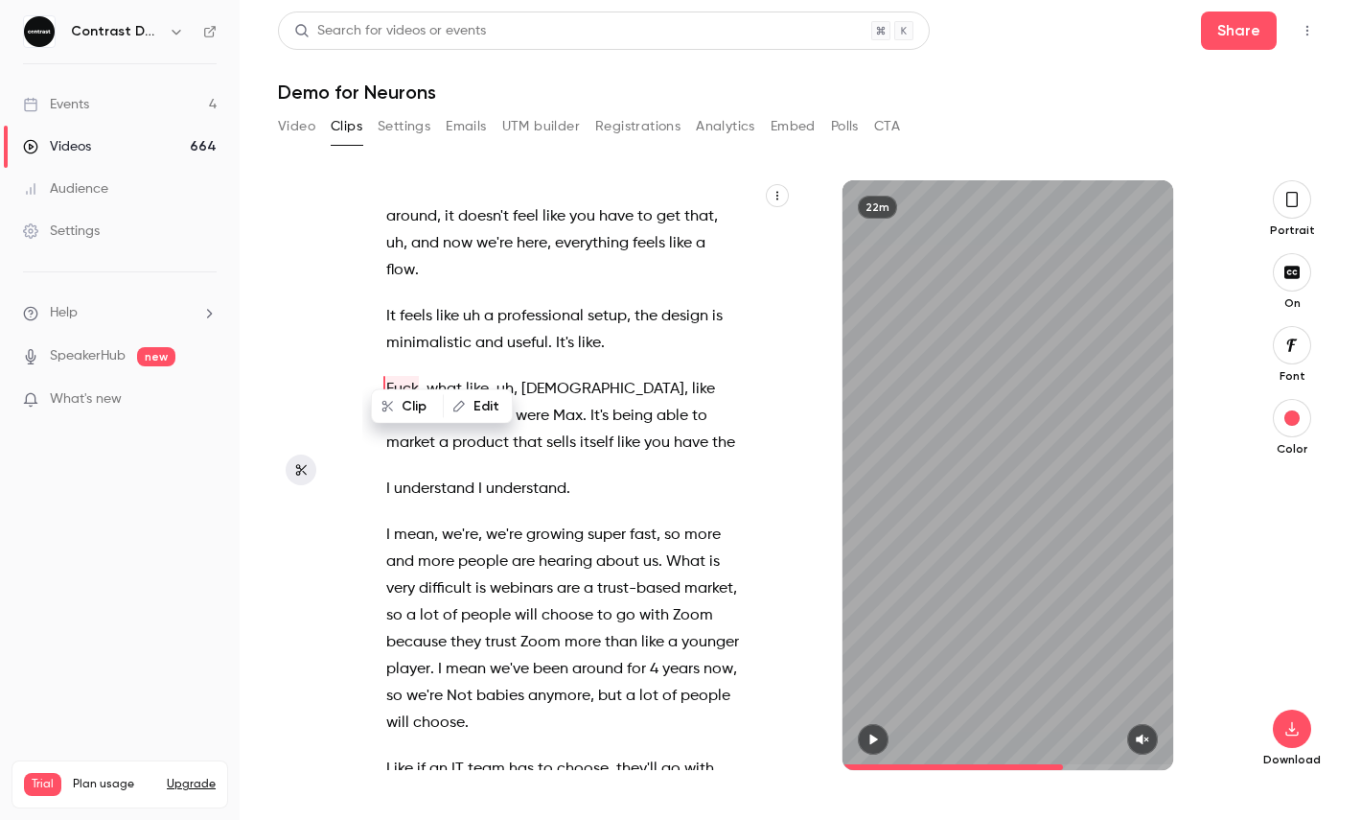
click at [606, 415] on p "Fuck , what like , uh , [PERSON_NAME] , like this is a market as were Max . It'…" at bounding box center [563, 416] width 354 height 81
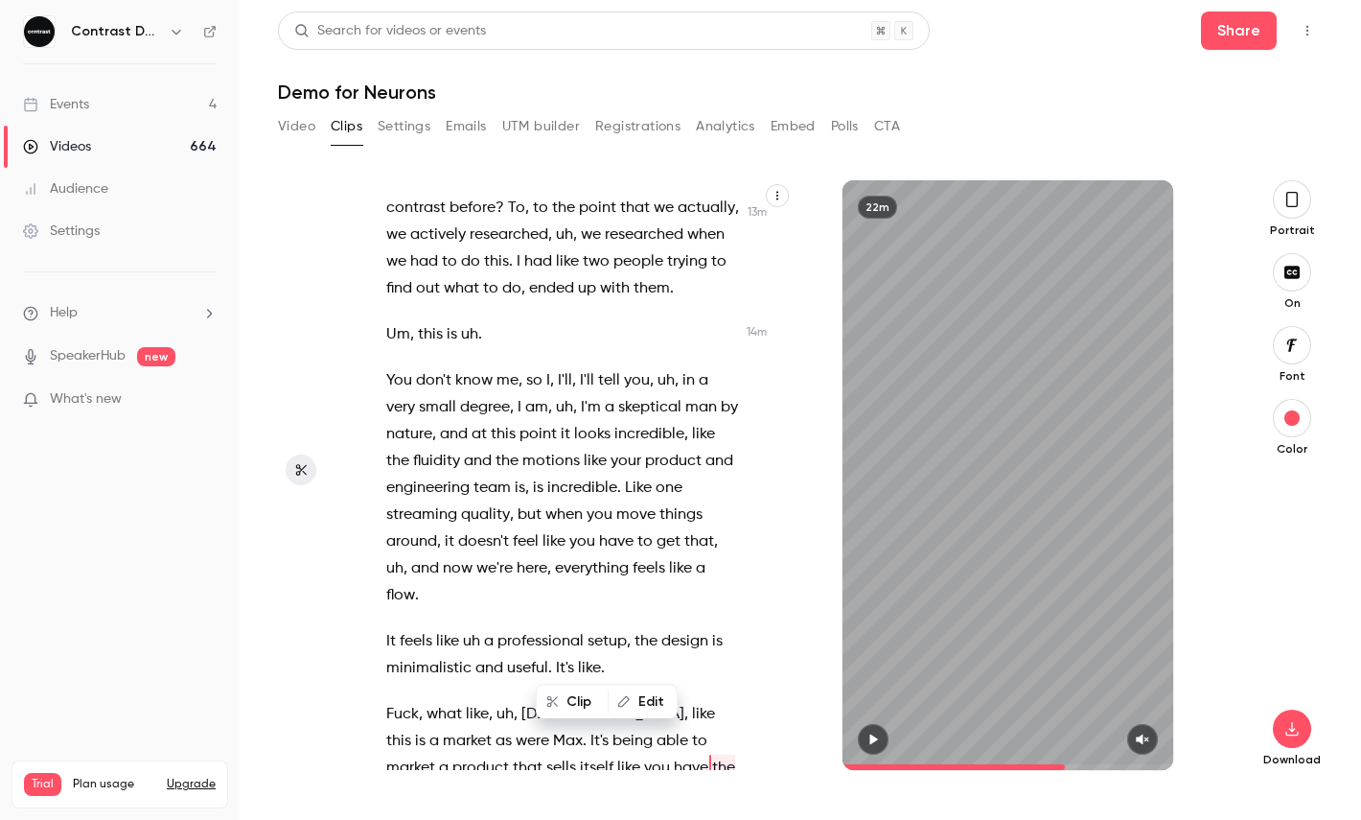
scroll to position [10374, 0]
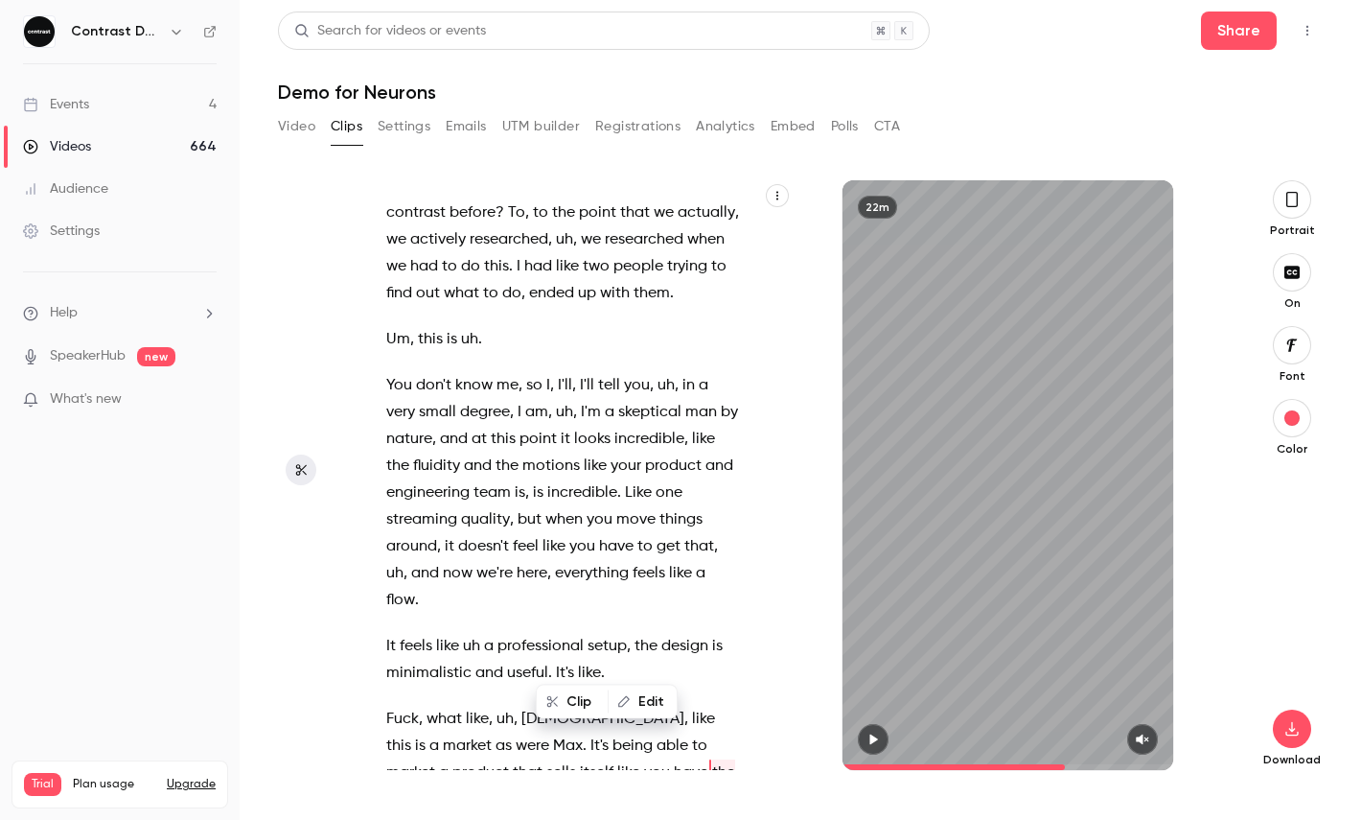
click at [453, 706] on span "what" at bounding box center [444, 719] width 35 height 27
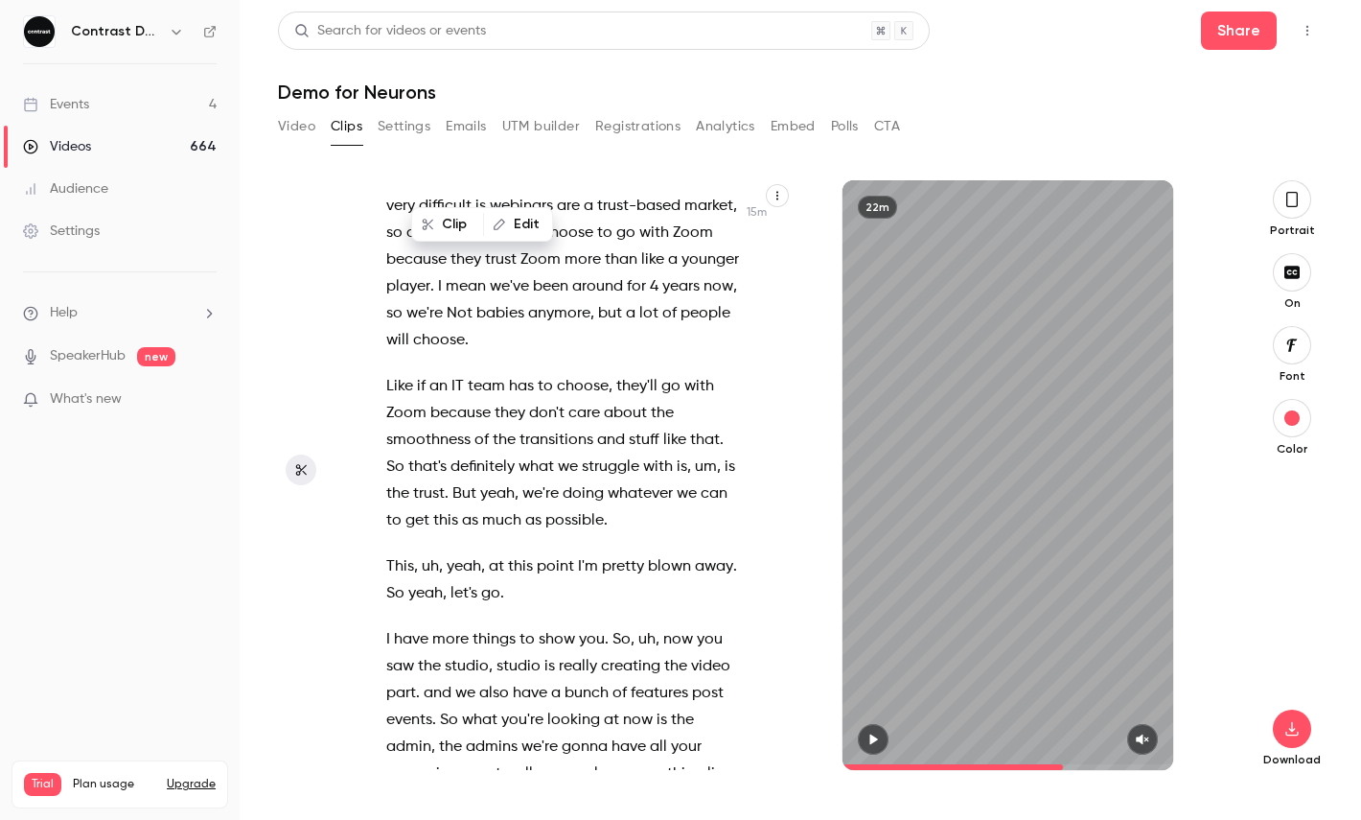
scroll to position [11132, 0]
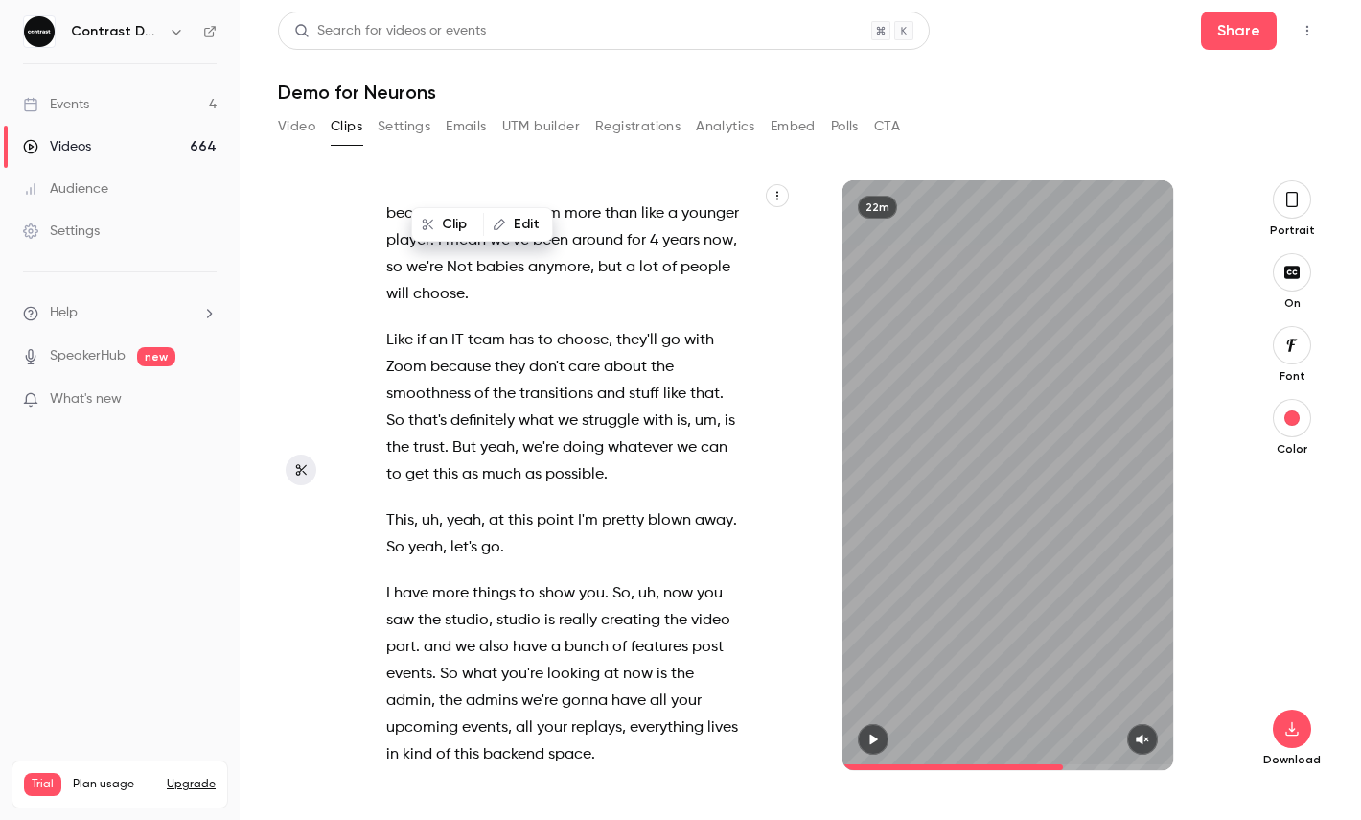
click at [868, 732] on icon "button" at bounding box center [873, 738] width 15 height 13
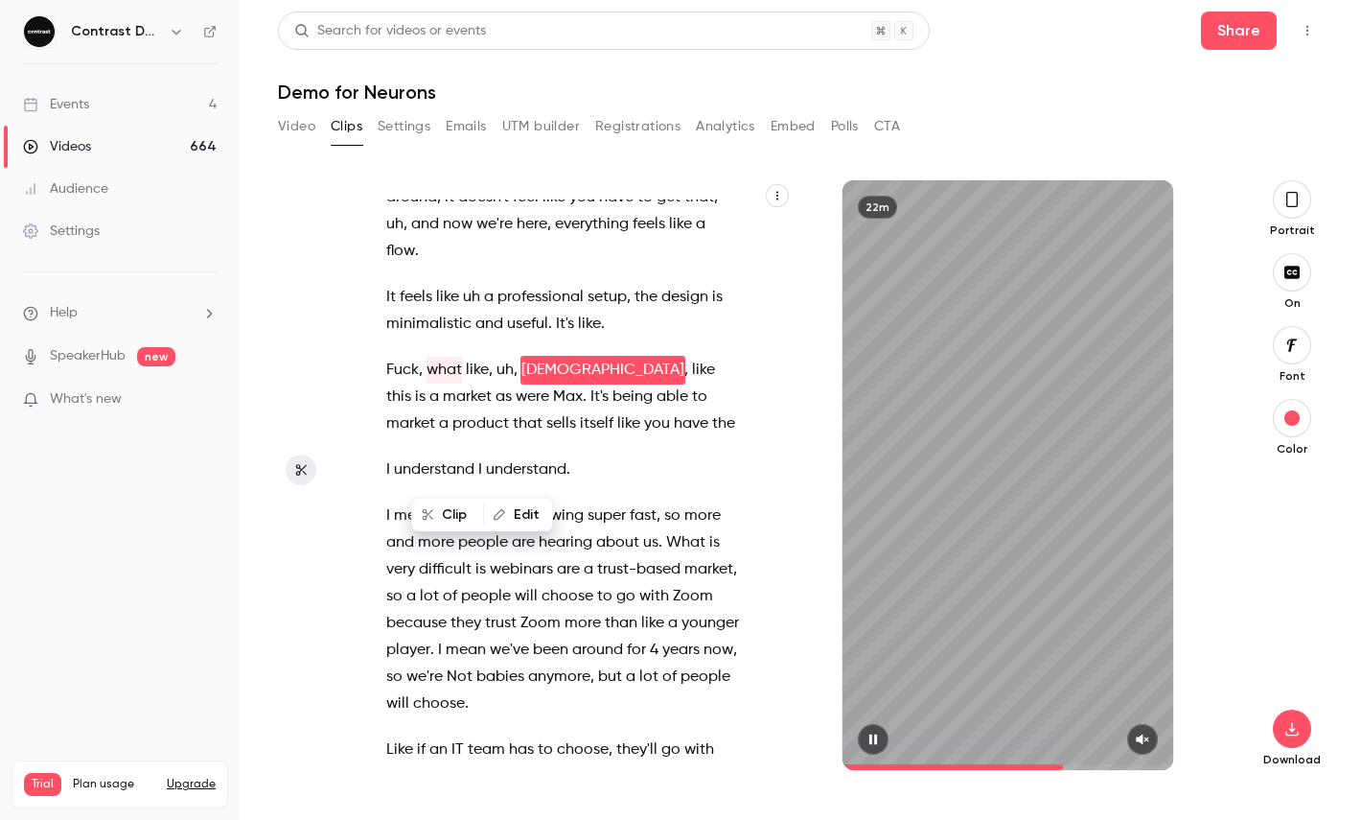
scroll to position [10581, 0]
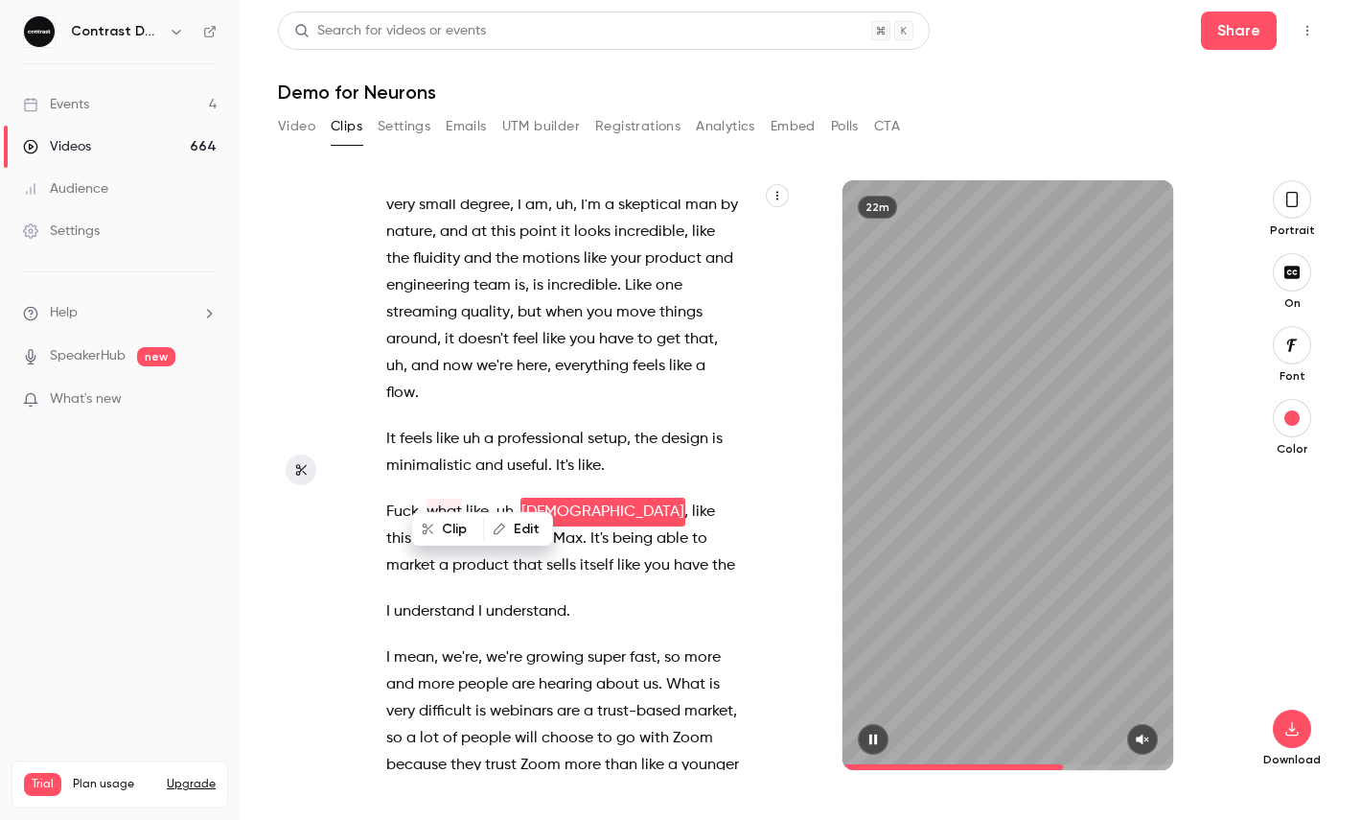
click at [630, 537] on p "Fuck , what like , uh , [PERSON_NAME] , like this is a market as were Max . It'…" at bounding box center [563, 538] width 354 height 81
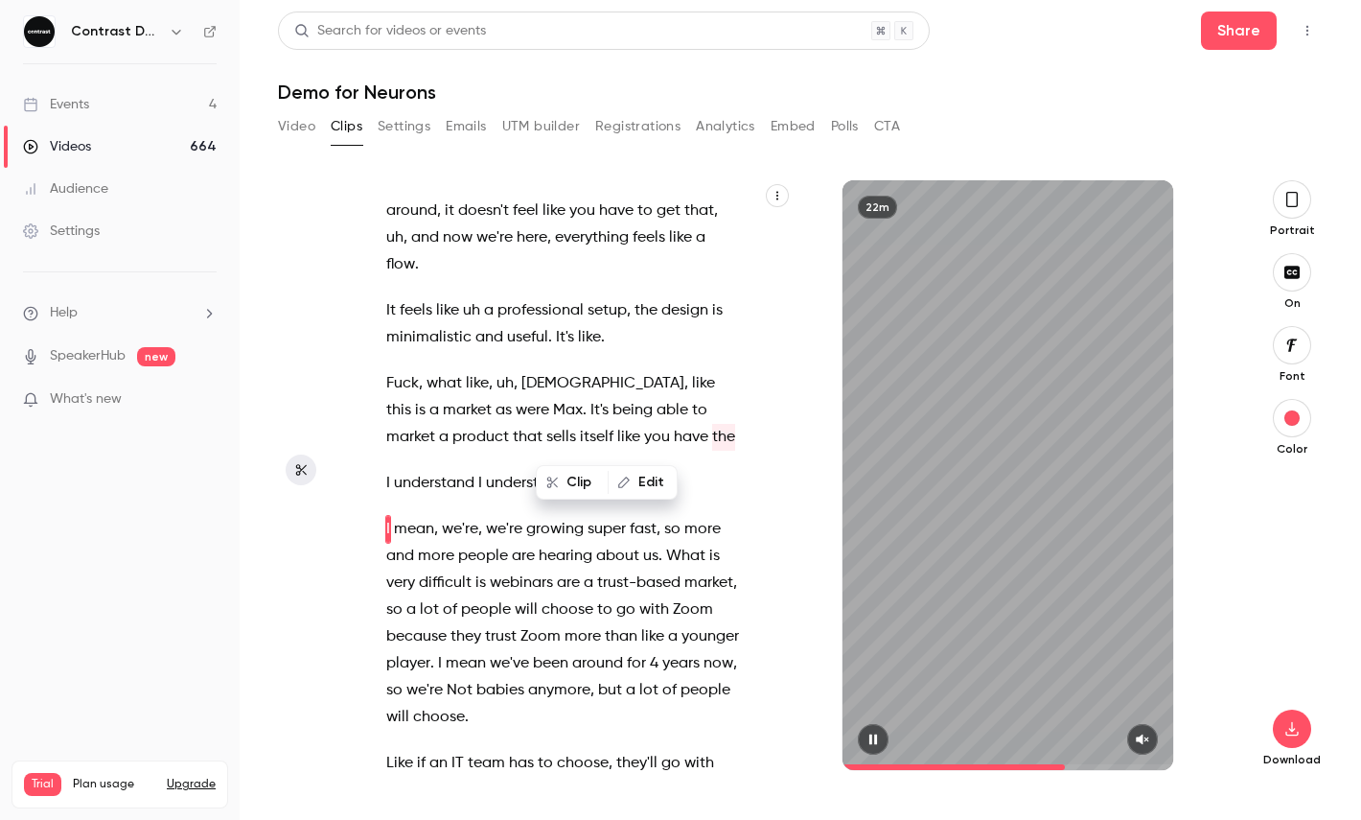
click at [1145, 739] on icon "button" at bounding box center [1143, 739] width 12 height 11
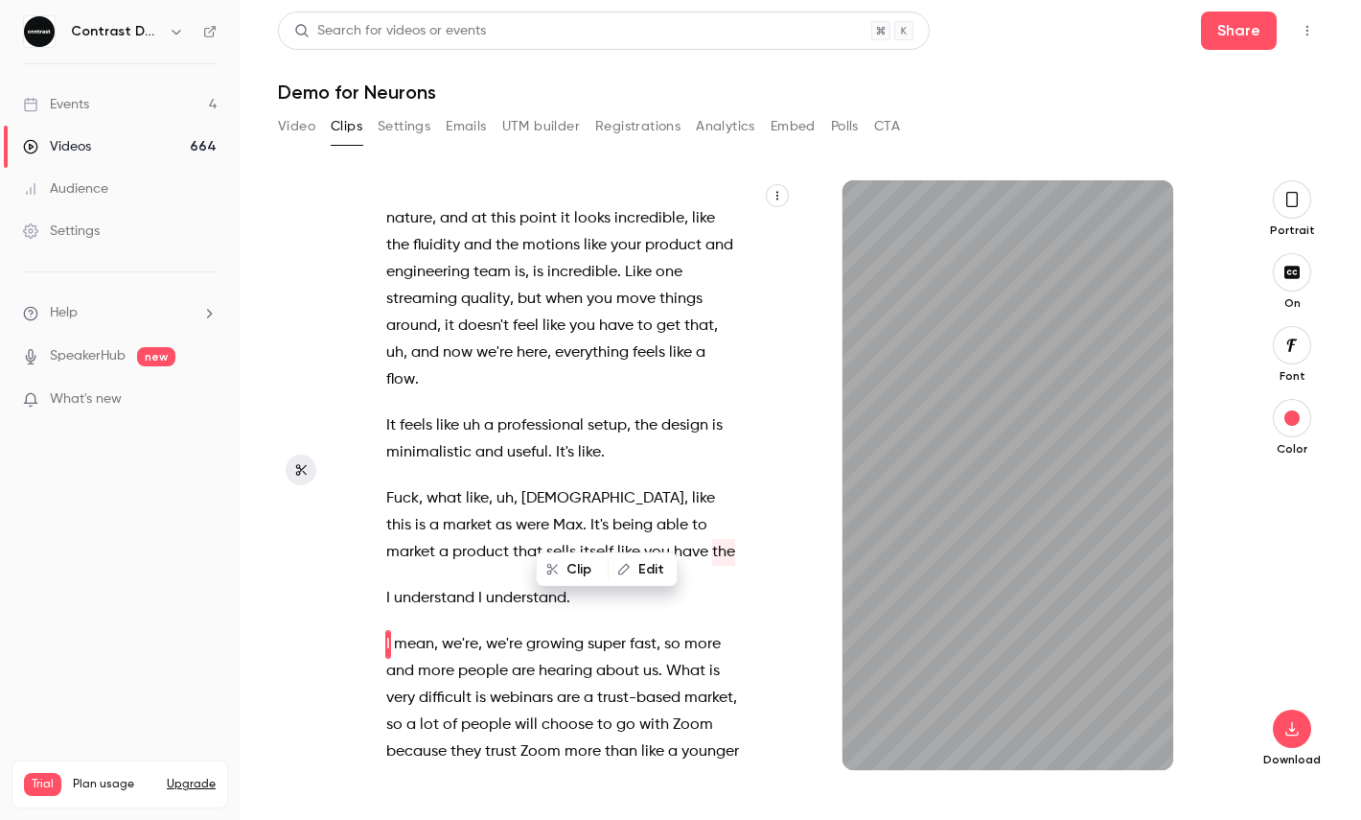
scroll to position [10525, 0]
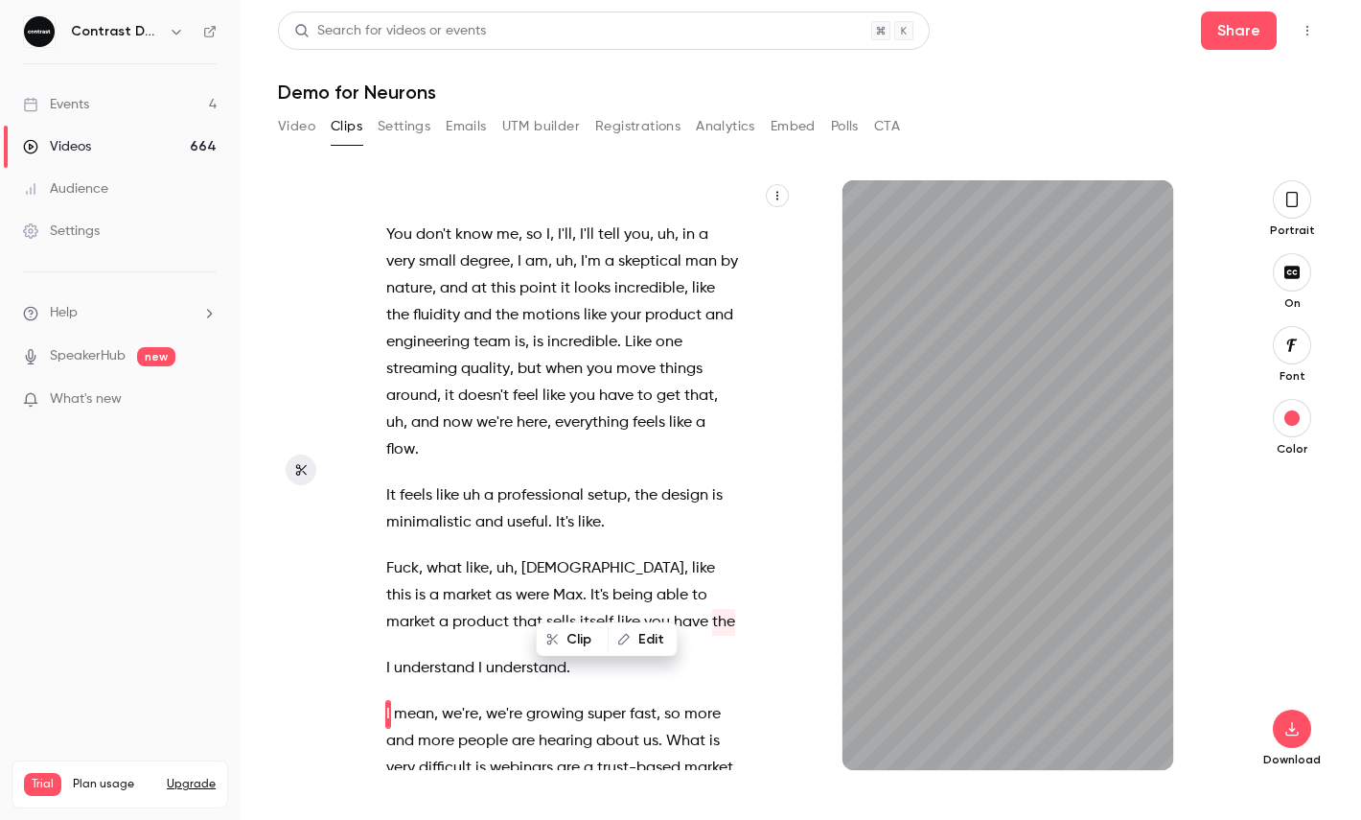
click at [384, 467] on div "It's just , uh , just the two of us . And you might notice we're not in a Googl…" at bounding box center [572, 484] width 421 height 570
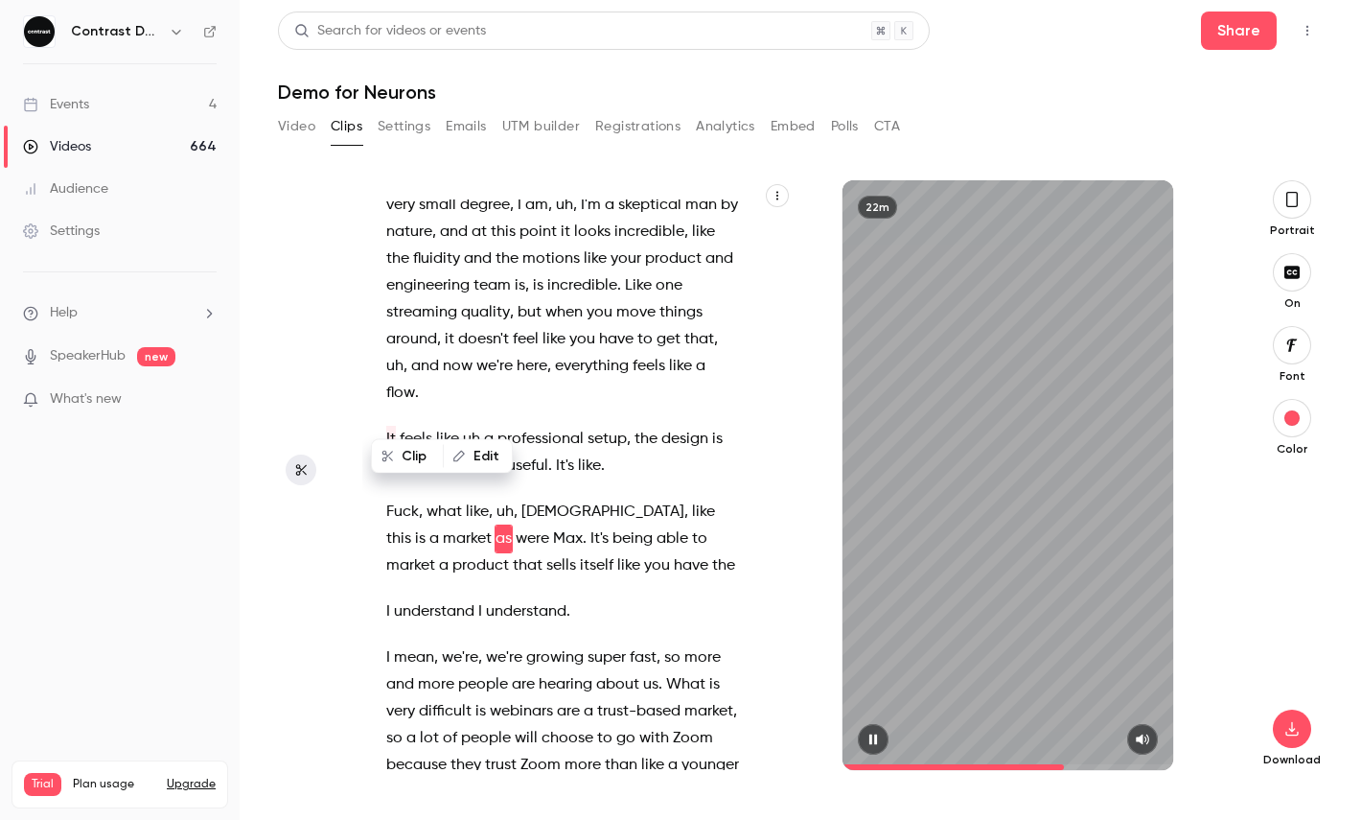
scroll to position [10608, 0]
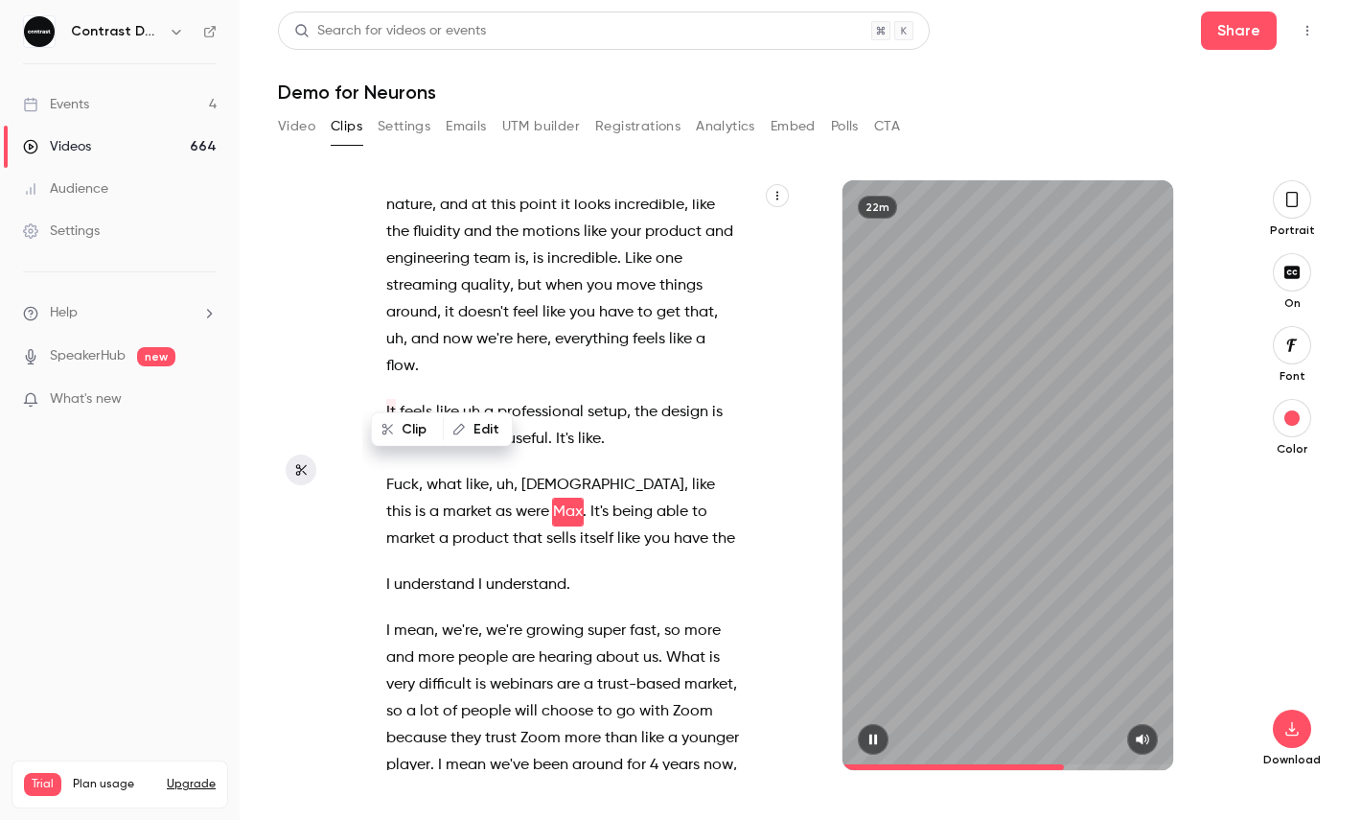
click at [874, 738] on icon "button" at bounding box center [873, 739] width 8 height 11
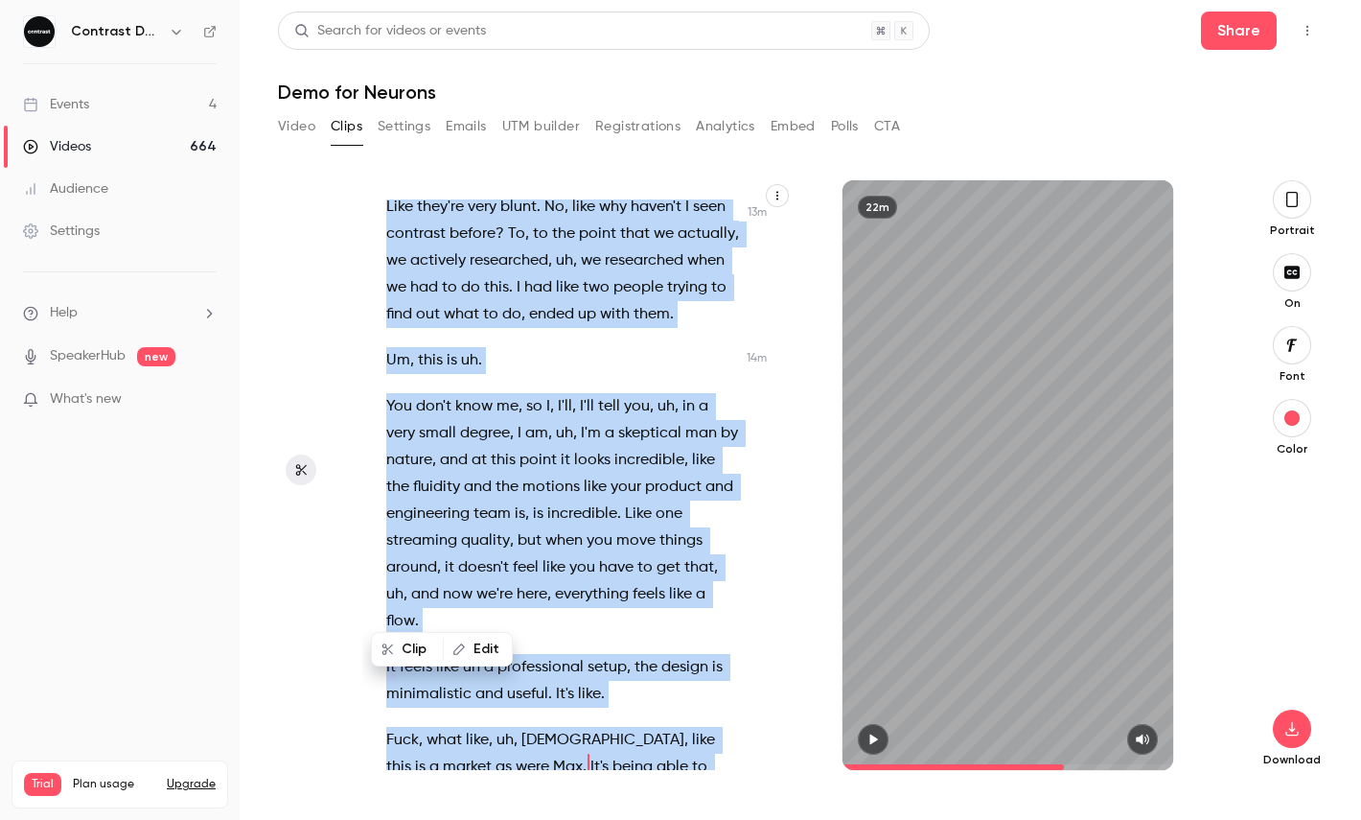
scroll to position [10389, 0]
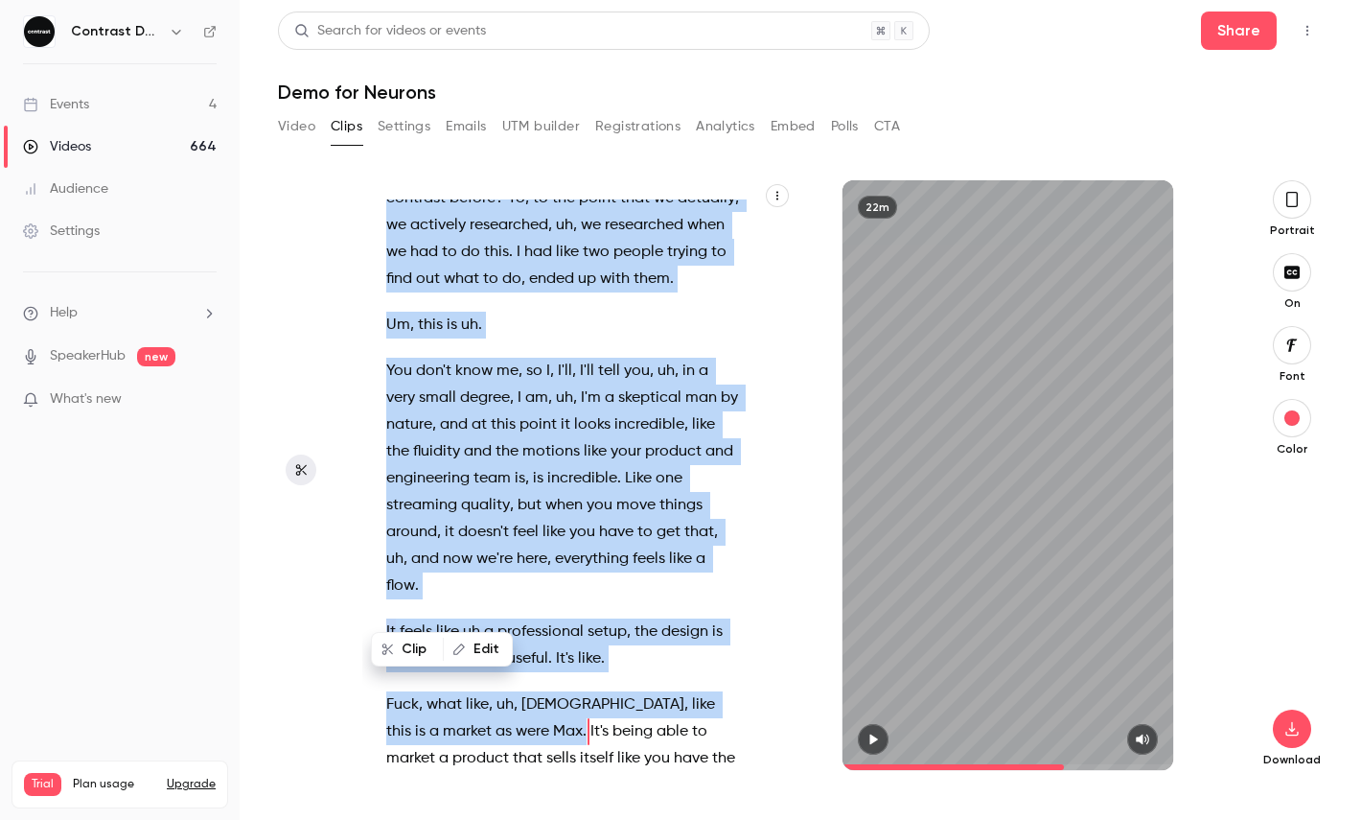
drag, startPoint x: 387, startPoint y: 207, endPoint x: 456, endPoint y: 707, distance: 505.1
click at [456, 707] on div "It's just , uh , just the two of us . And you might notice we're not in a Googl…" at bounding box center [572, 484] width 421 height 570
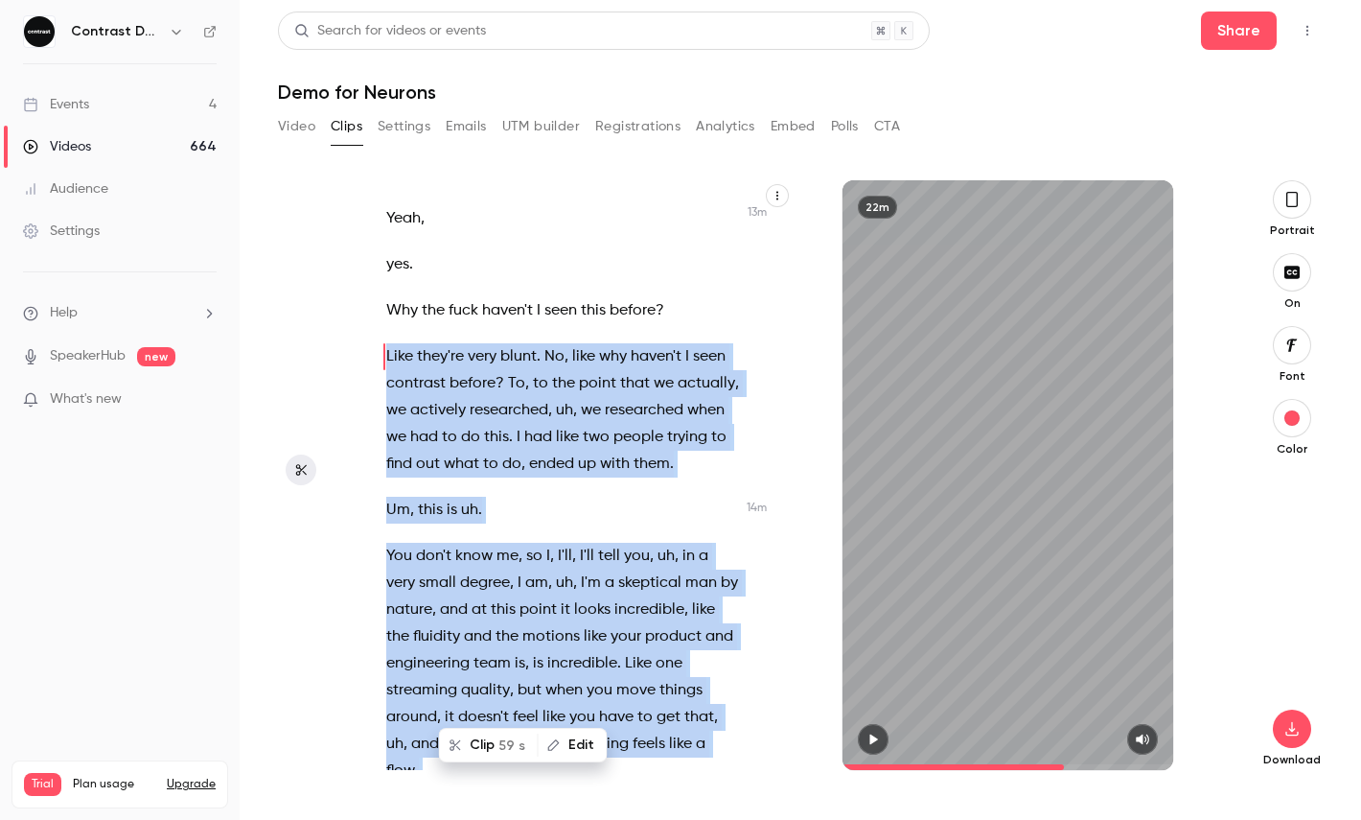
scroll to position [10048, 0]
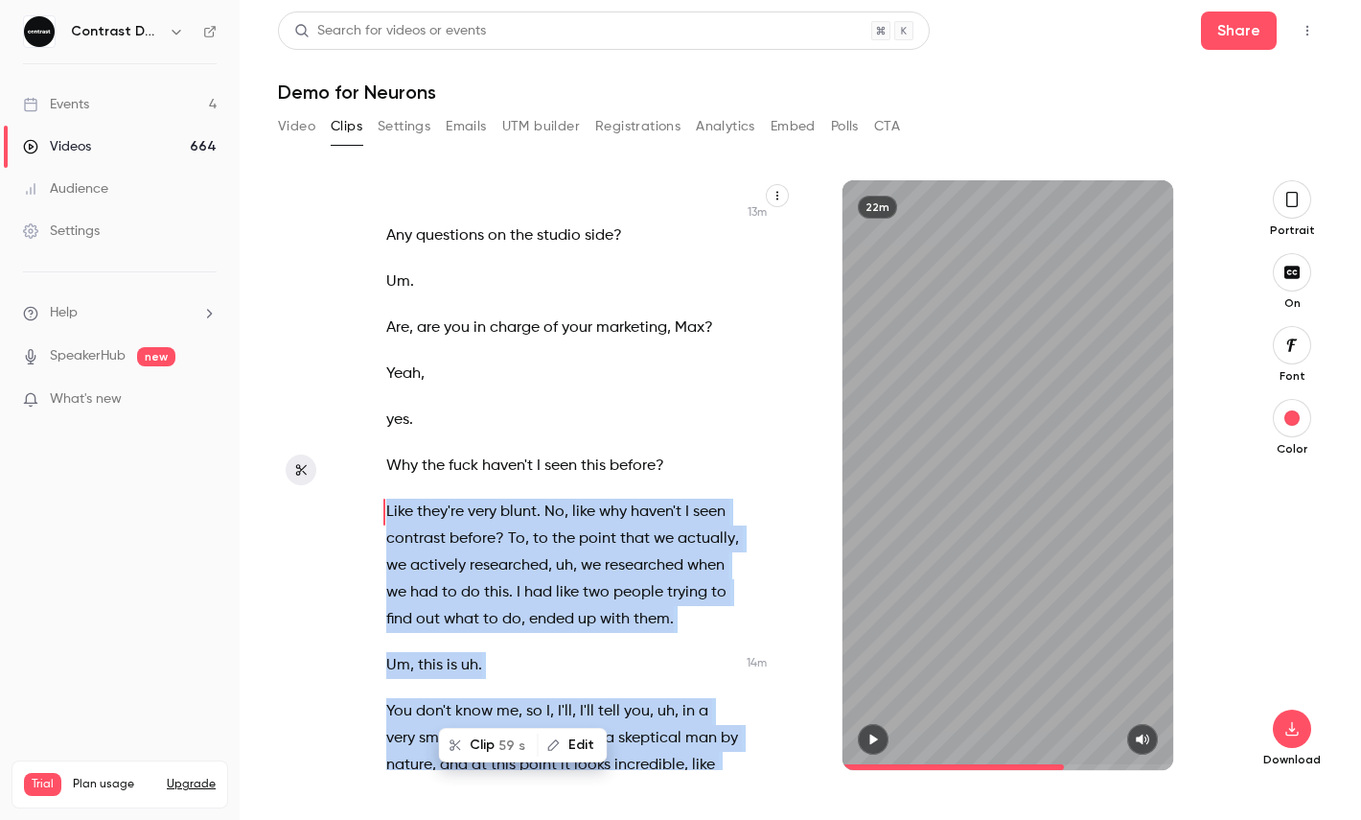
click at [503, 735] on span "59 s" at bounding box center [511, 745] width 27 height 20
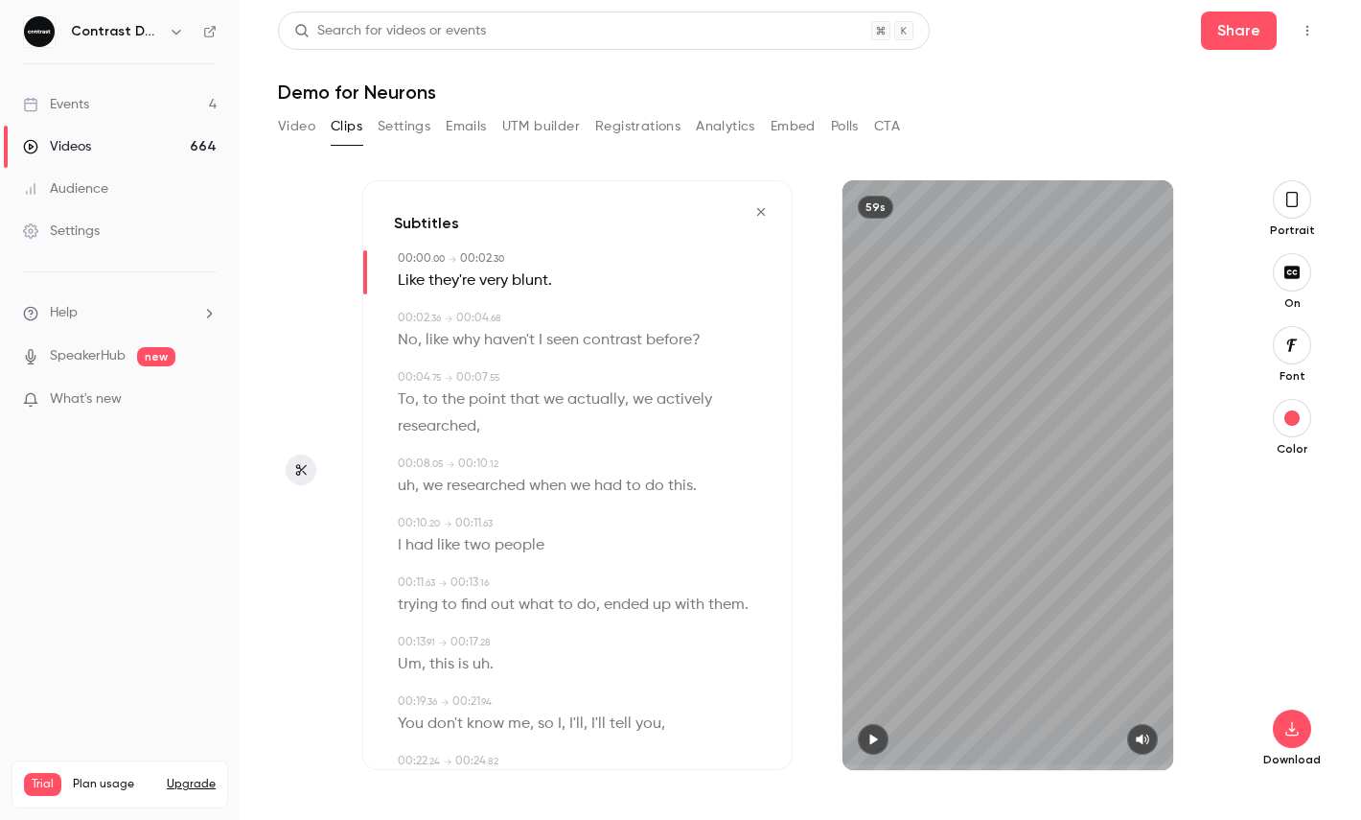
click at [1287, 191] on icon "button" at bounding box center [1292, 199] width 15 height 21
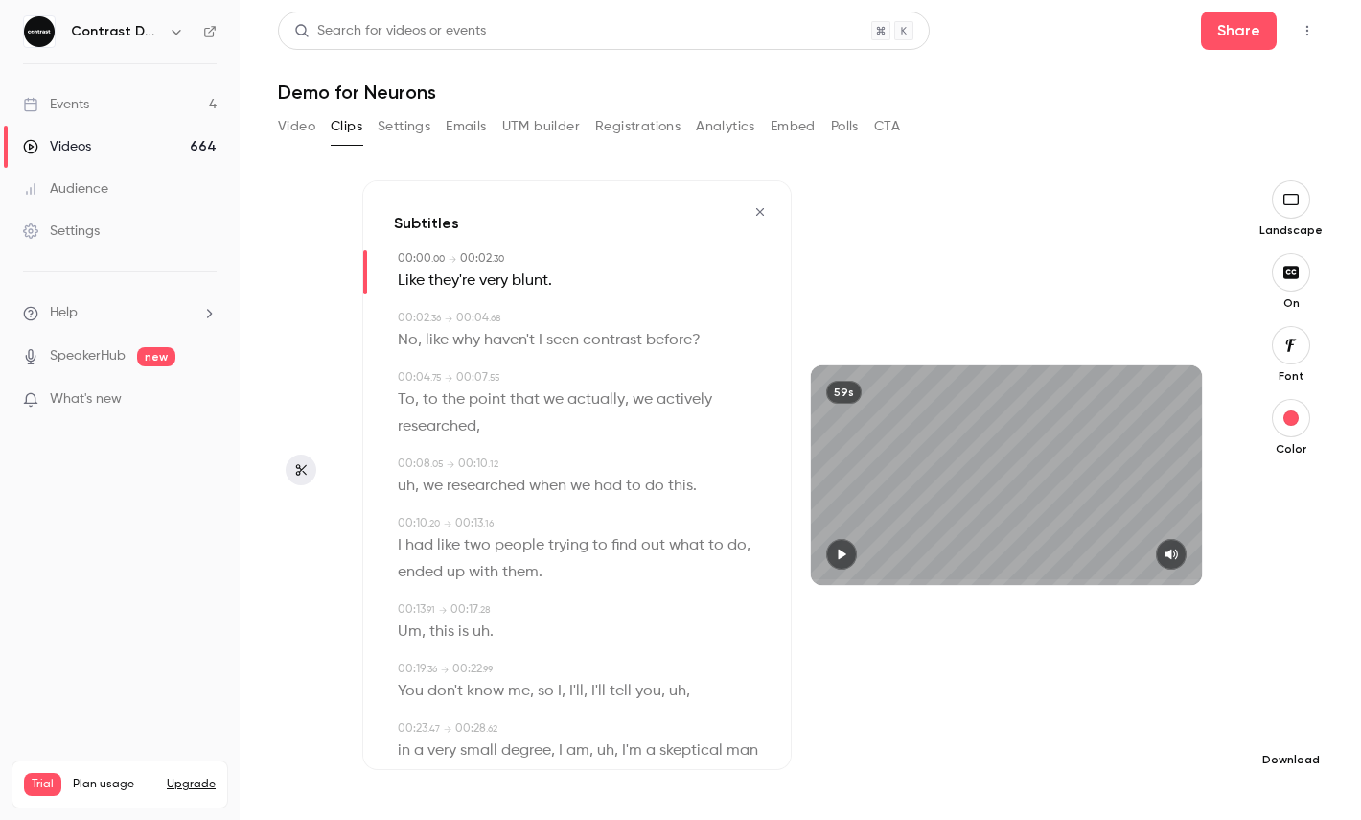
click at [1291, 729] on icon "button" at bounding box center [1291, 729] width 12 height 14
click at [1152, 706] on span "High quality requires longer processing" at bounding box center [1147, 711] width 219 height 19
click at [763, 214] on icon "button" at bounding box center [760, 212] width 8 height 8
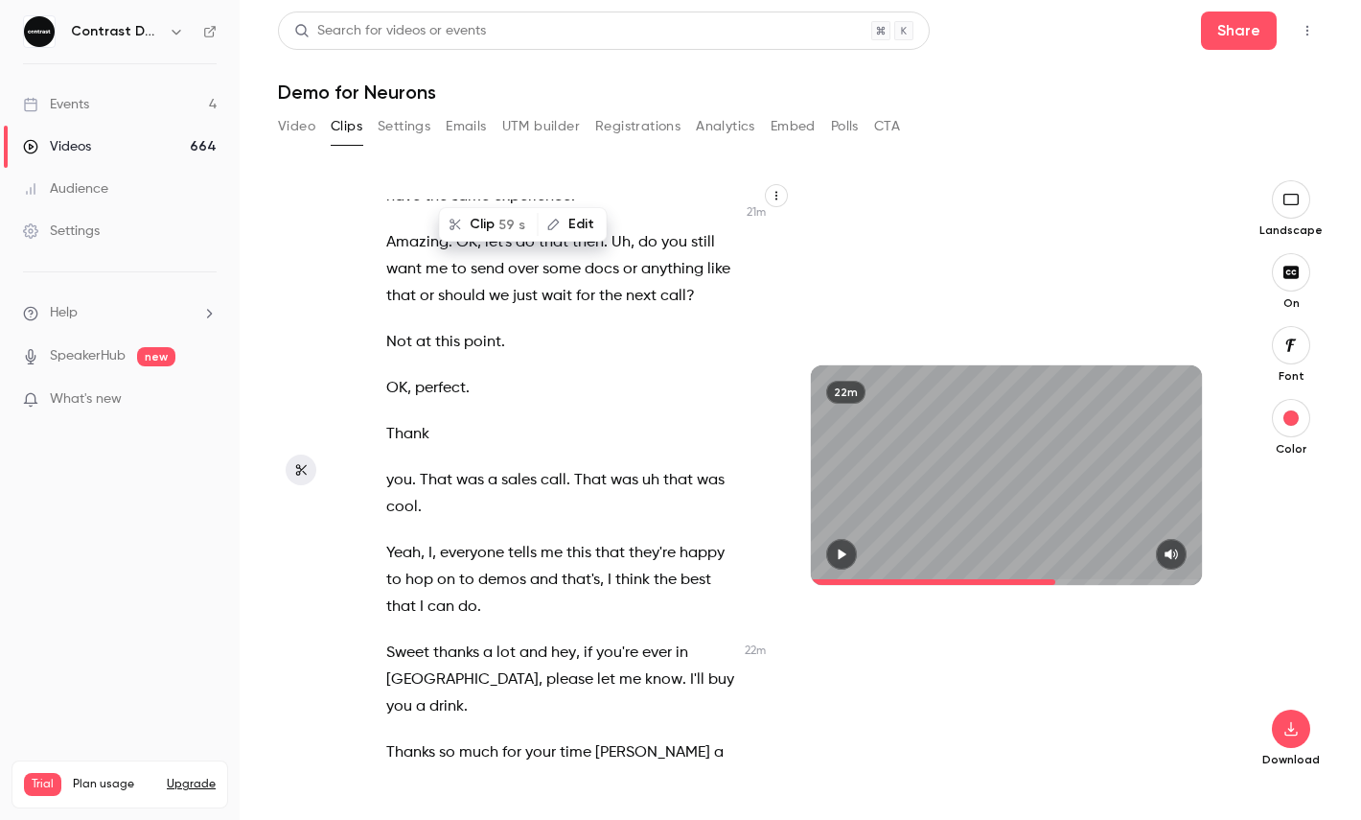
scroll to position [15928, 0]
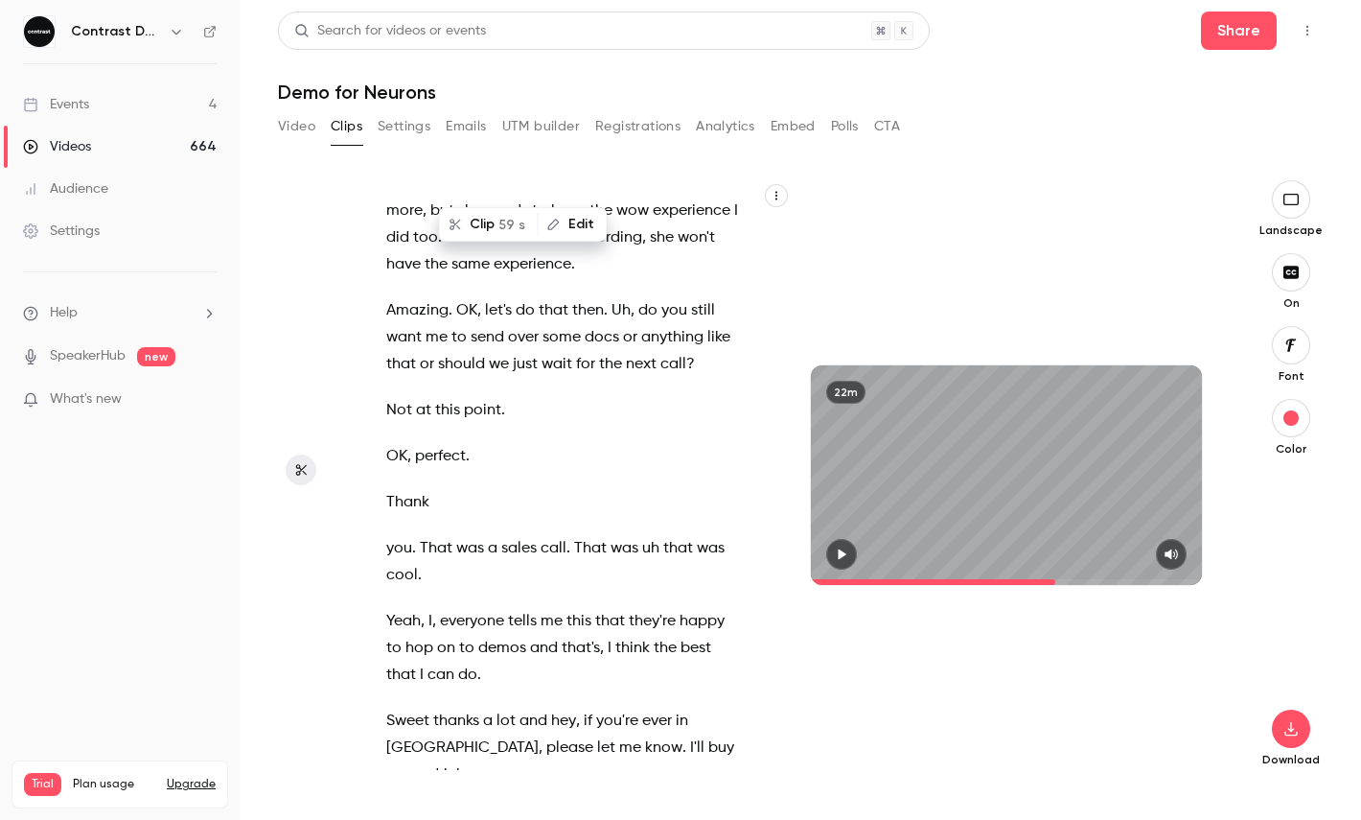
click at [393, 443] on span "OK" at bounding box center [396, 456] width 21 height 27
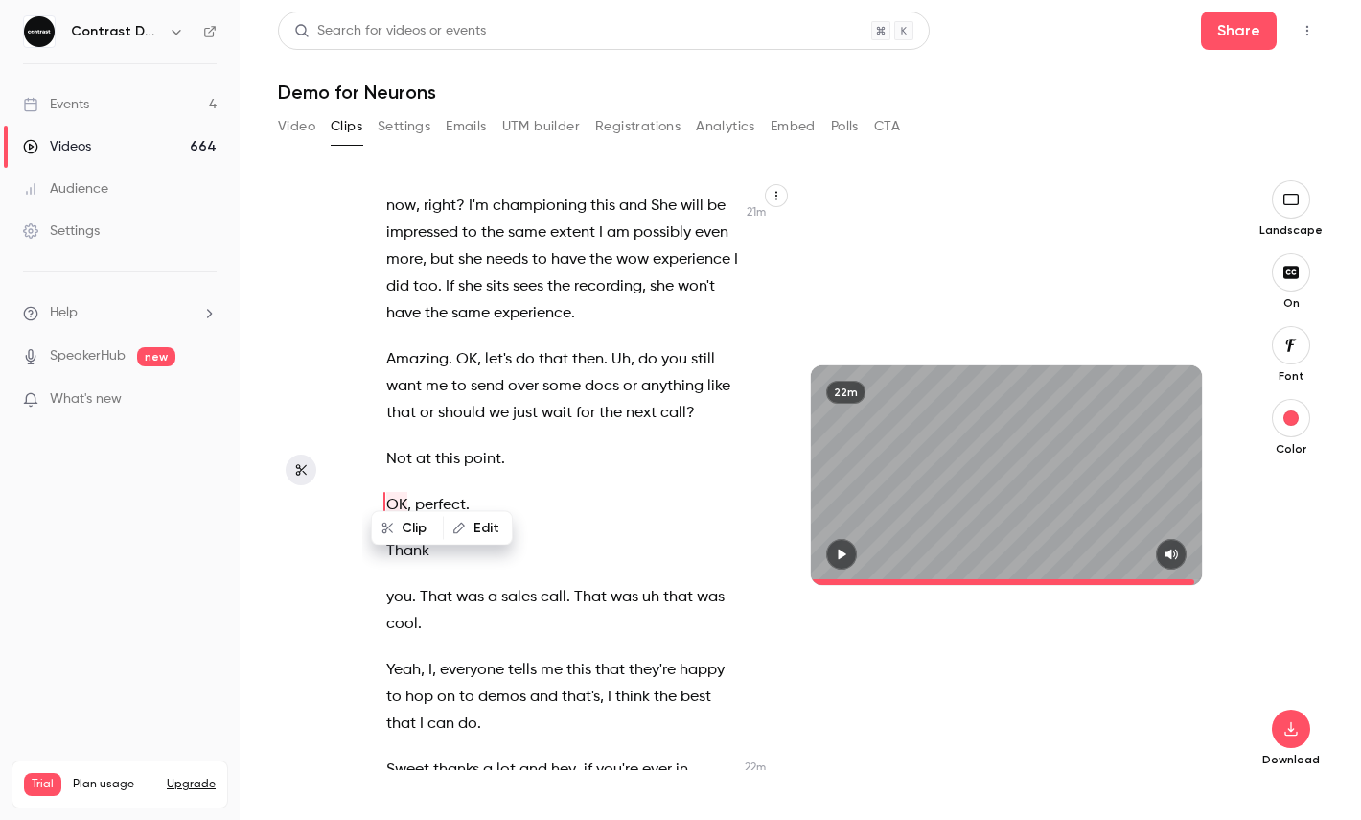
scroll to position [15819, 0]
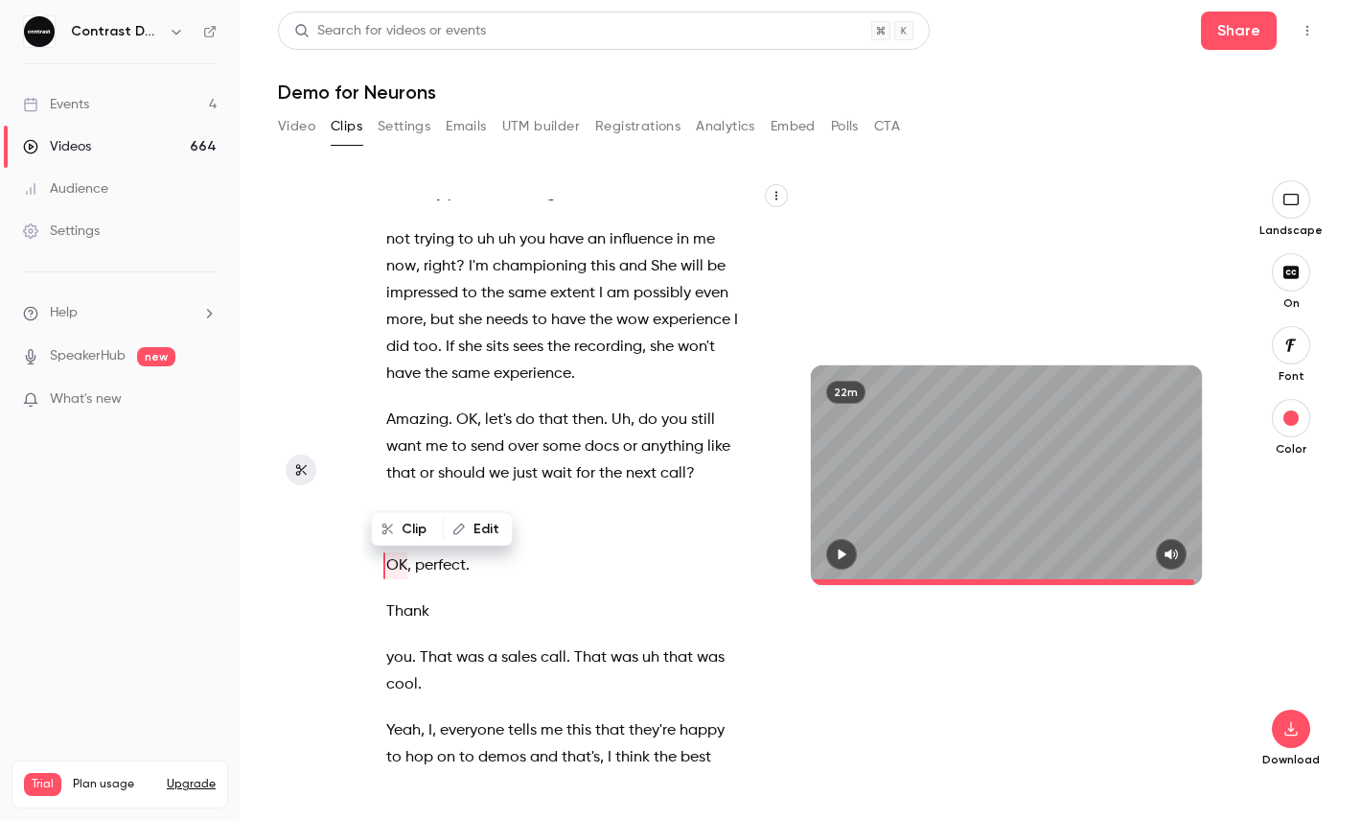
click at [846, 558] on icon "button" at bounding box center [841, 553] width 15 height 13
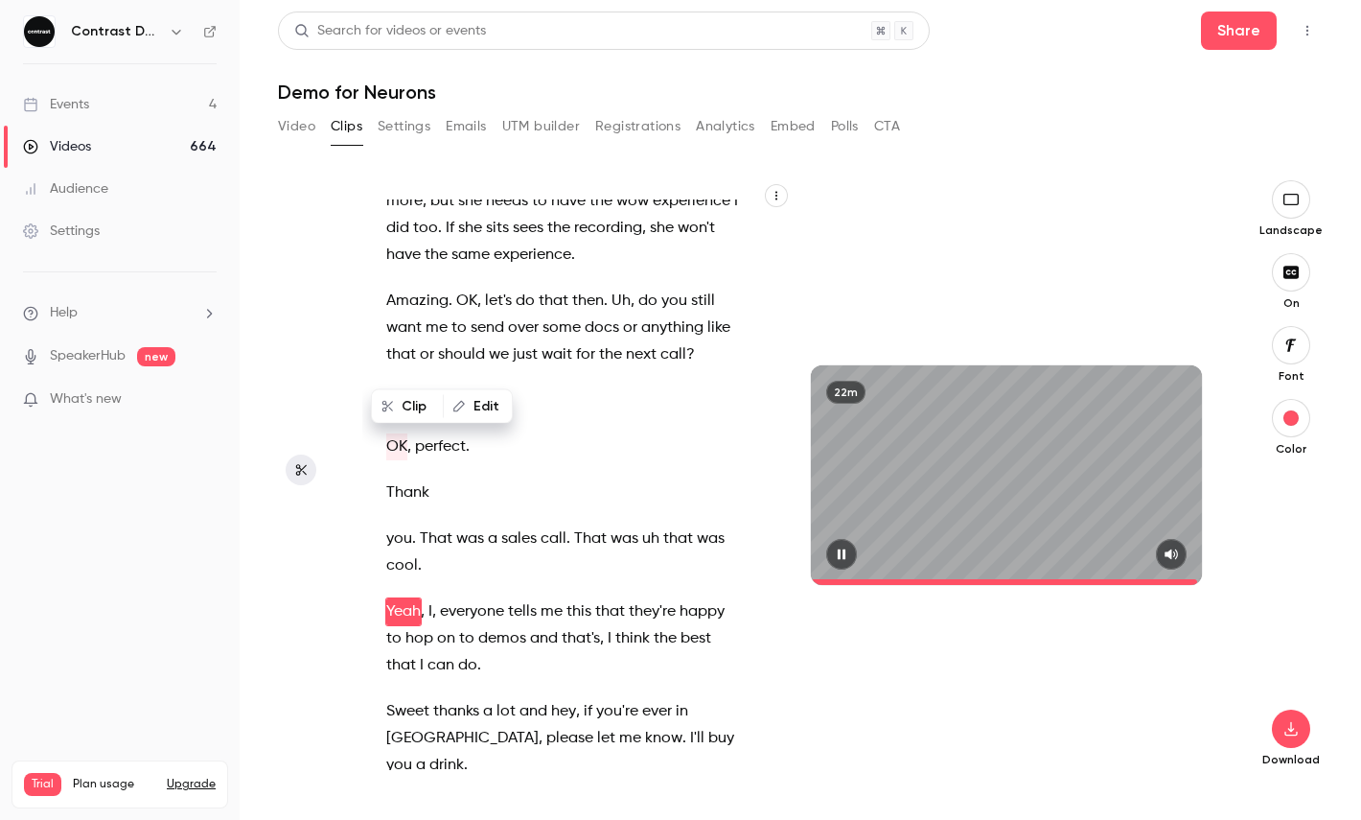
scroll to position [15984, 0]
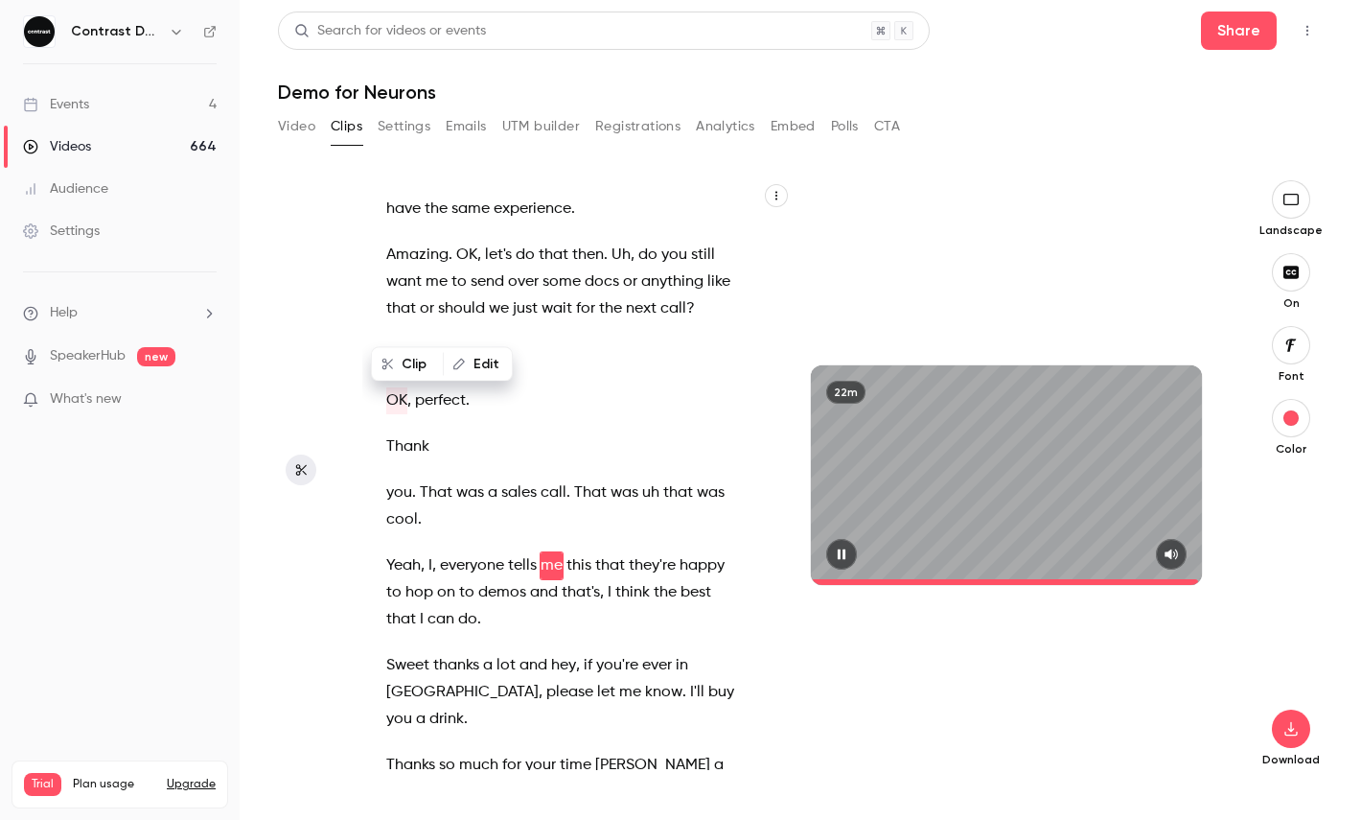
click at [845, 555] on icon "button" at bounding box center [842, 554] width 8 height 11
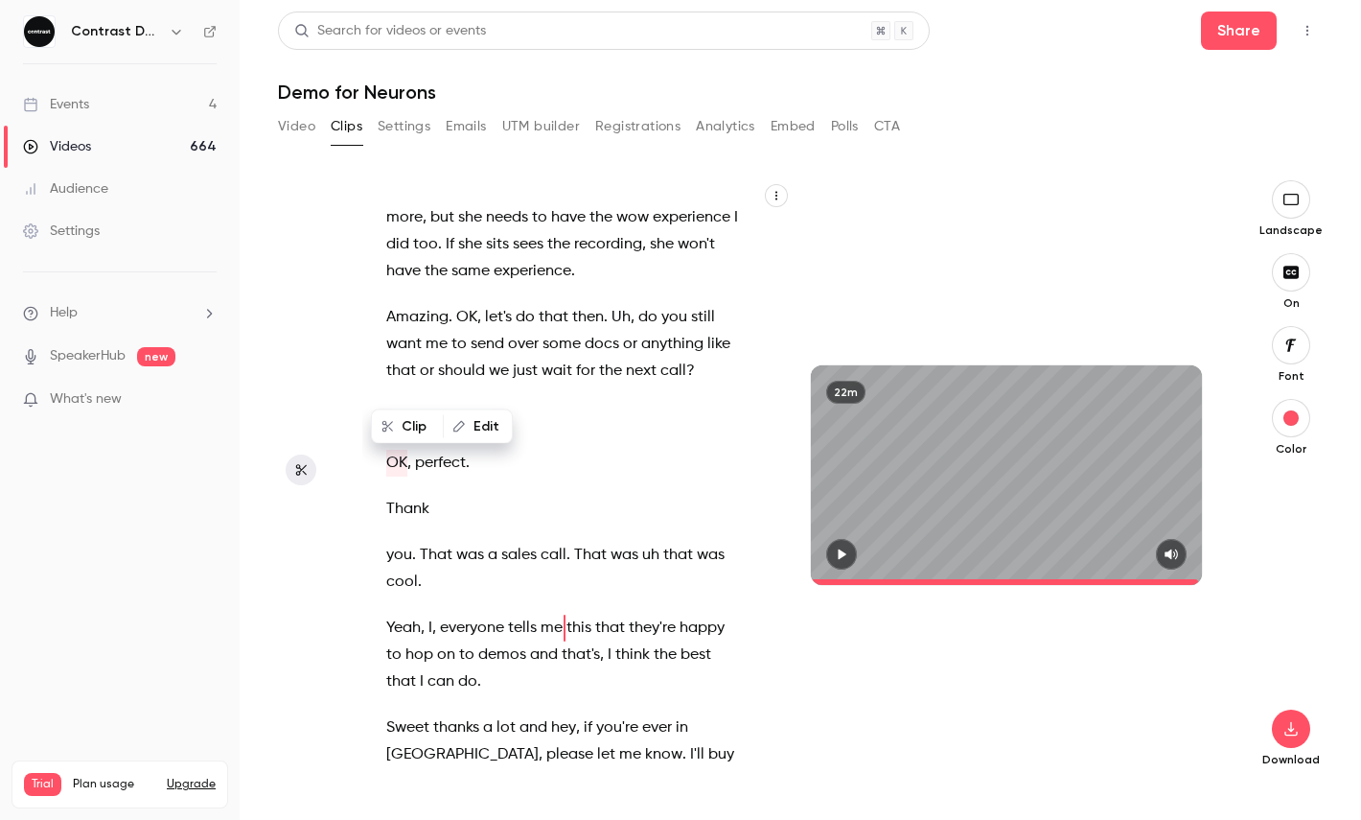
click at [441, 542] on span "That" at bounding box center [436, 555] width 33 height 27
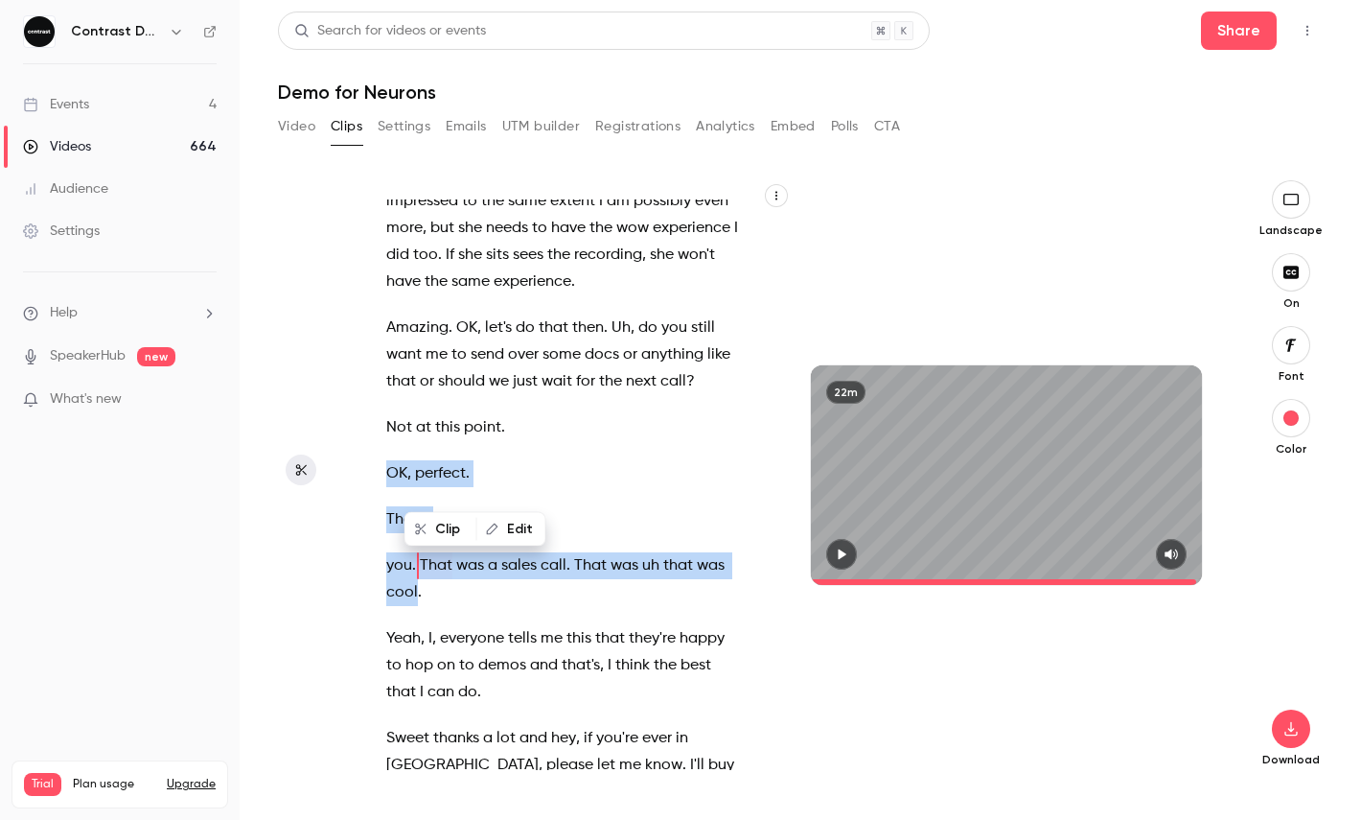
drag, startPoint x: 385, startPoint y: 394, endPoint x: 418, endPoint y: 500, distance: 111.3
click at [418, 500] on div "It's just , uh , just the two of us . And you might notice we're not in a Googl…" at bounding box center [572, 484] width 420 height 570
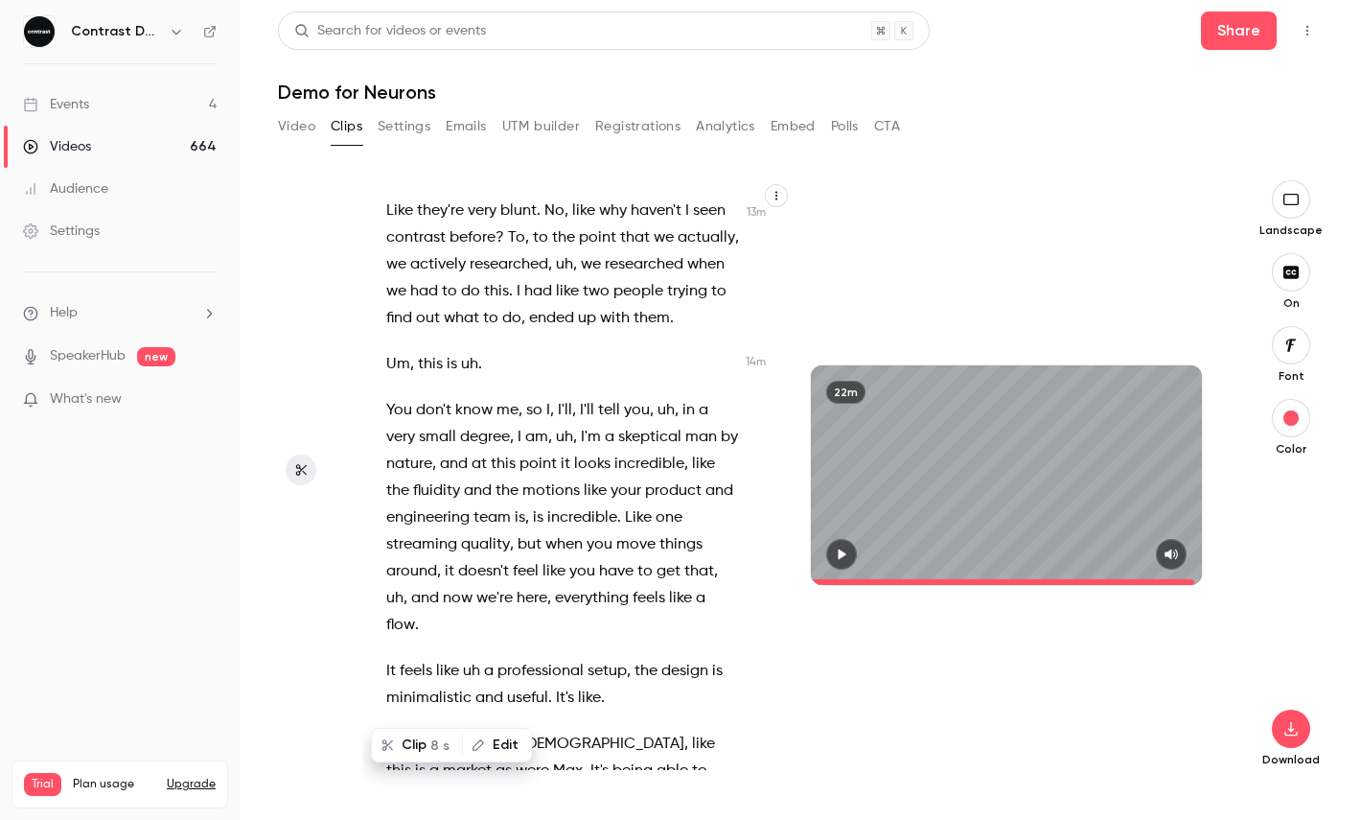
scroll to position [10443, 0]
click at [391, 395] on span "You" at bounding box center [399, 408] width 26 height 27
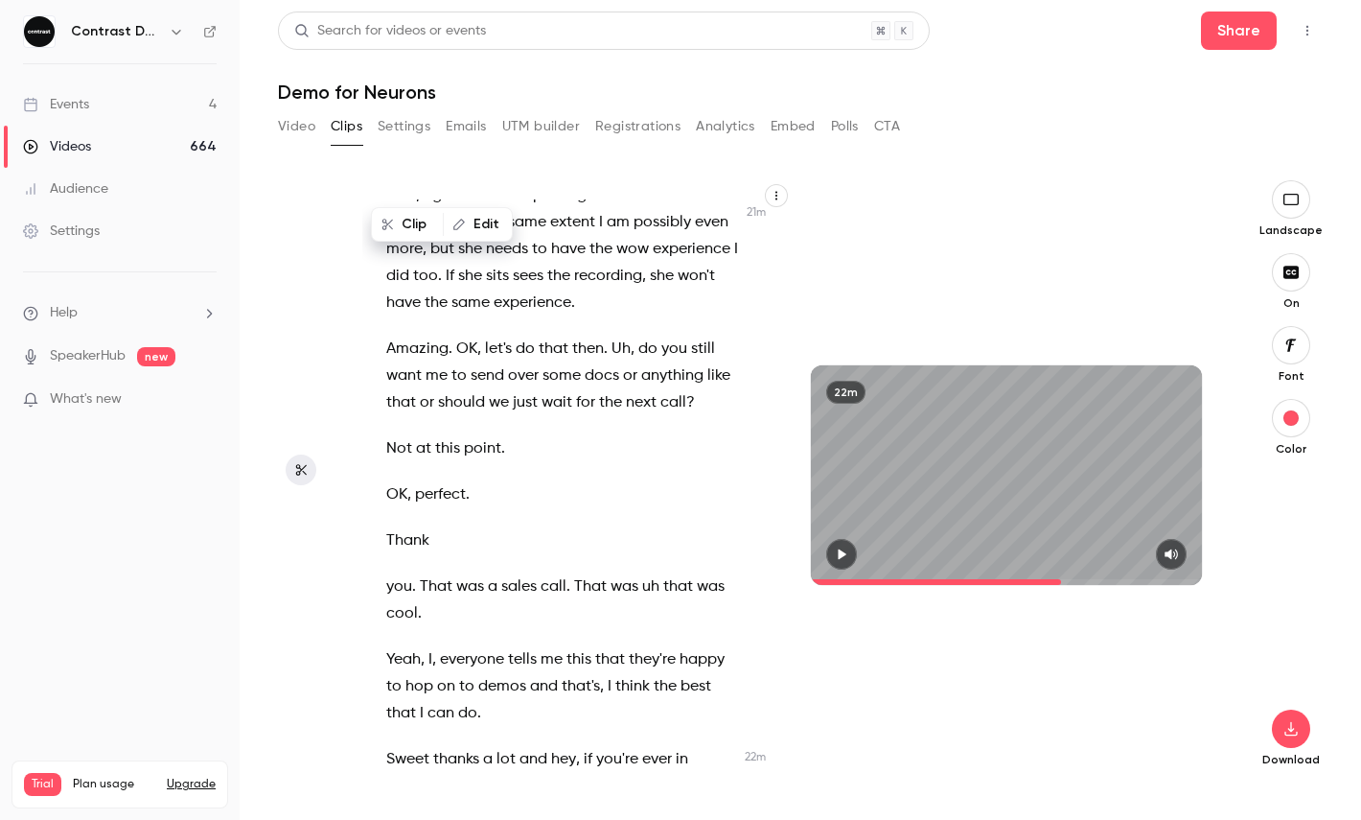
scroll to position [15887, 0]
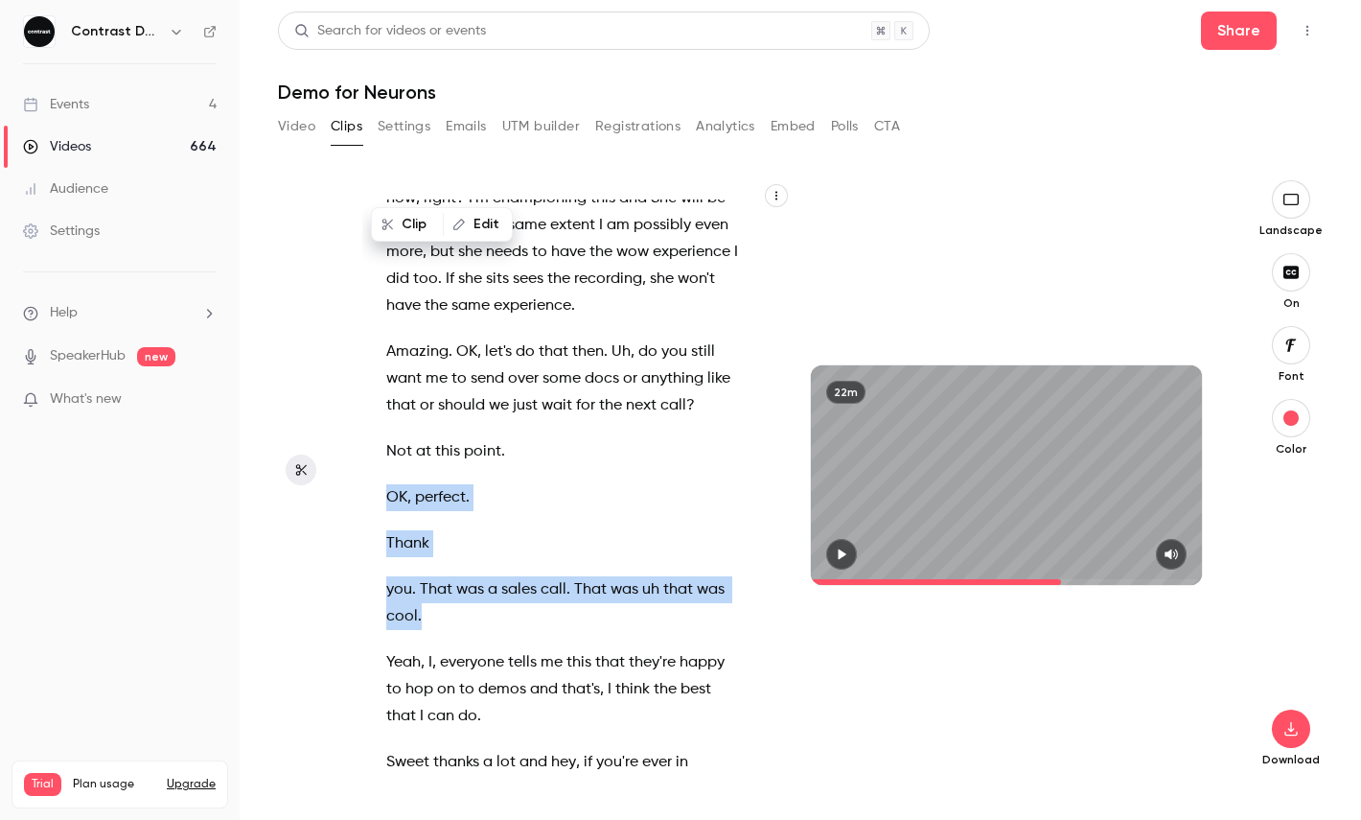
drag, startPoint x: 389, startPoint y: 418, endPoint x: 467, endPoint y: 534, distance: 139.6
click at [467, 534] on div "It's just , uh , just the two of us . And you might notice we're not in a Googl…" at bounding box center [572, 484] width 420 height 570
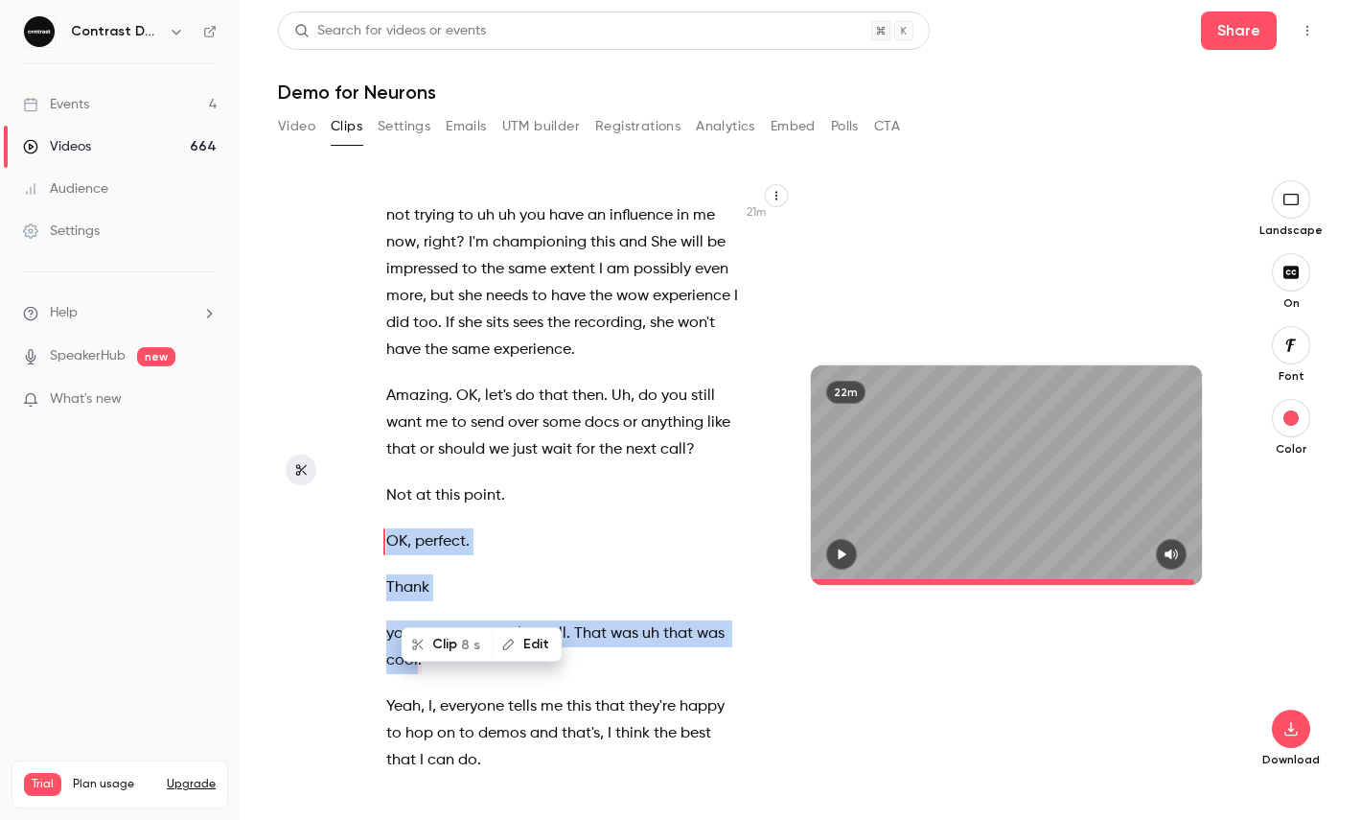
scroll to position [15819, 0]
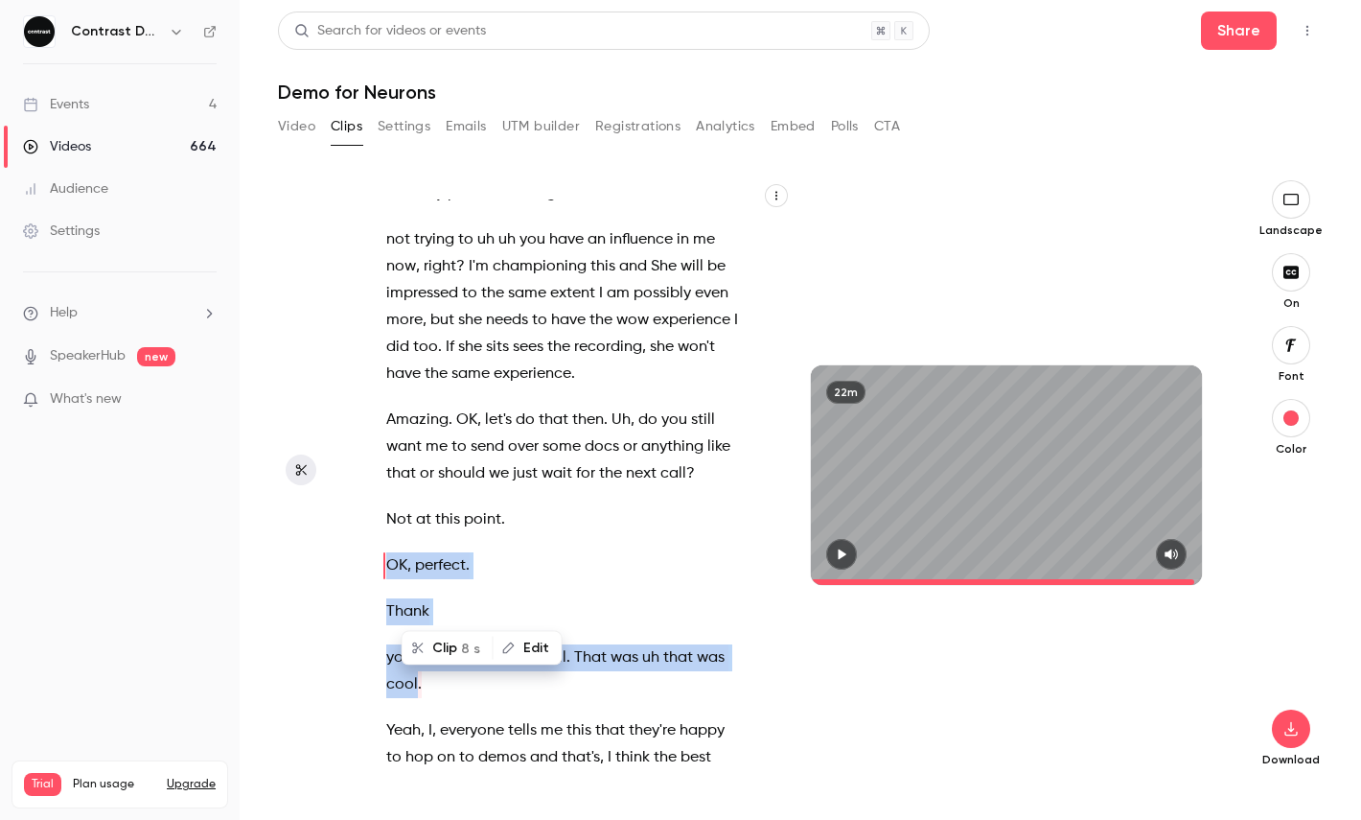
click at [453, 645] on button "Clip 8 s" at bounding box center [448, 648] width 88 height 31
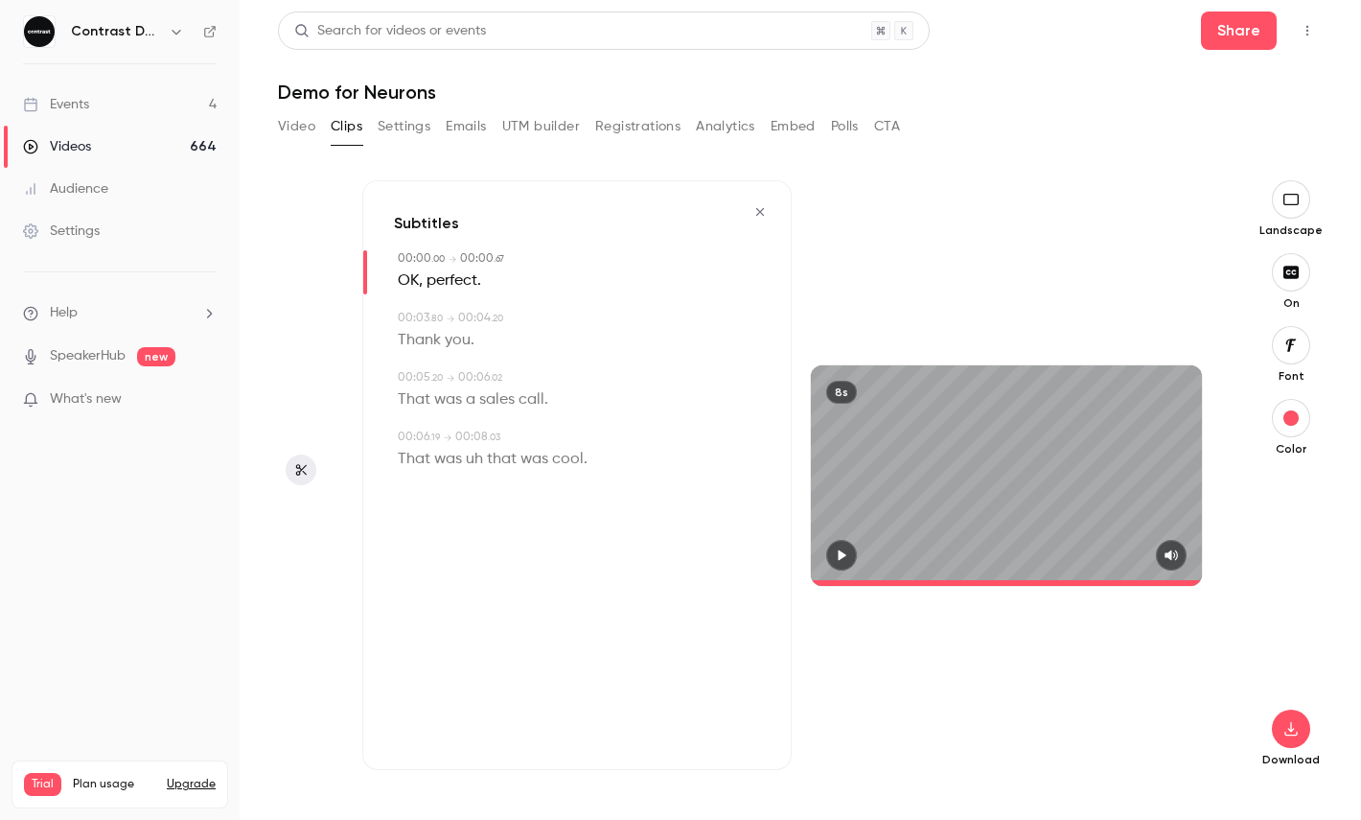
type input "*"
click at [1285, 727] on icon "button" at bounding box center [1291, 728] width 23 height 15
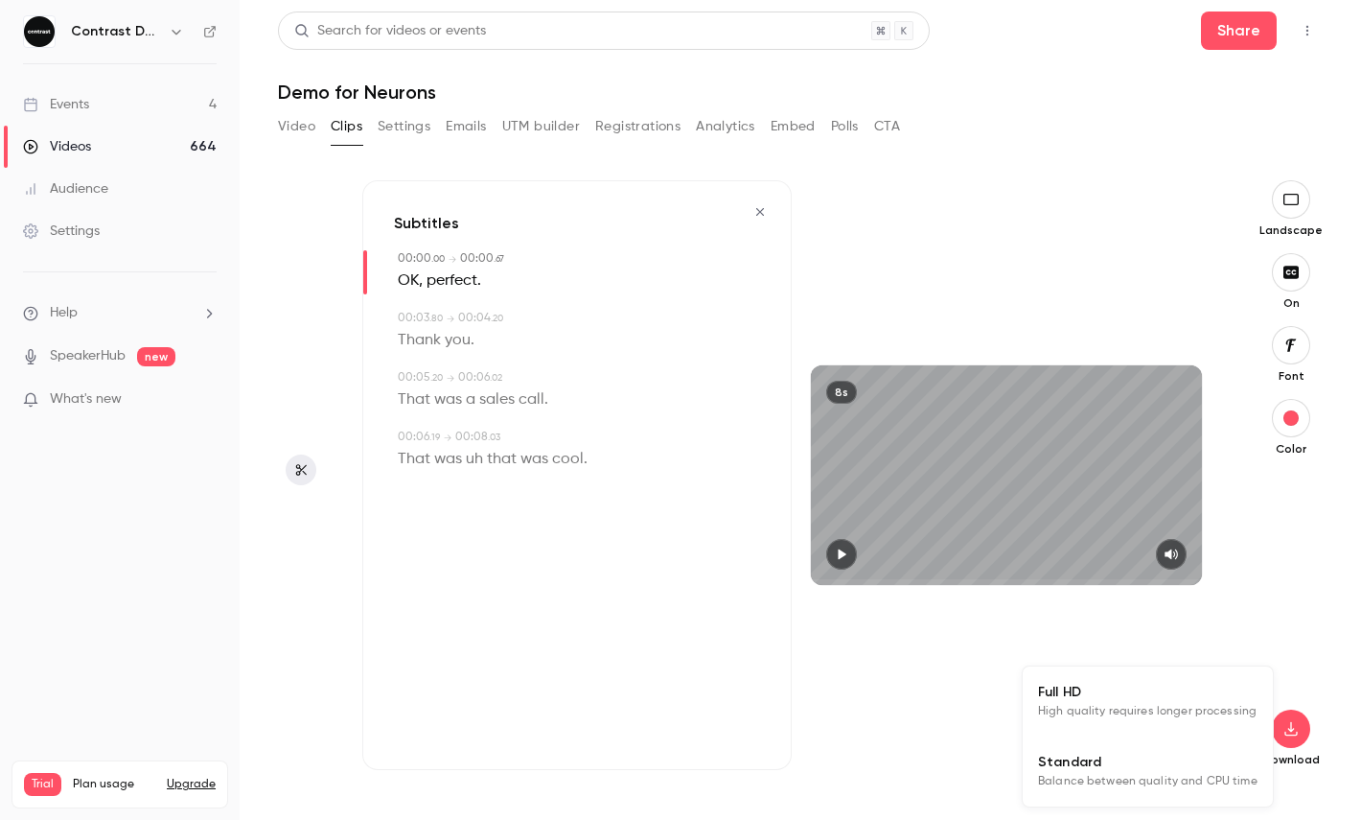
click at [1137, 700] on span "Full HD" at bounding box center [1148, 692] width 220 height 20
